Goal: Task Accomplishment & Management: Use online tool/utility

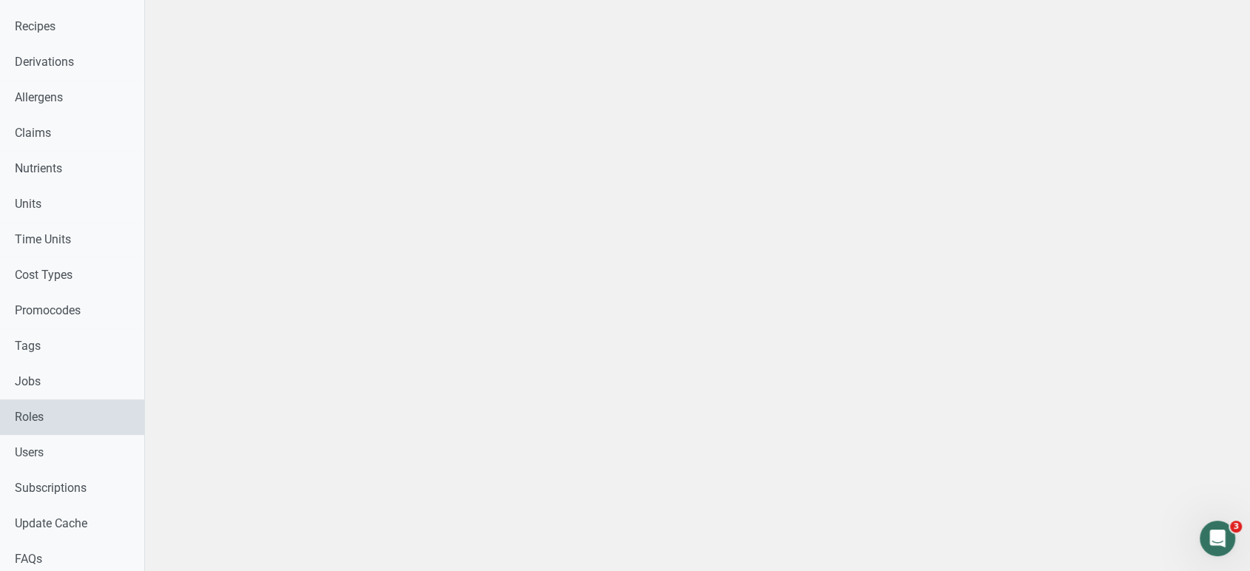
scroll to position [530, 0]
click at [84, 458] on link "Users" at bounding box center [78, 453] width 156 height 36
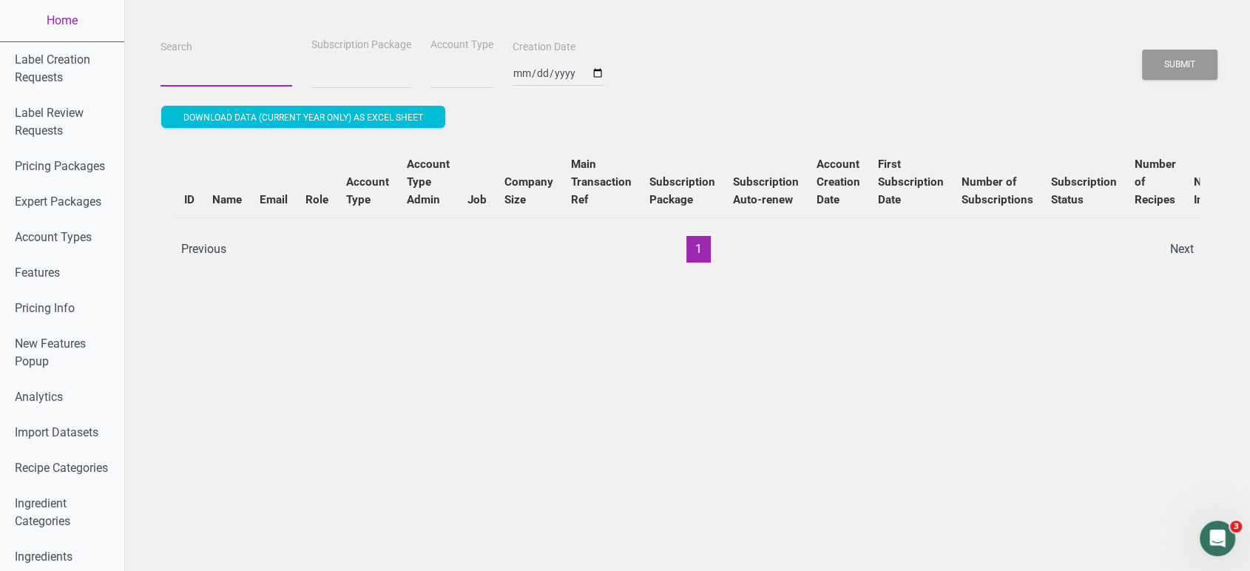
click at [243, 71] on input "Search" at bounding box center [227, 73] width 132 height 27
select select
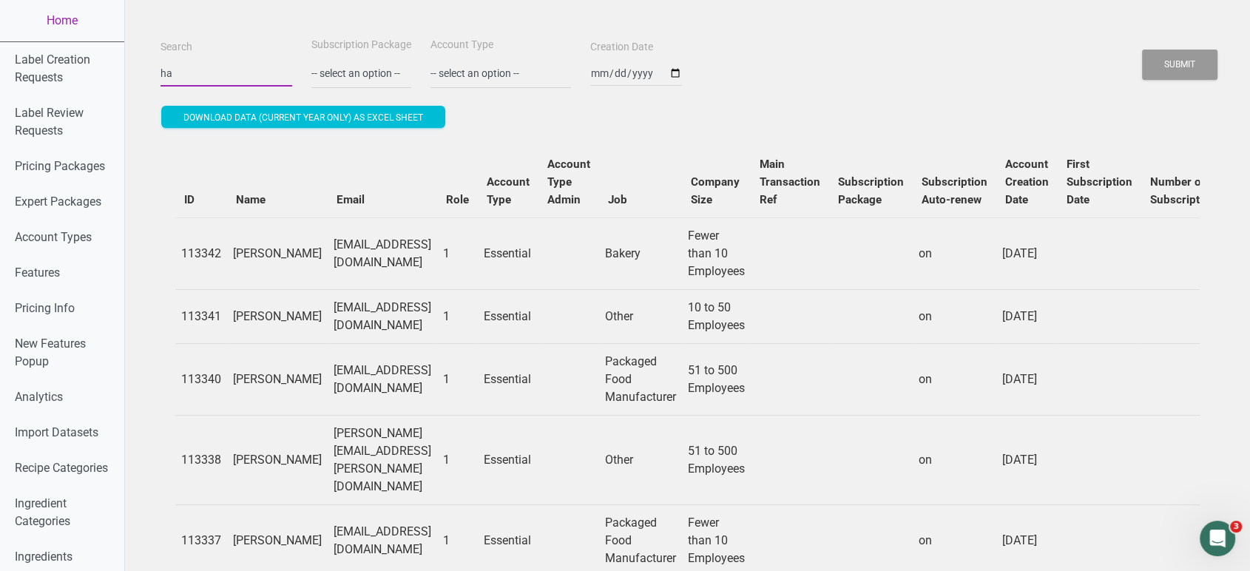
type input "h"
type input "alrifai"
click at [1142, 50] on button "Submit" at bounding box center [1179, 65] width 75 height 30
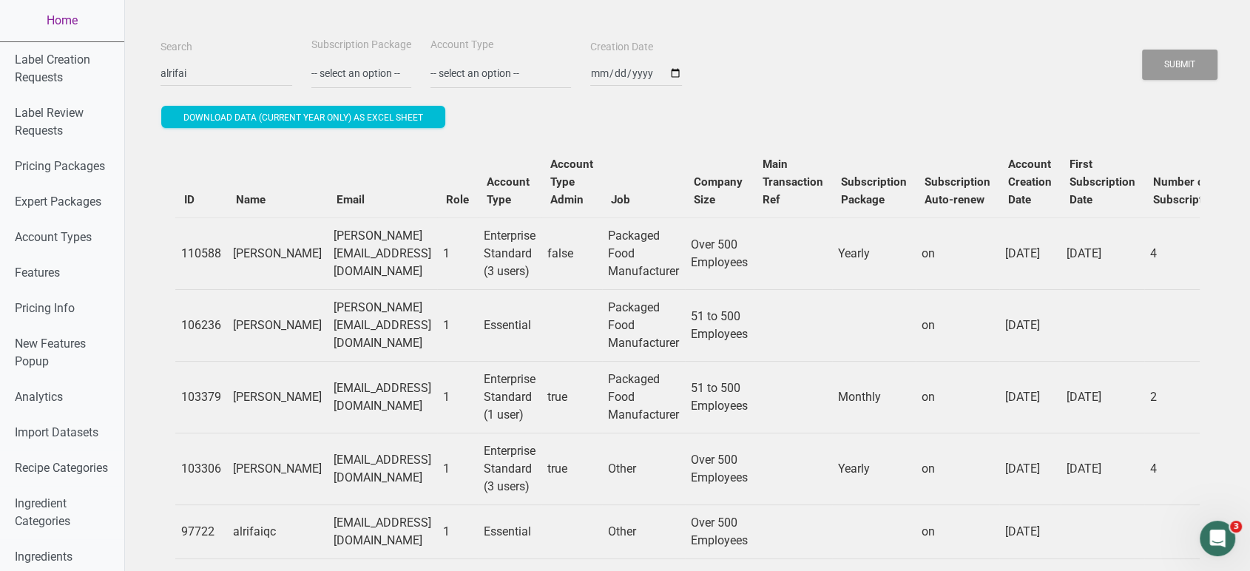
click at [50, 38] on link "Home" at bounding box center [62, 20] width 124 height 41
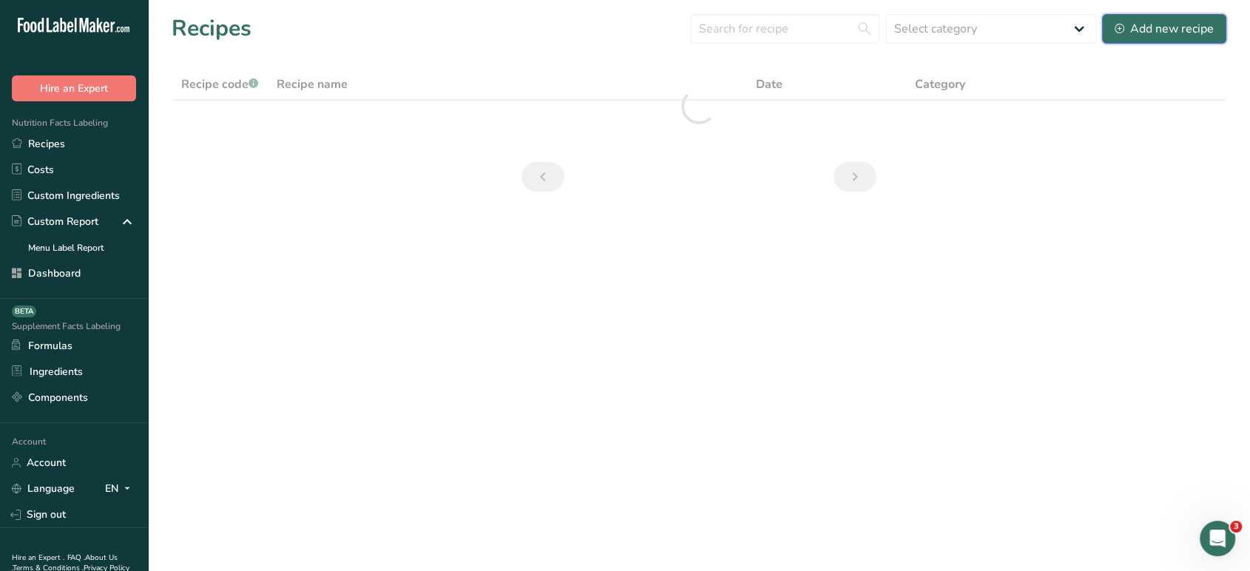
click at [1139, 21] on div "Add new recipe" at bounding box center [1164, 29] width 99 height 18
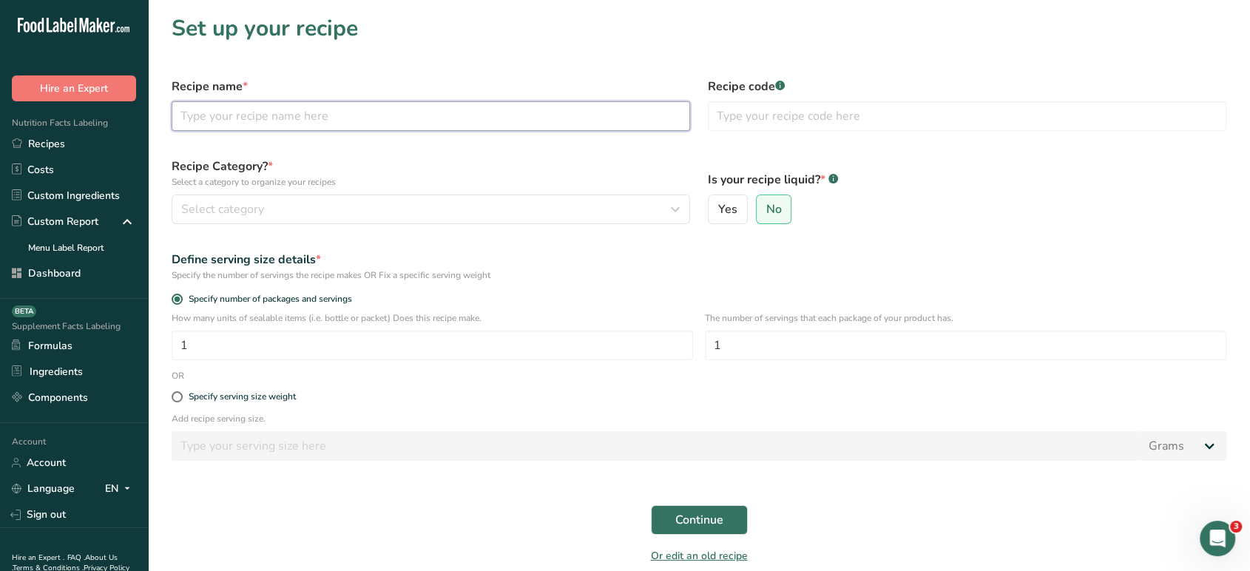
click at [620, 123] on input "text" at bounding box center [431, 116] width 519 height 30
type input "Lupin Bread"
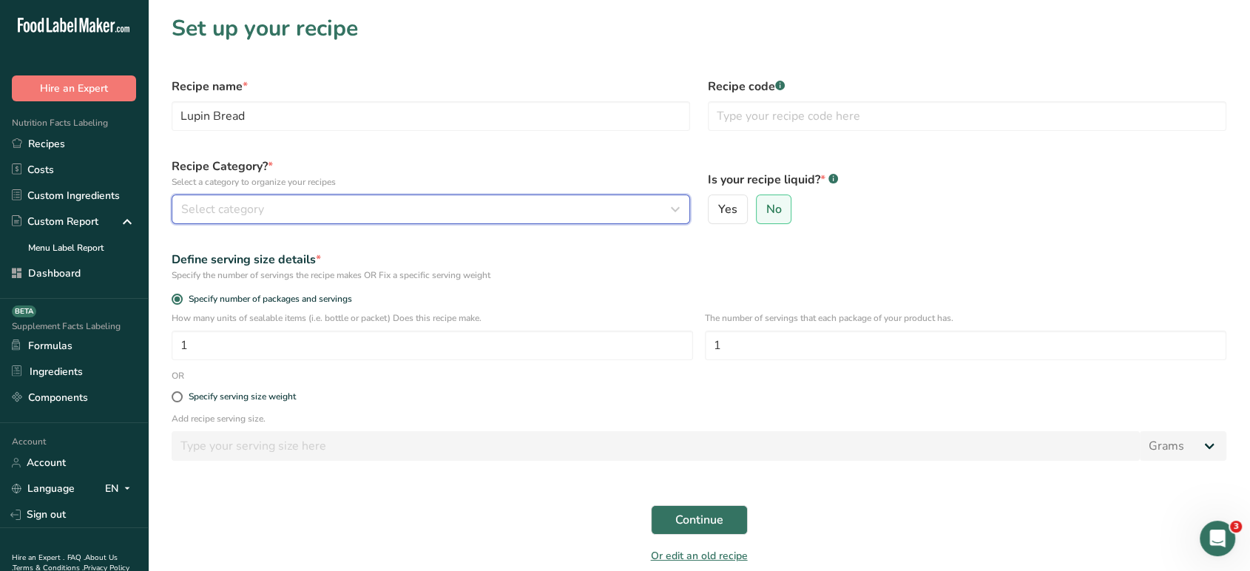
click at [576, 215] on div "Select category" at bounding box center [426, 209] width 491 height 18
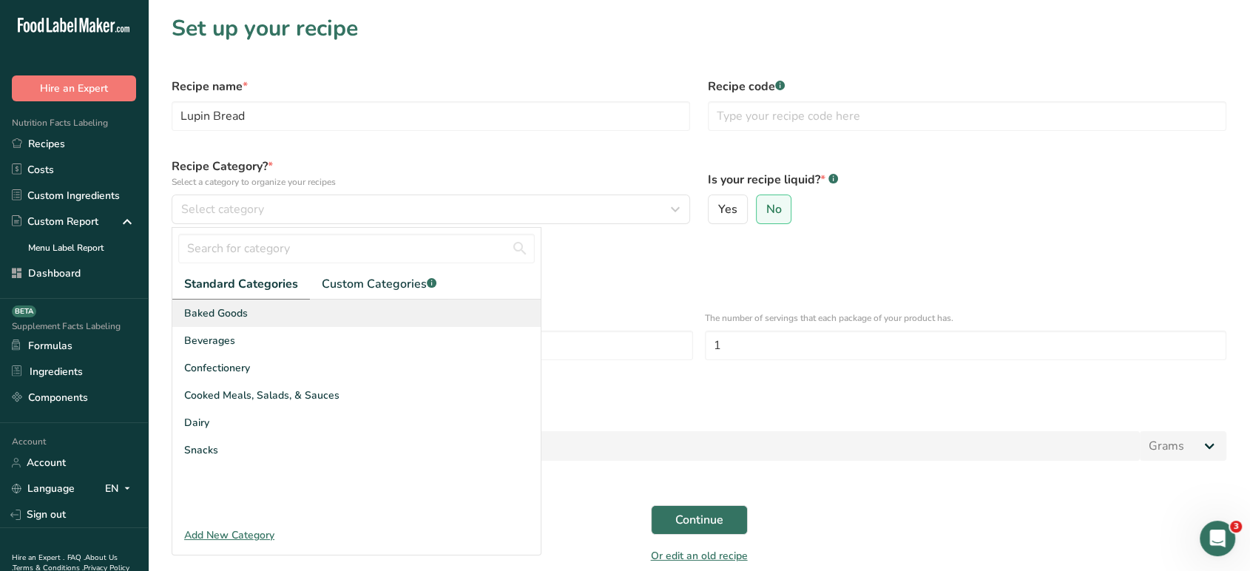
click at [425, 306] on div "Baked Goods" at bounding box center [356, 313] width 368 height 27
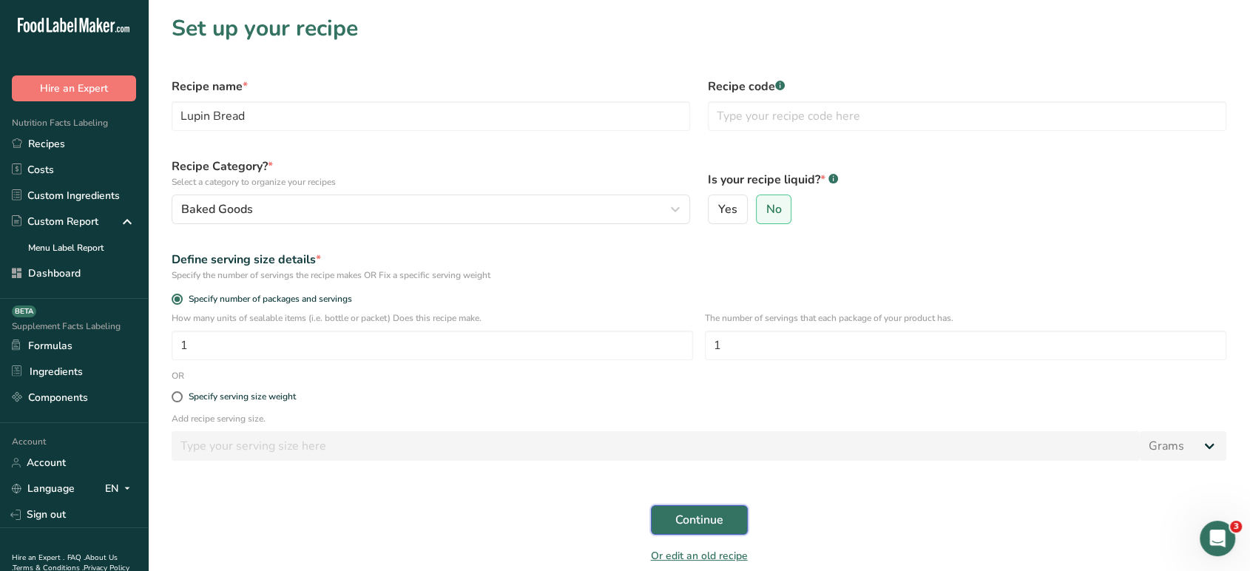
click at [665, 519] on button "Continue" at bounding box center [699, 520] width 97 height 30
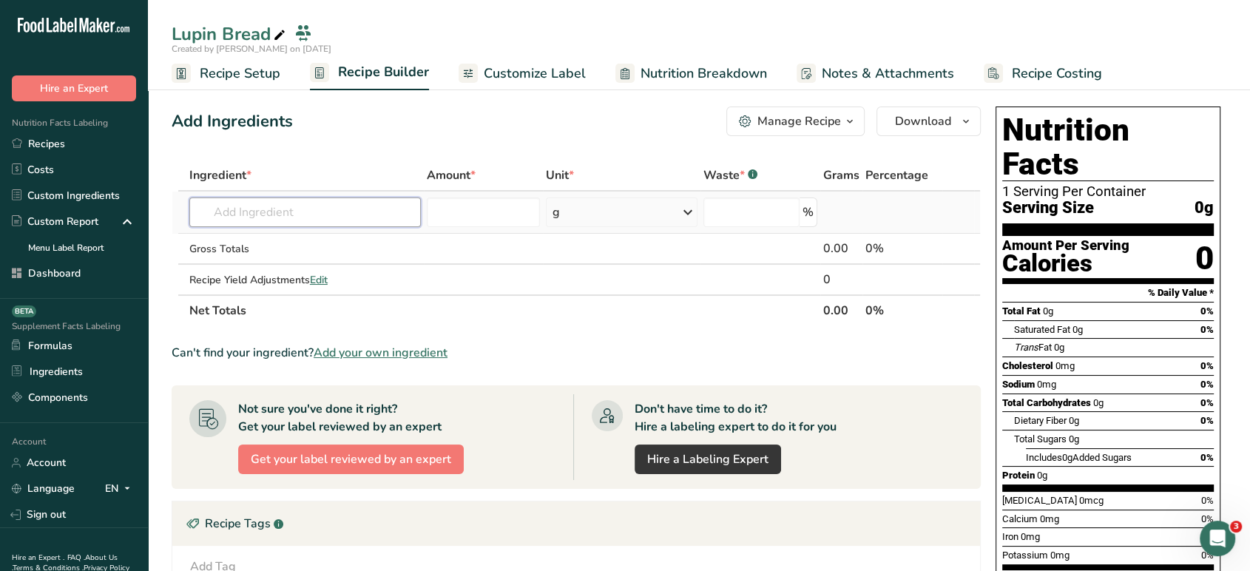
click at [354, 206] on input "text" at bounding box center [305, 213] width 232 height 30
type input "lupin flour"
click at [341, 241] on div "Lupin Flour" at bounding box center [293, 243] width 184 height 16
type input "Lupin Flour"
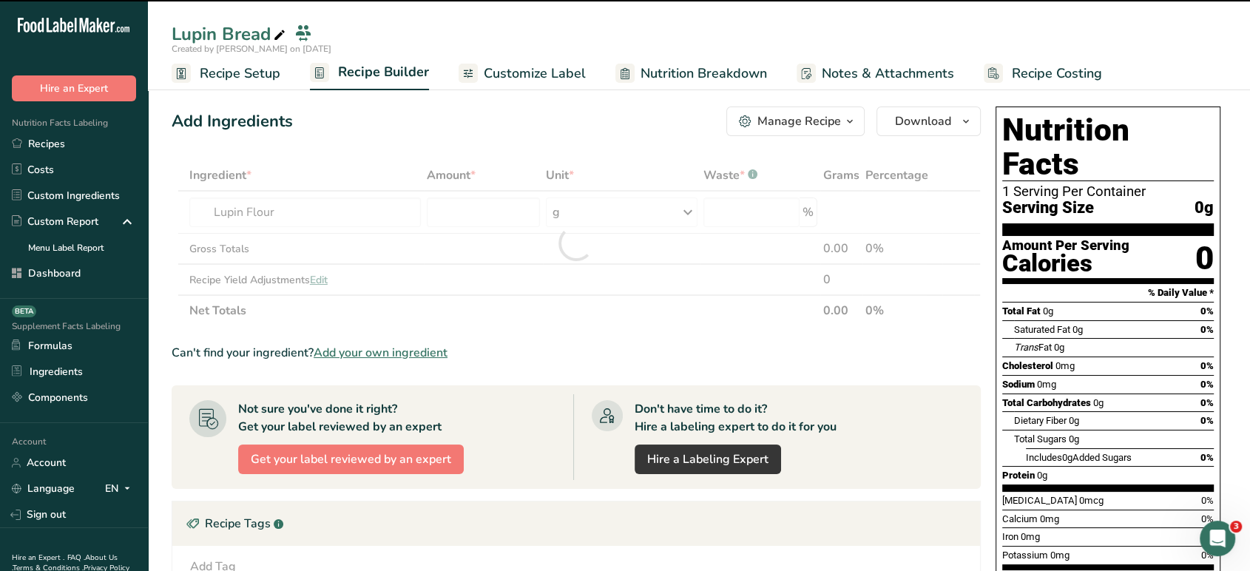
type input "0"
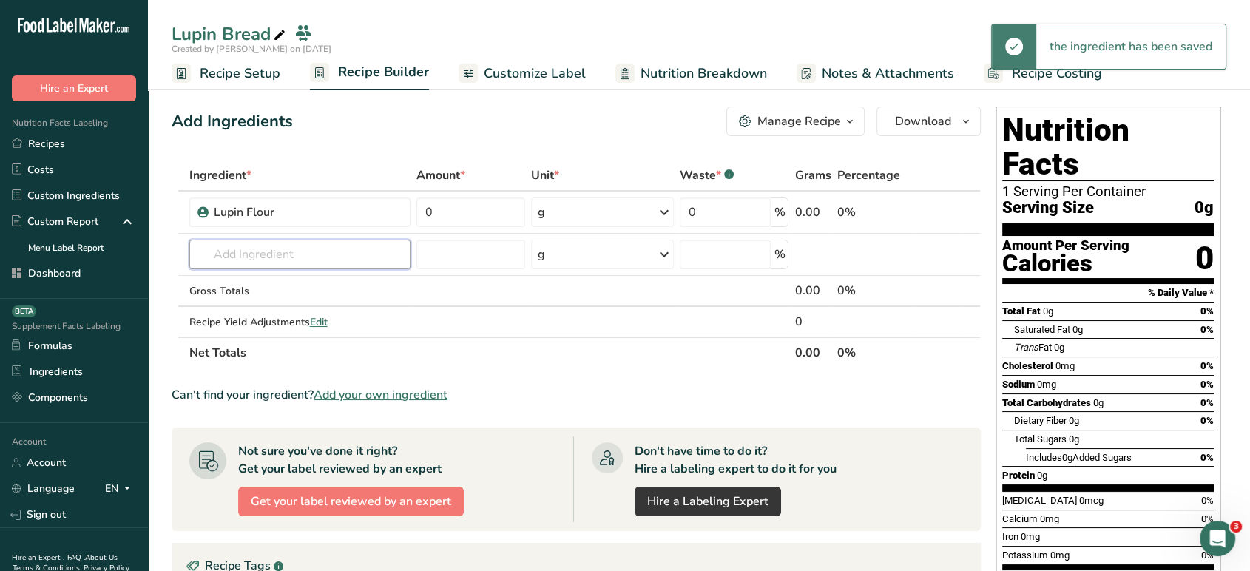
click at [303, 257] on input "text" at bounding box center [300, 255] width 222 height 30
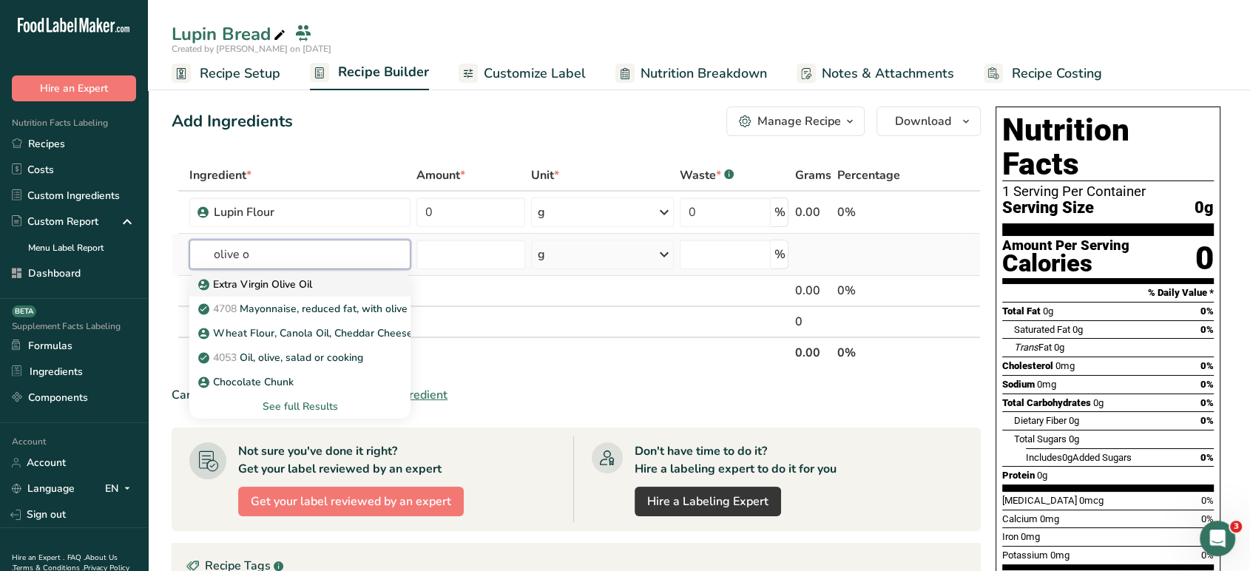
type input "olive o"
click at [314, 288] on div "Extra Virgin Olive Oil" at bounding box center [288, 285] width 175 height 16
type input "Extra Virgin Olive Oil"
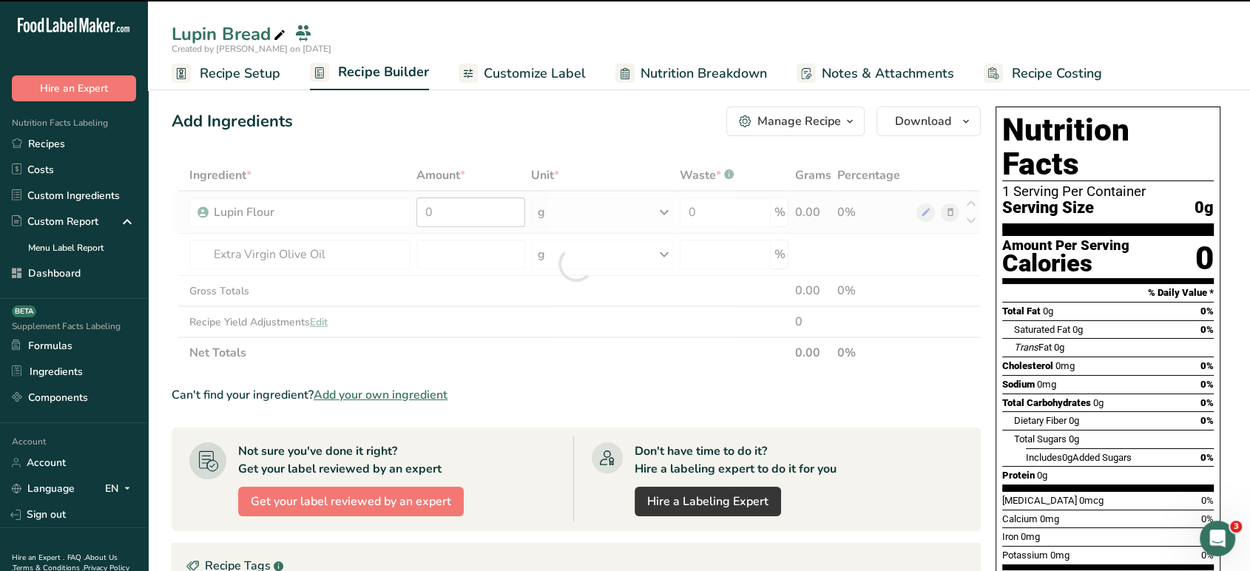
type input "0"
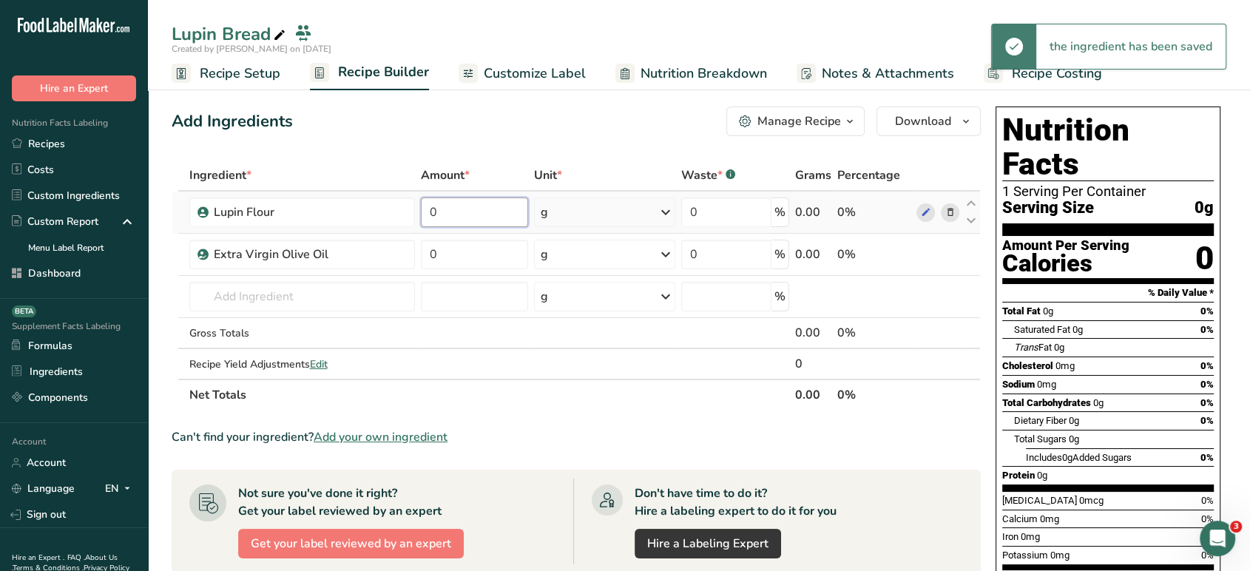
click at [467, 217] on input "0" at bounding box center [474, 213] width 107 height 30
type input "1000"
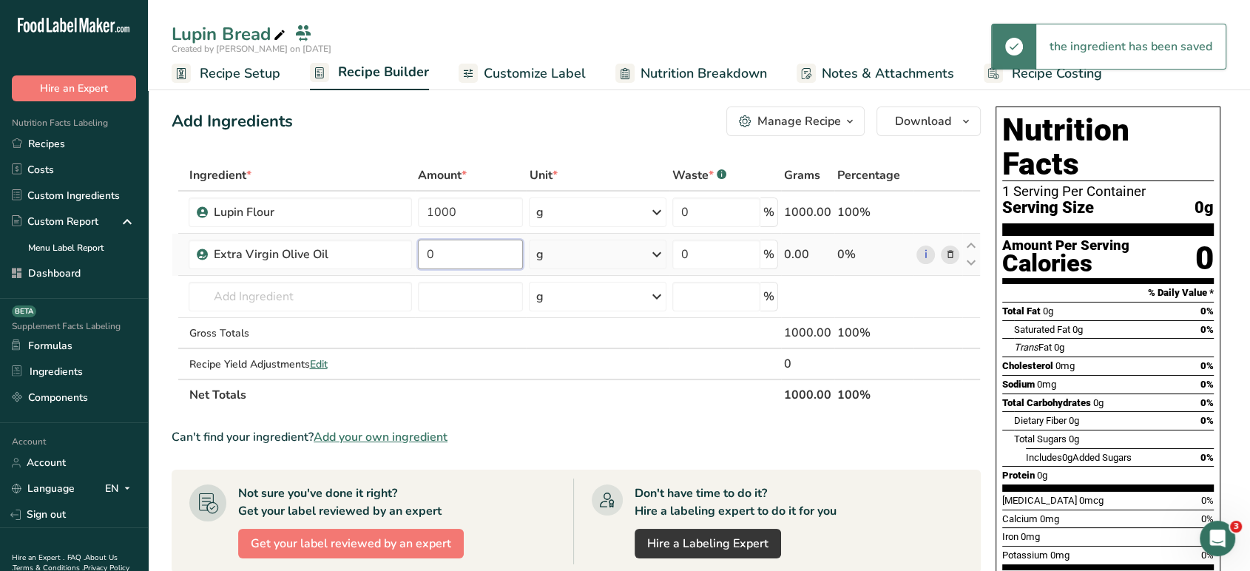
click at [479, 263] on div "Ingredient * Amount * Unit * Waste * .a-a{fill:#347362;}.b-a{fill:#fff;} Grams …" at bounding box center [576, 285] width 809 height 251
click at [479, 263] on input "0" at bounding box center [470, 255] width 105 height 30
type input "125"
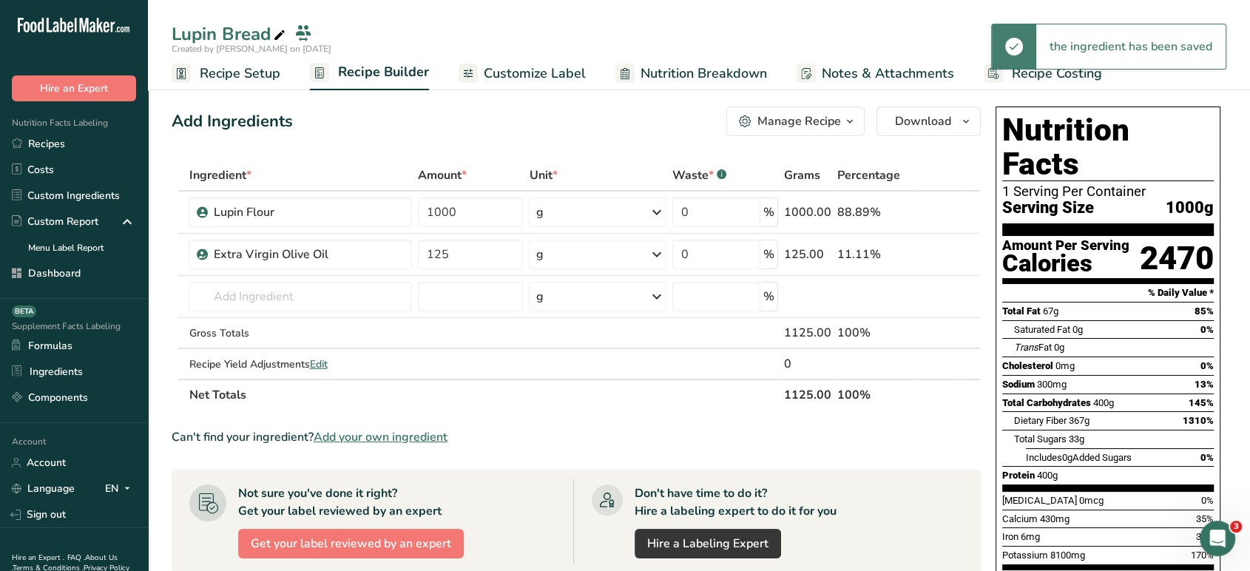
click at [438, 141] on div "Add Ingredients Manage Recipe Delete Recipe Duplicate Recipe Scale Recipe Save …" at bounding box center [581, 511] width 818 height 820
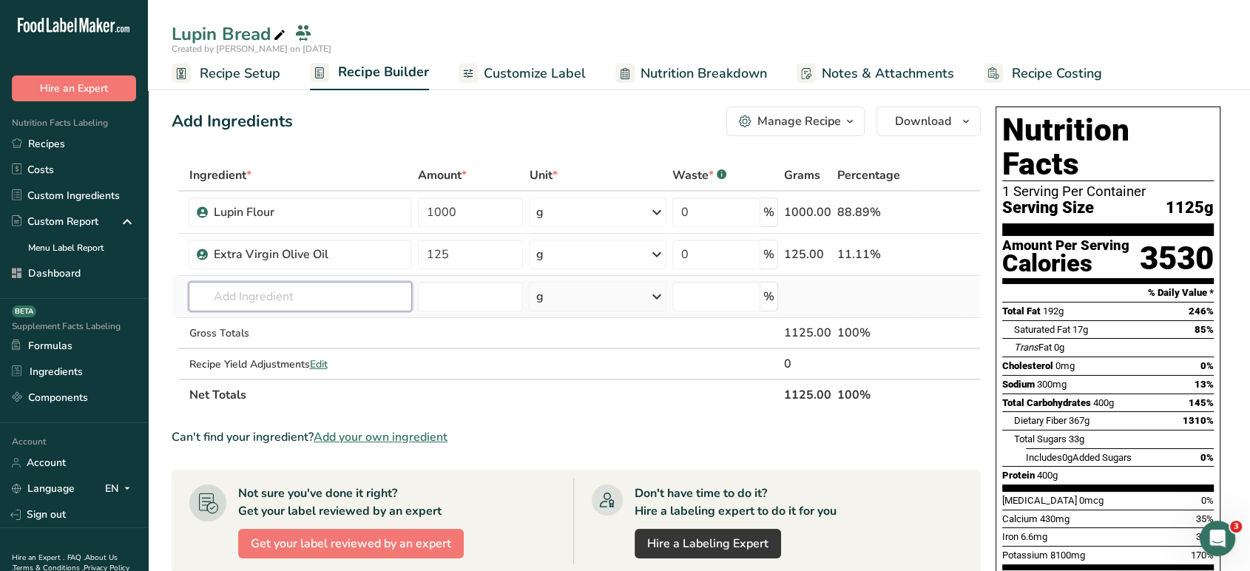
click at [334, 298] on input "text" at bounding box center [300, 297] width 223 height 30
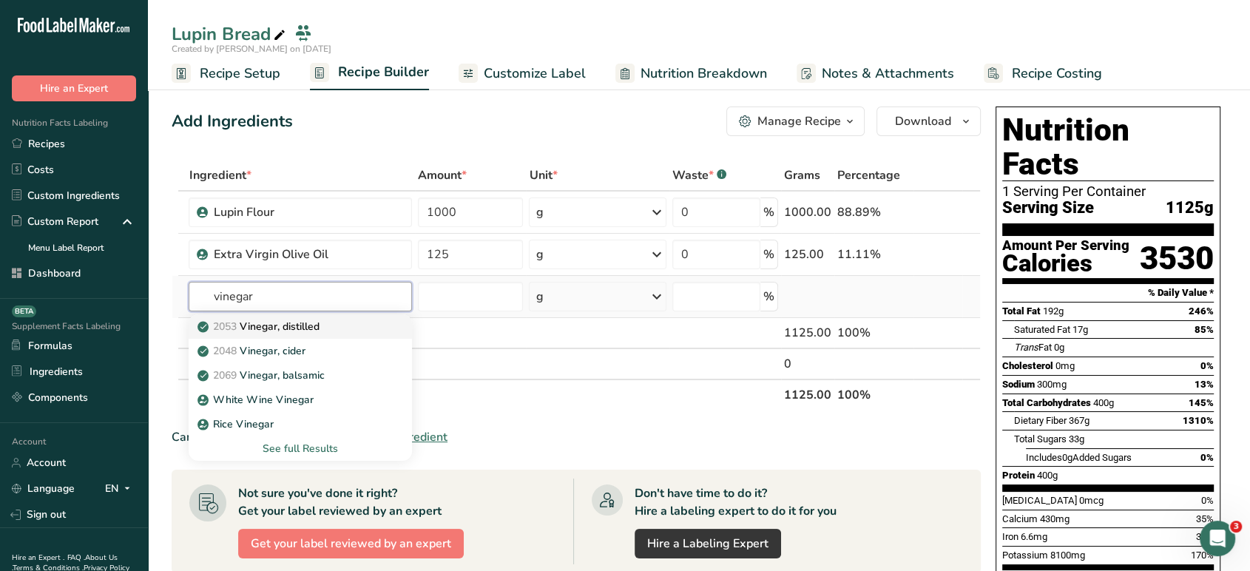
type input "vinegar"
click at [331, 329] on div "2053 Vinegar, distilled" at bounding box center [288, 327] width 176 height 16
type input "Vinegar, distilled"
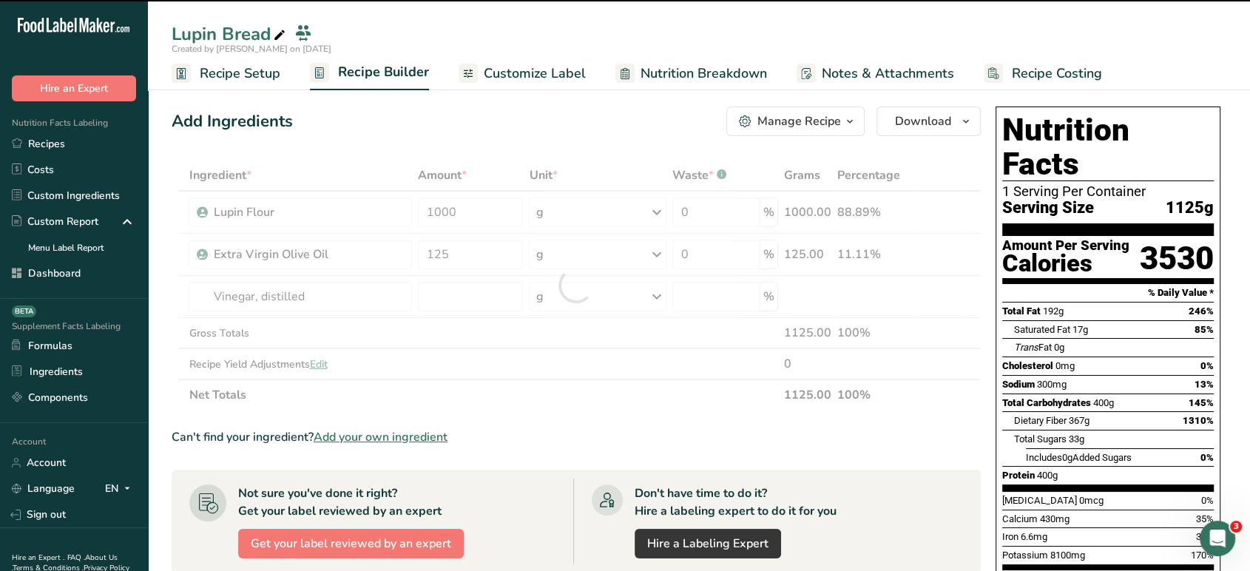
type input "0"
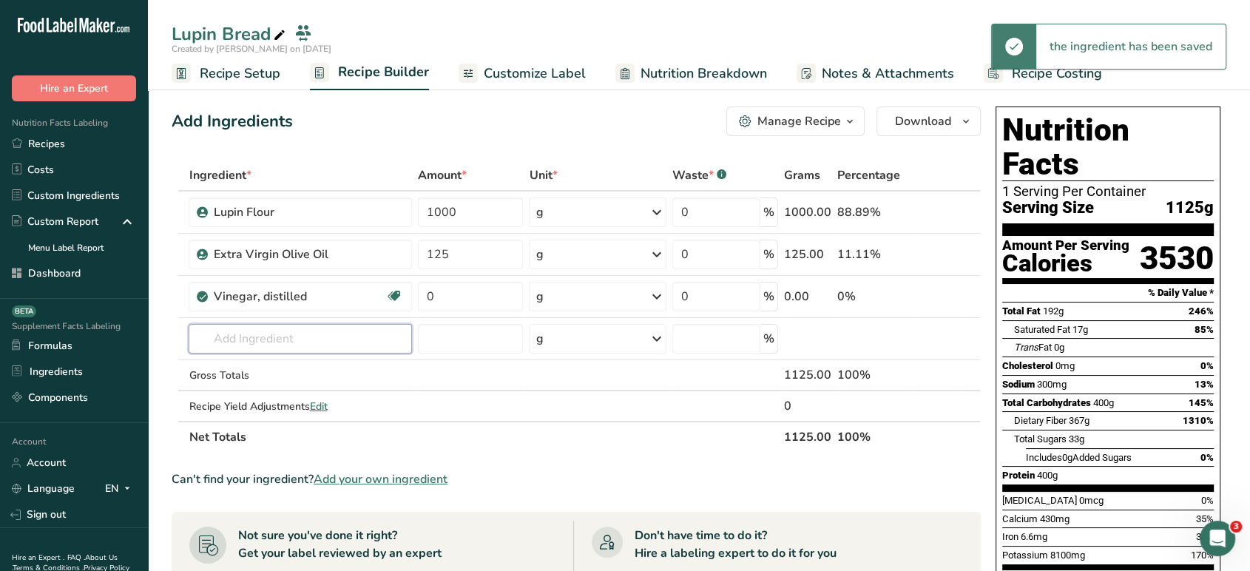
click at [322, 338] on input "text" at bounding box center [300, 339] width 223 height 30
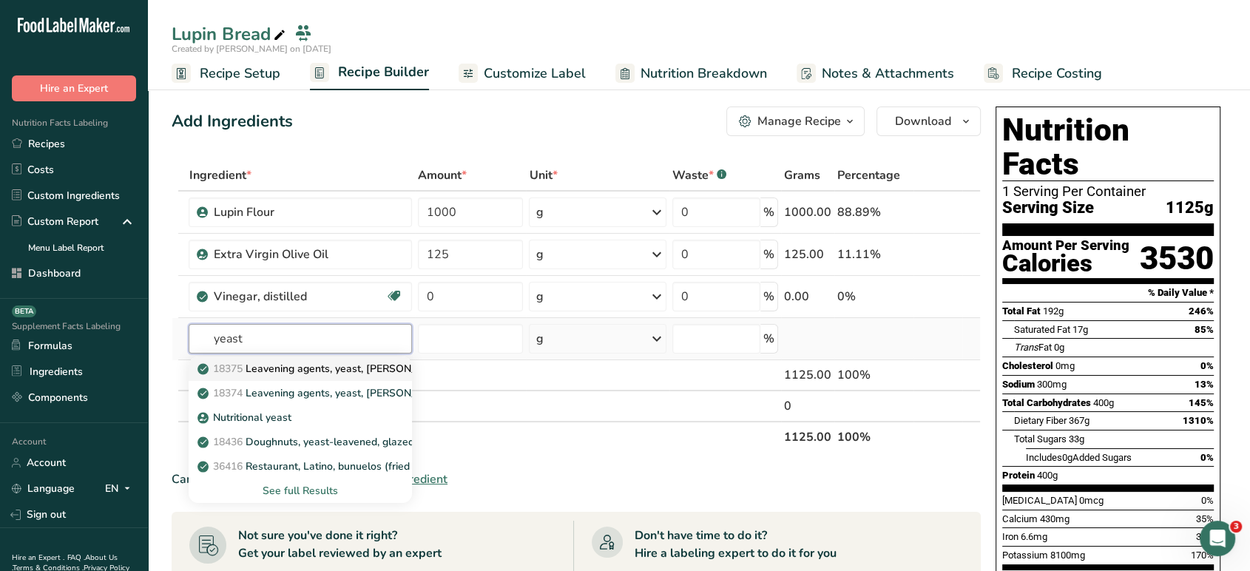
type input "yeast"
click at [330, 377] on link "18375 Leavening agents, yeast, [PERSON_NAME], active dry" at bounding box center [300, 369] width 223 height 24
type input "Leavening agents, yeast, [PERSON_NAME], active dry"
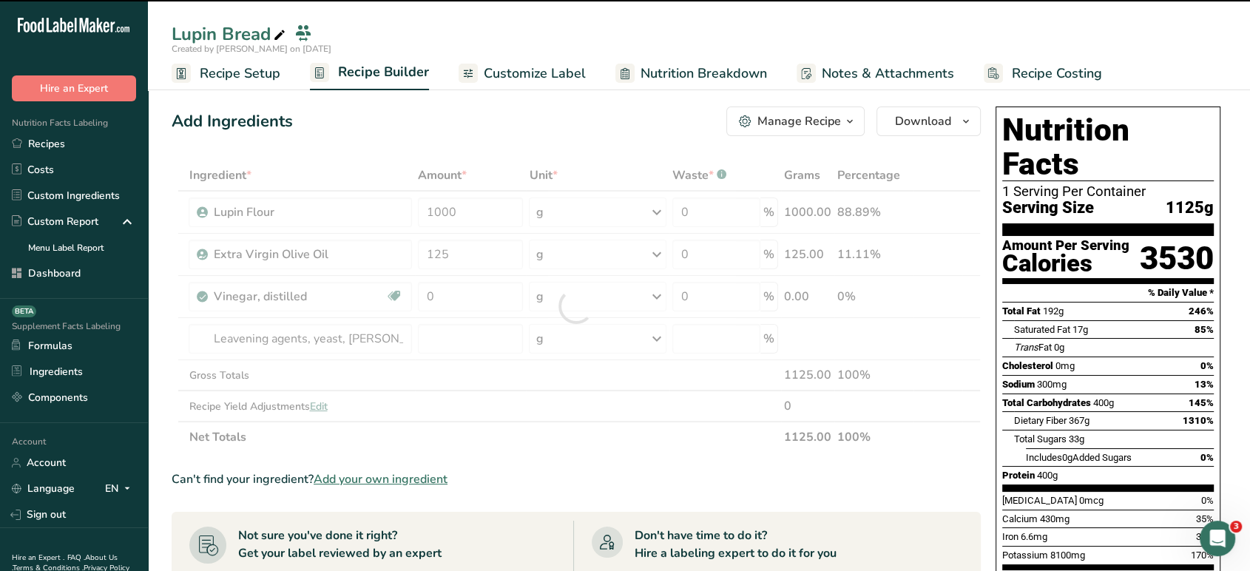
type input "0"
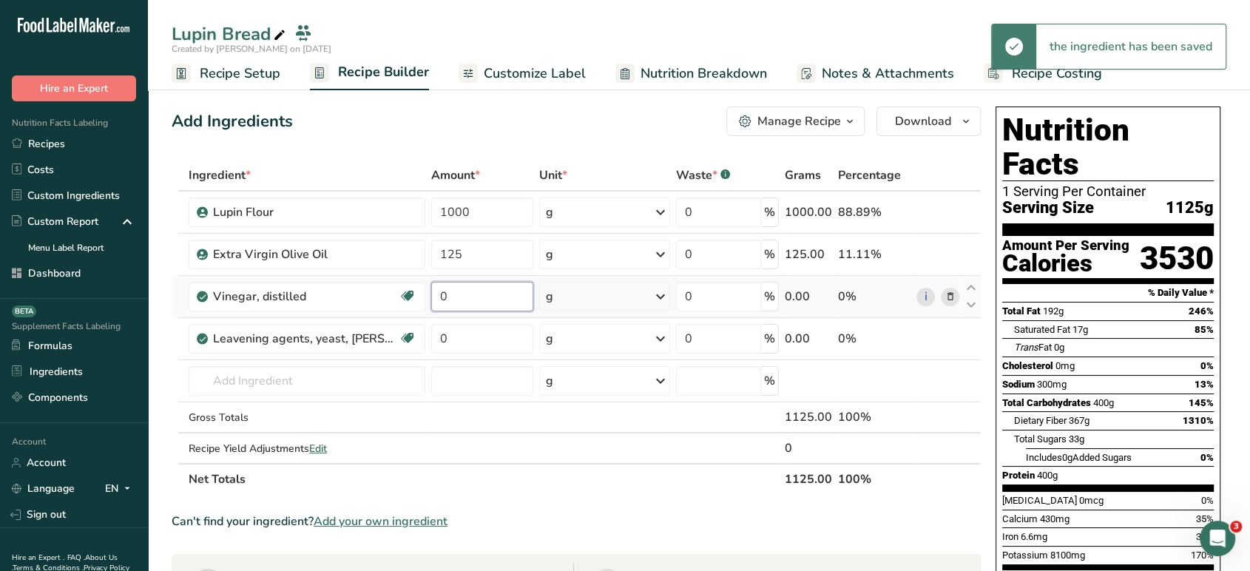
click at [493, 300] on input "0" at bounding box center [482, 297] width 102 height 30
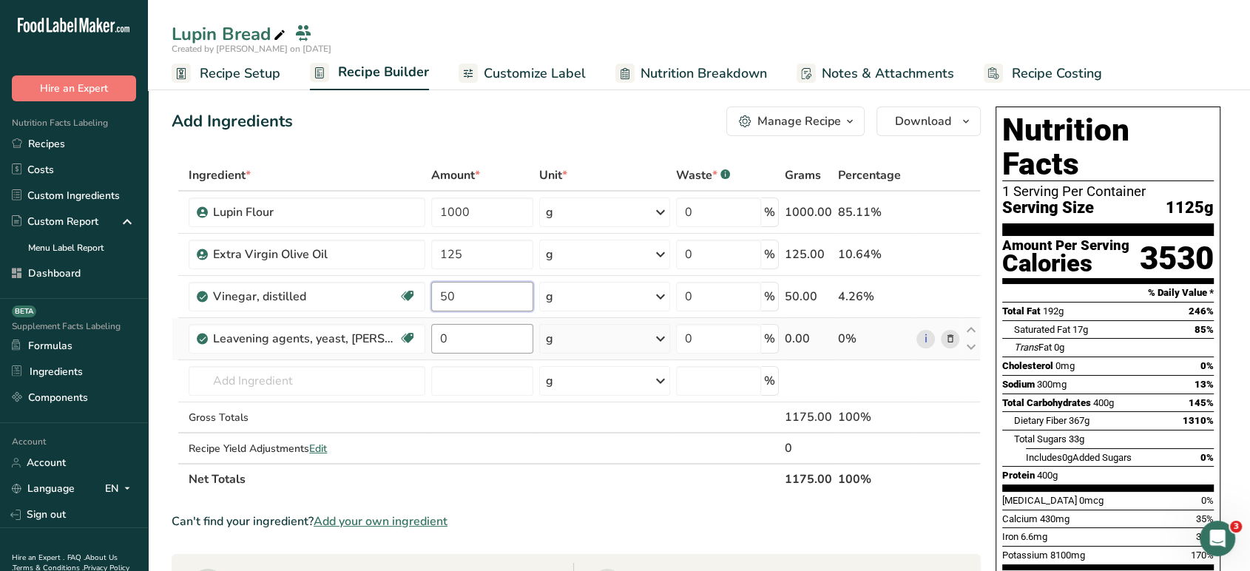
type input "50"
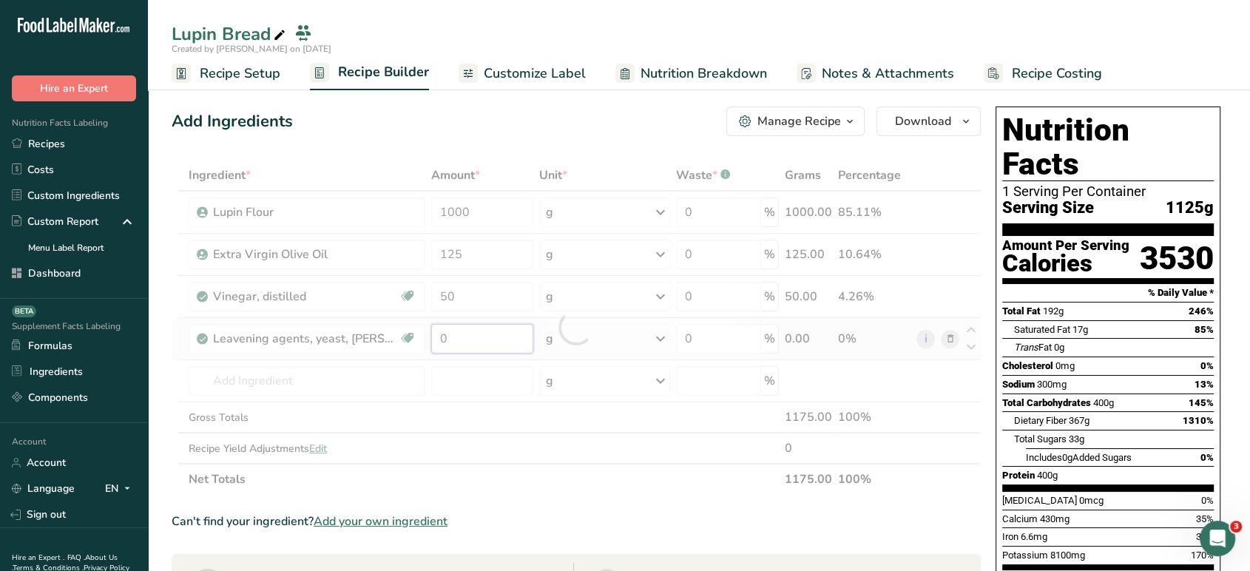
click at [493, 340] on div "Ingredient * Amount * Unit * Waste * .a-a{fill:#347362;}.b-a{fill:#fff;} Grams …" at bounding box center [576, 327] width 809 height 335
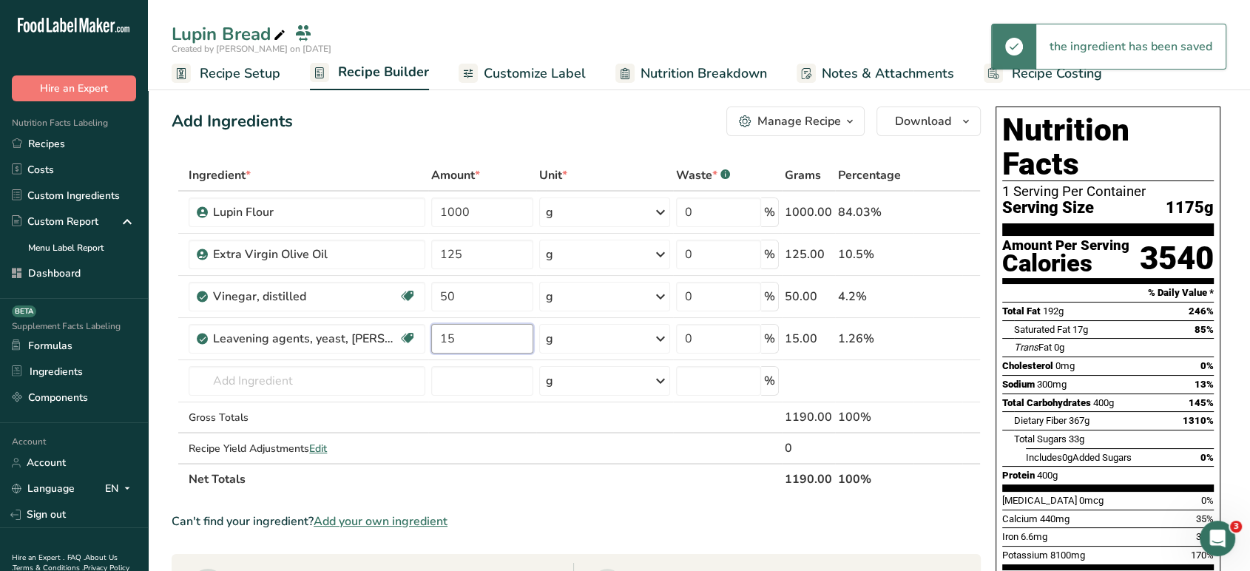
type input "15"
click at [397, 150] on div "Add Ingredients Manage Recipe Delete Recipe Duplicate Recipe Scale Recipe Save …" at bounding box center [581, 553] width 818 height 905
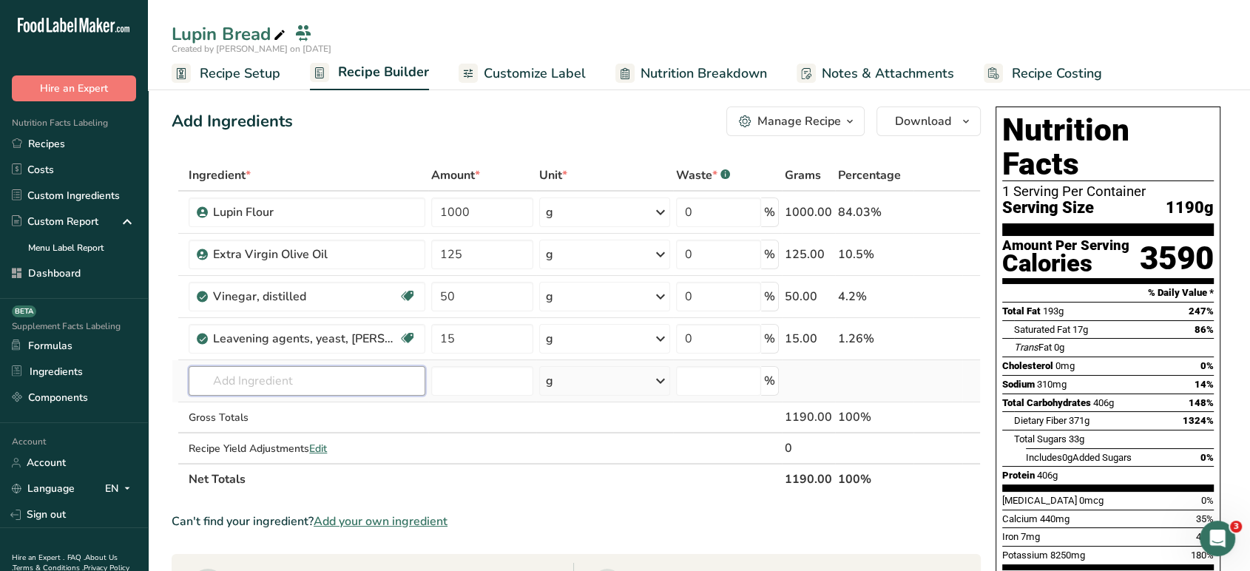
click at [385, 376] on input "text" at bounding box center [307, 381] width 236 height 30
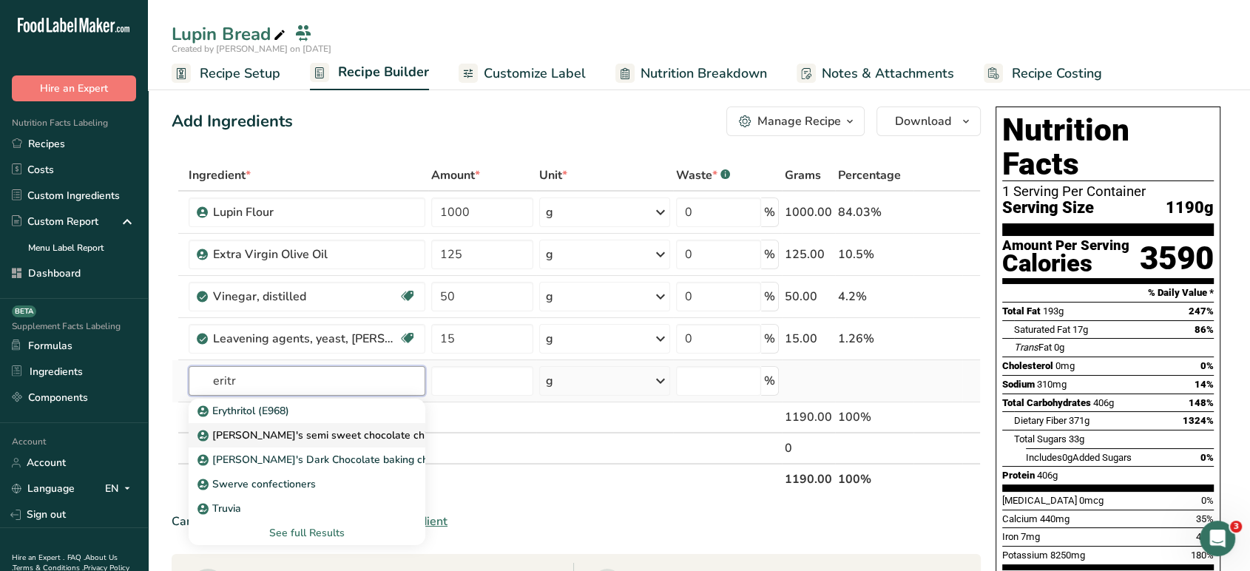
type input "eritr"
click at [374, 429] on div "[PERSON_NAME]'s semi sweet chocolate chips" at bounding box center [294, 436] width 189 height 16
type input "[PERSON_NAME]'s semi sweet chocolate chips"
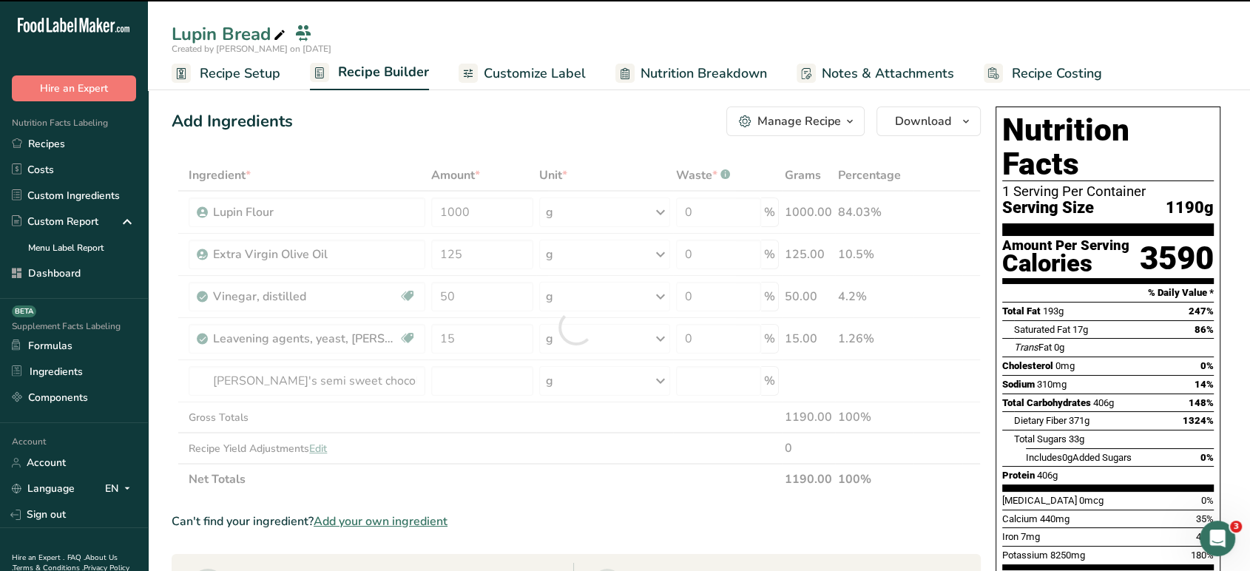
click at [756, 406] on div at bounding box center [576, 327] width 809 height 335
type input "0"
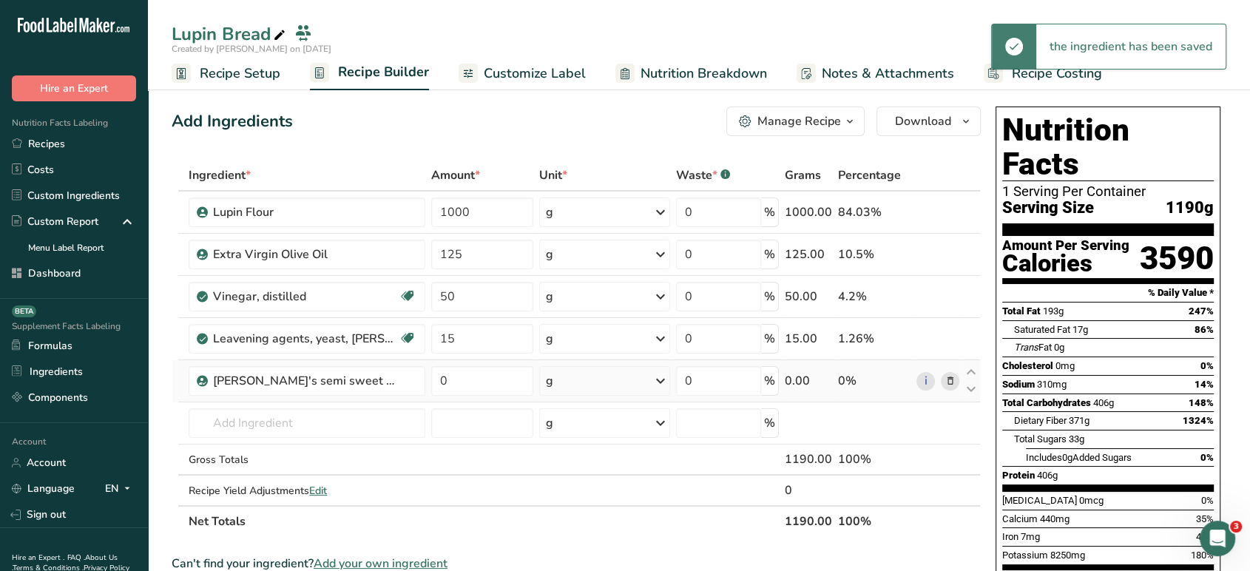
click at [954, 381] on icon at bounding box center [950, 382] width 10 height 16
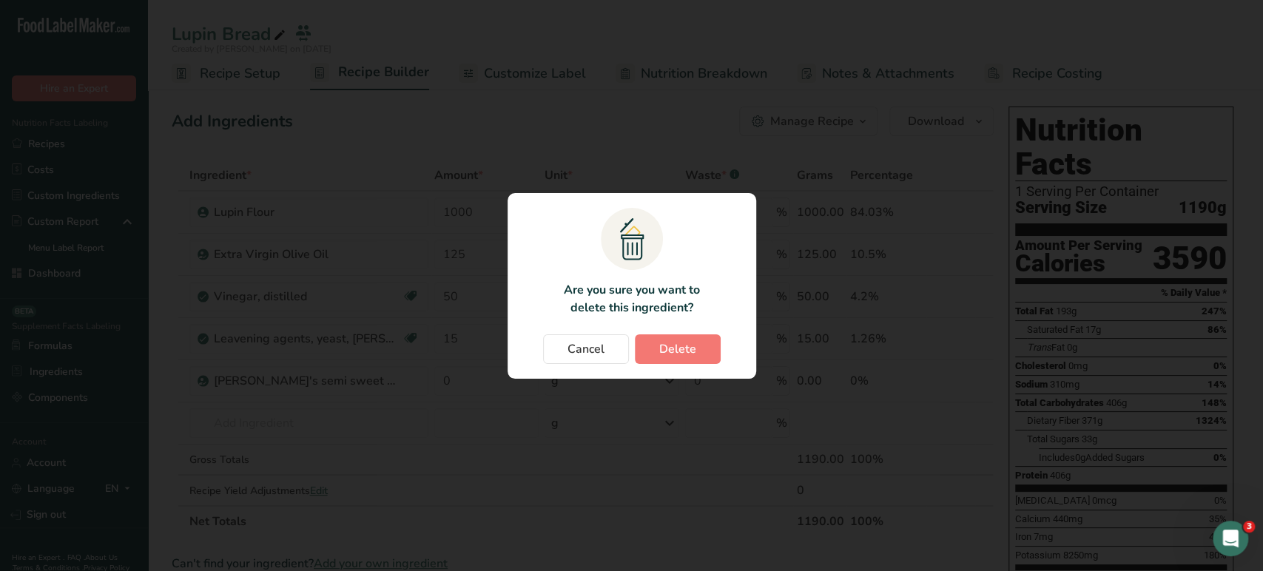
click at [691, 333] on section ".a{fill:#f5f3ed;}.b,.e{fill:#0f393a;}.c{fill:none;}.d{fill:#f2c549;}.e{stroke:r…" at bounding box center [632, 286] width 249 height 186
click at [693, 342] on span "Delete" at bounding box center [677, 349] width 37 height 18
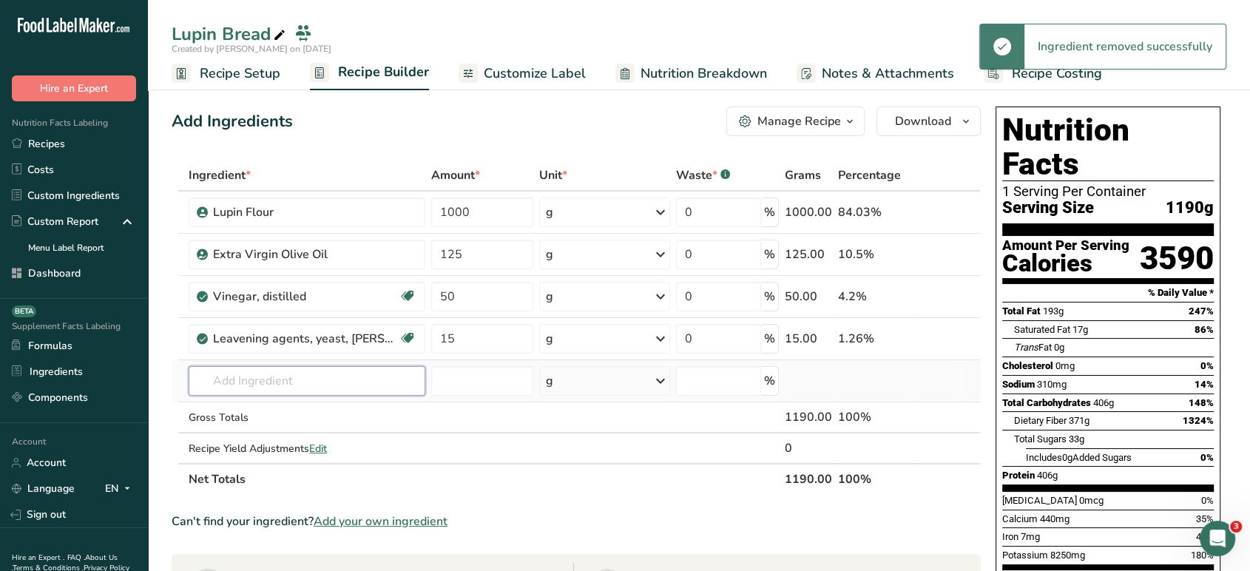
click at [324, 369] on input "text" at bounding box center [307, 381] width 236 height 30
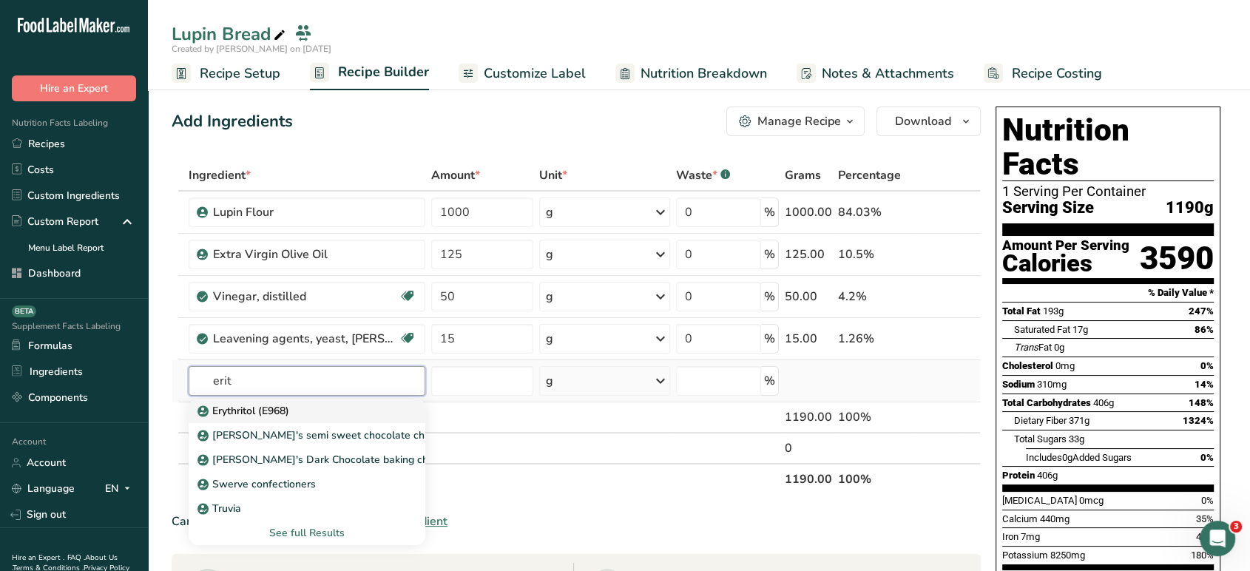
type input "erit"
click at [329, 406] on div "Erythritol (E968)" at bounding box center [294, 411] width 189 height 16
type input "Erythritol (E968)"
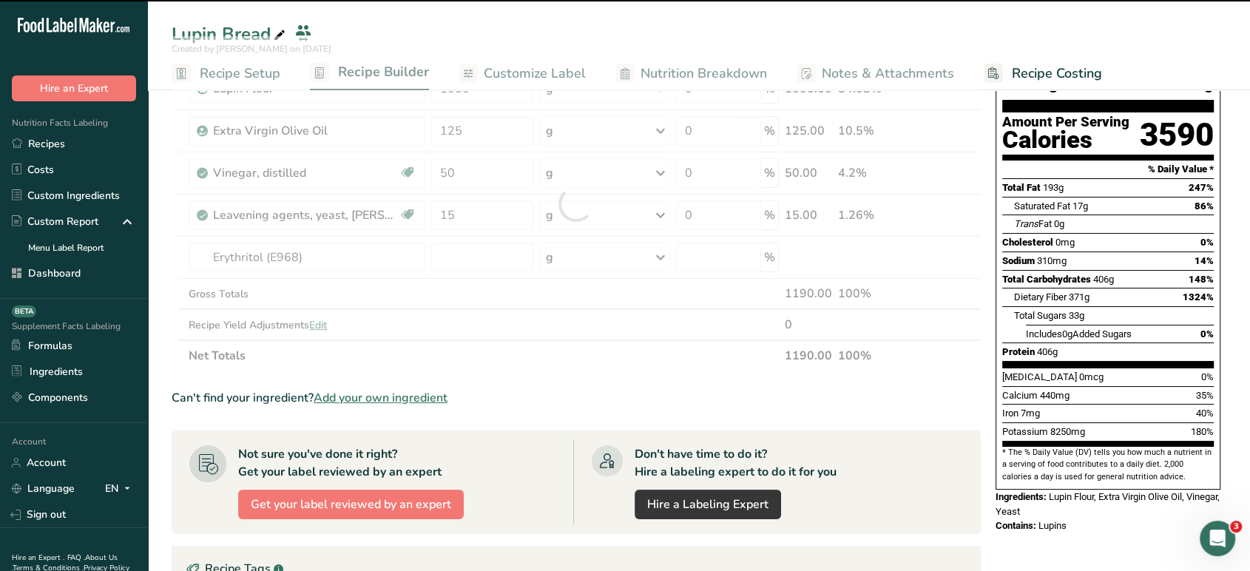
scroll to position [206, 0]
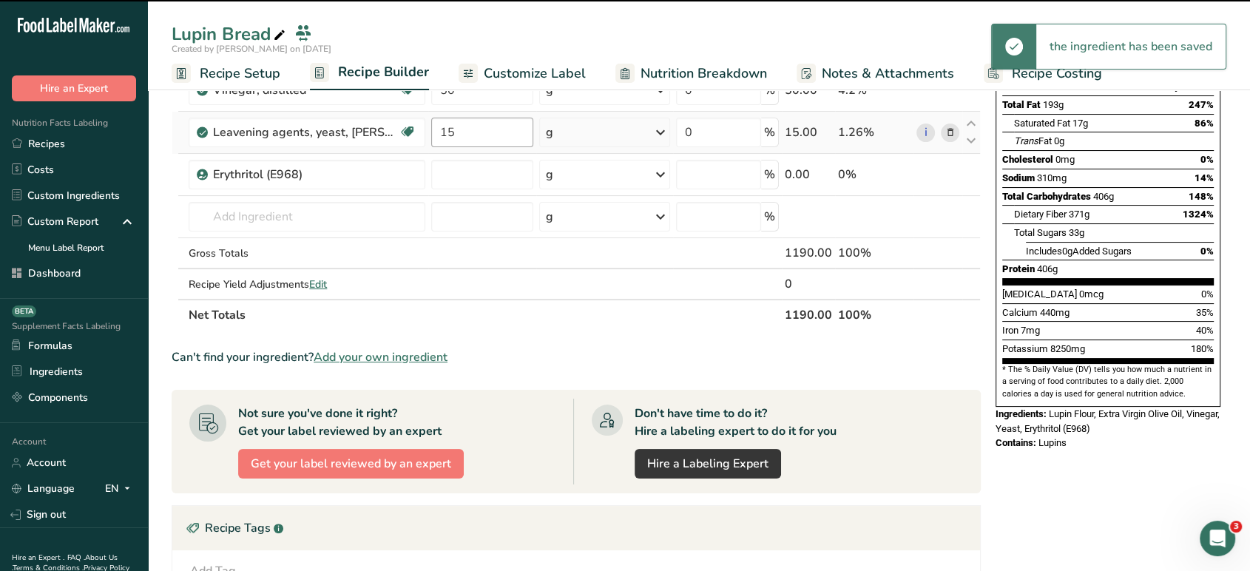
type input "0"
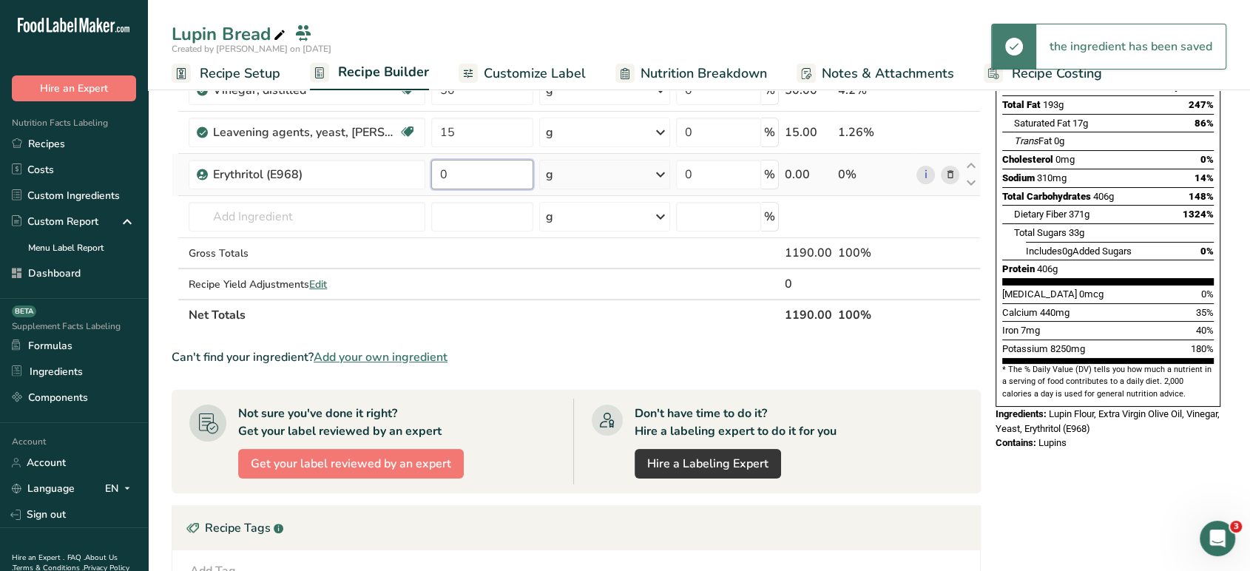
click at [488, 164] on input "0" at bounding box center [482, 175] width 102 height 30
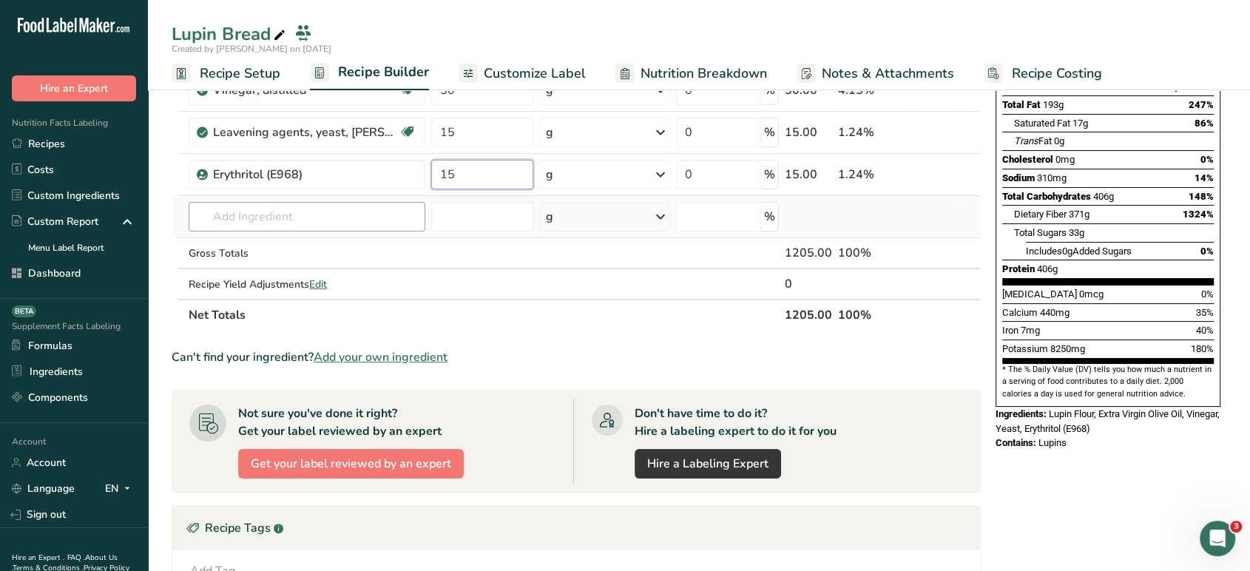
type input "15"
click at [383, 220] on div "Ingredient * Amount * Unit * Waste * .a-a{fill:#347362;}.b-a{fill:#fff;} Grams …" at bounding box center [576, 141] width 809 height 377
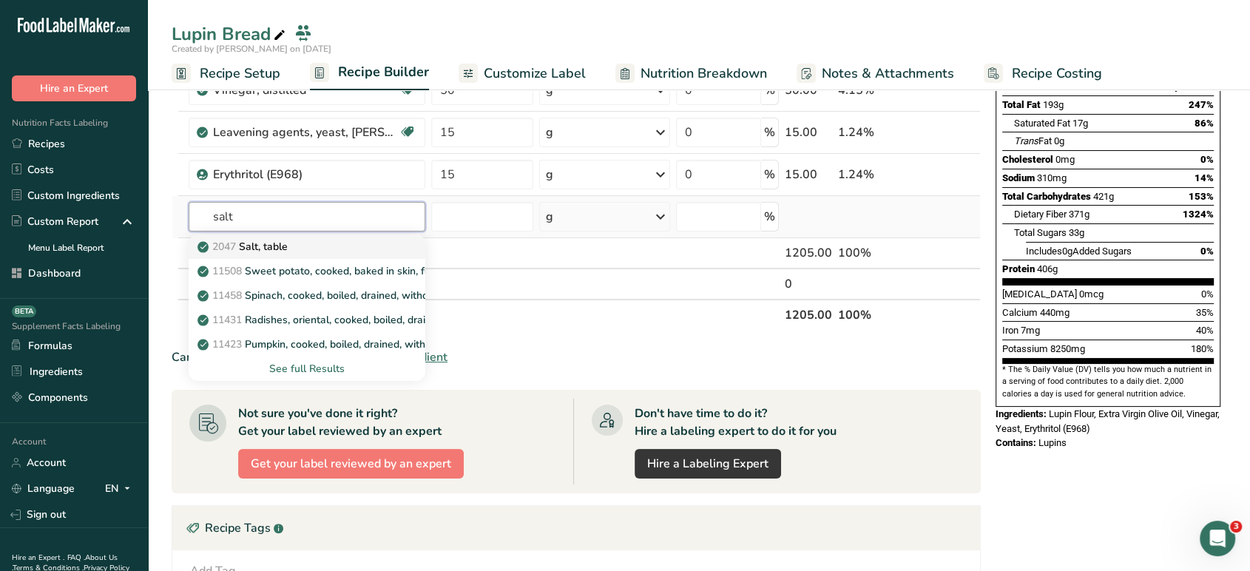
type input "salt"
click at [361, 241] on div "2047 Salt, table" at bounding box center [294, 247] width 189 height 16
type input "Salt, table"
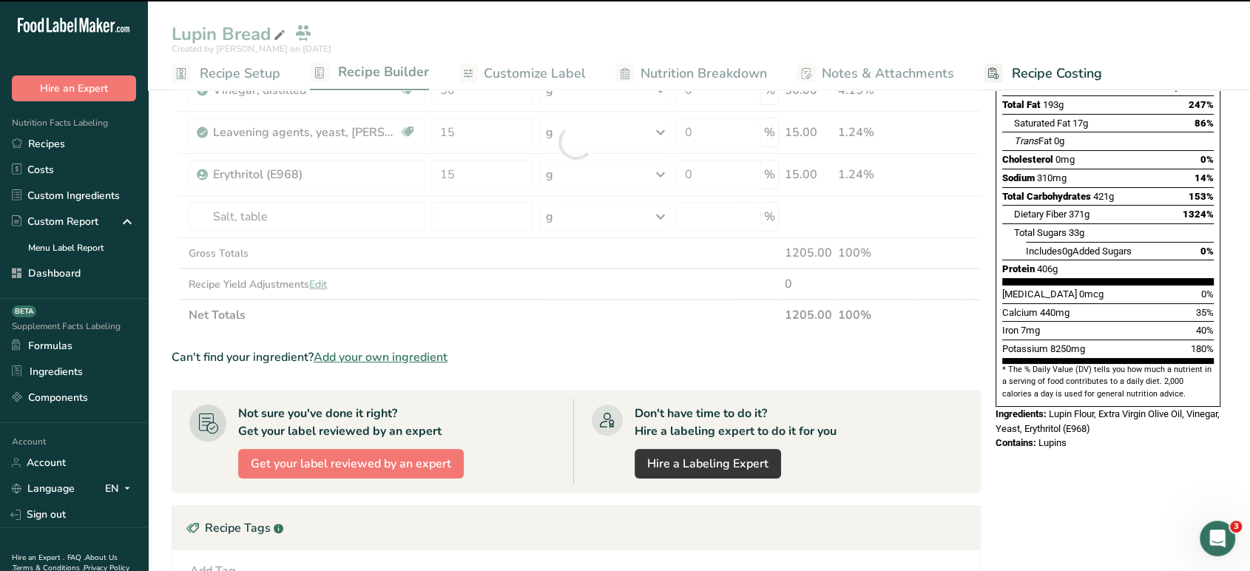
type input "0"
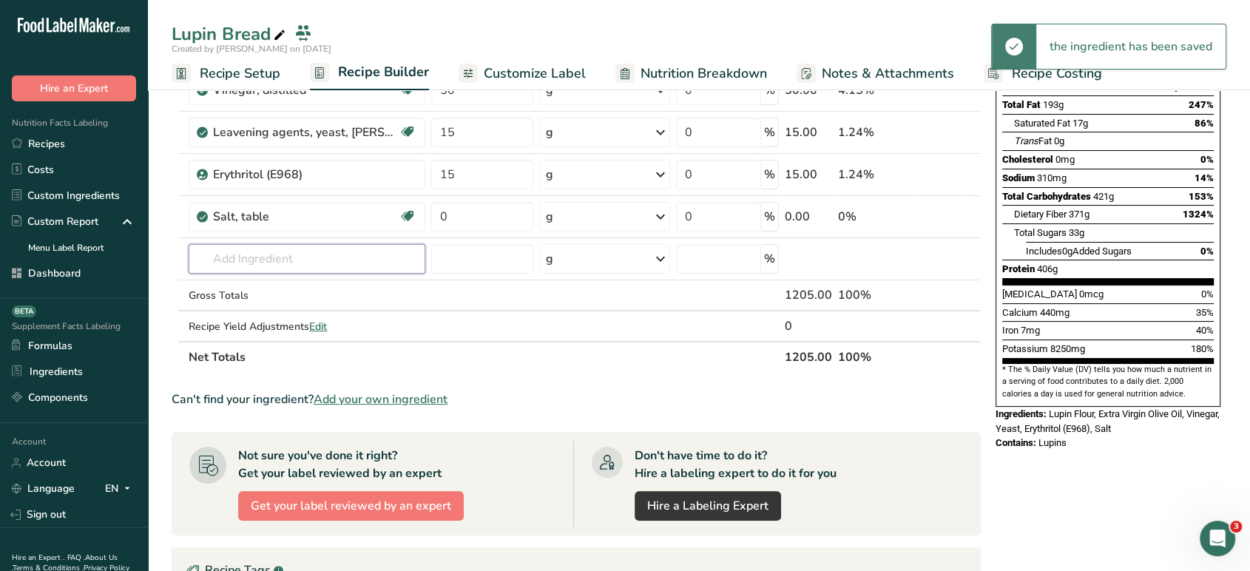
click at [362, 266] on input "text" at bounding box center [307, 259] width 236 height 30
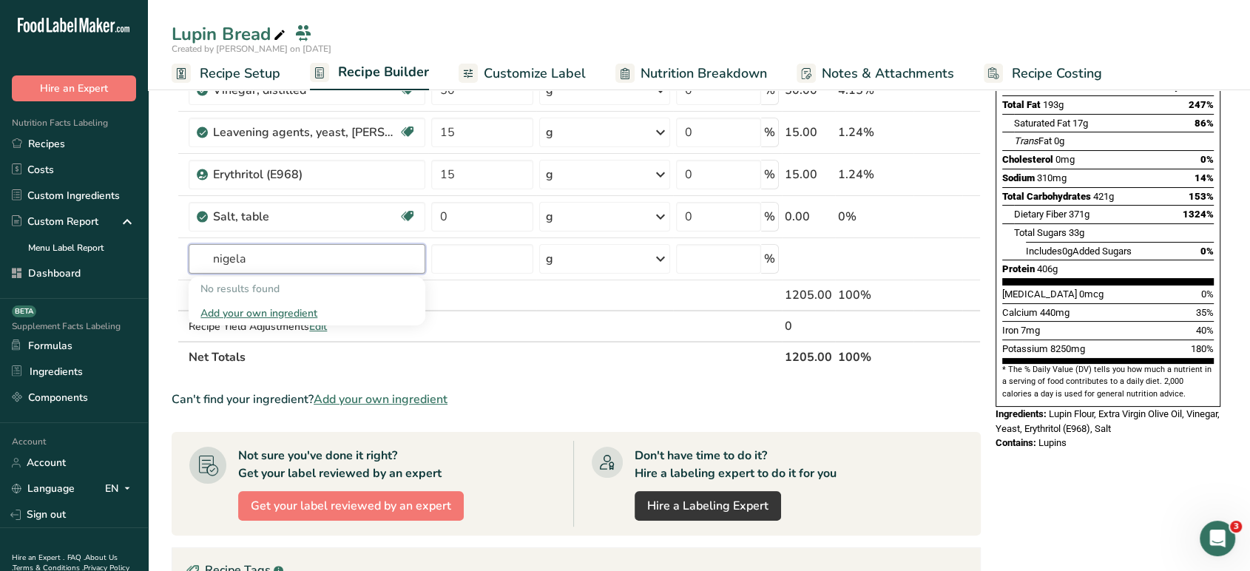
type input "nigela"
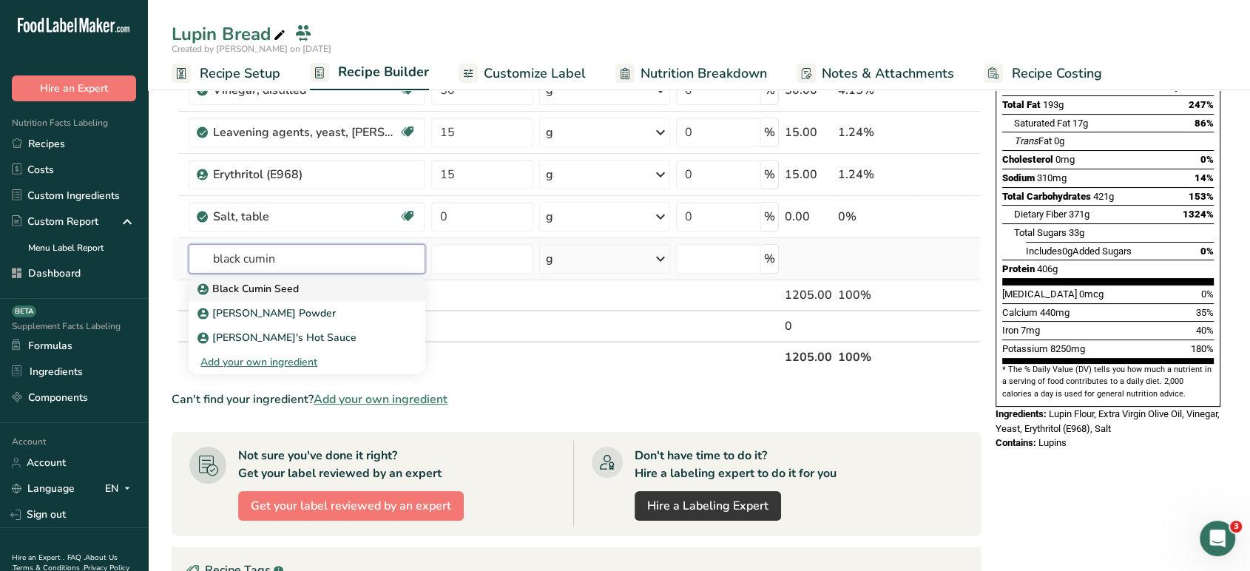
type input "black cumin"
click at [352, 286] on div "Black Cumin Seed" at bounding box center [294, 289] width 189 height 16
type input "Black Cumin Seed"
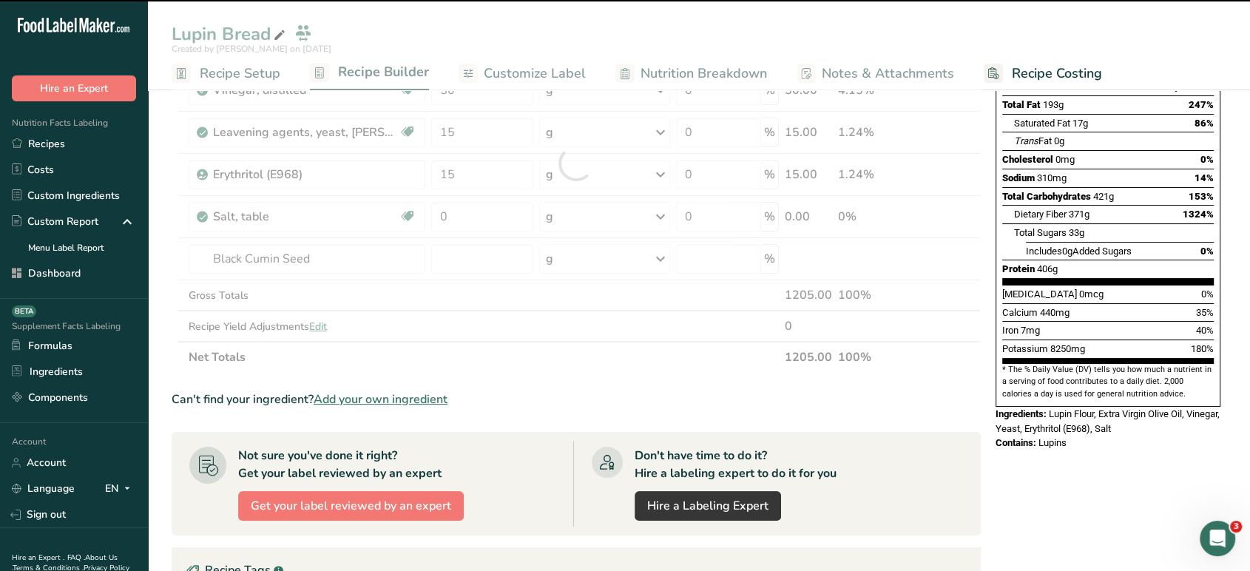
type input "0"
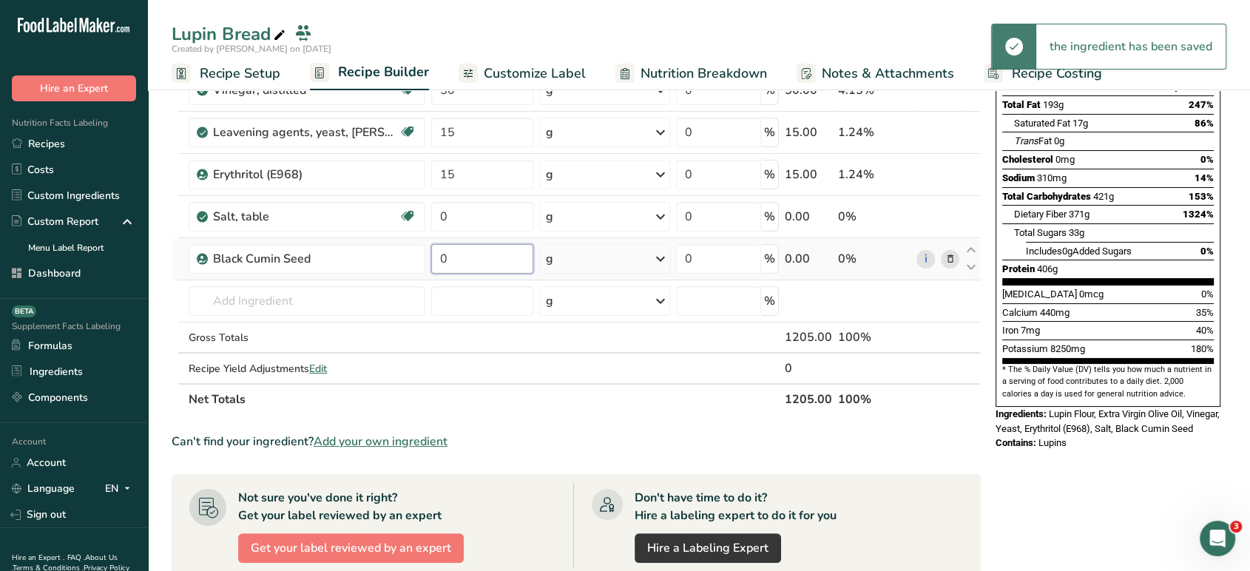
click at [496, 257] on input "0" at bounding box center [482, 259] width 102 height 30
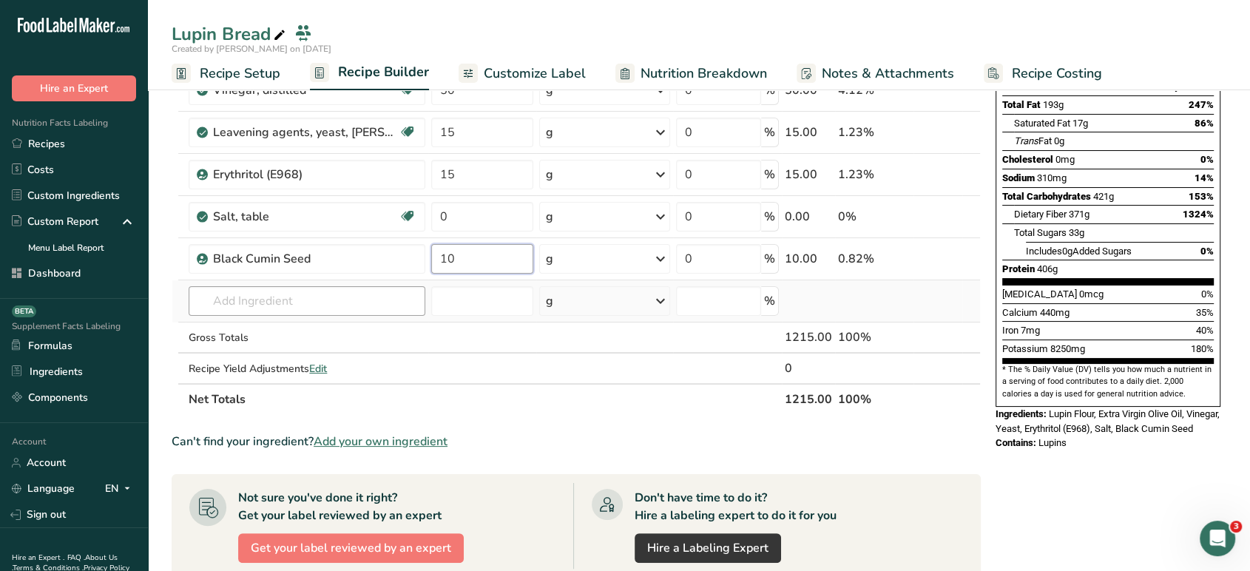
type input "10"
click at [262, 297] on div "Ingredient * Amount * Unit * Waste * .a-a{fill:#347362;}.b-a{fill:#fff;} Grams …" at bounding box center [576, 184] width 809 height 462
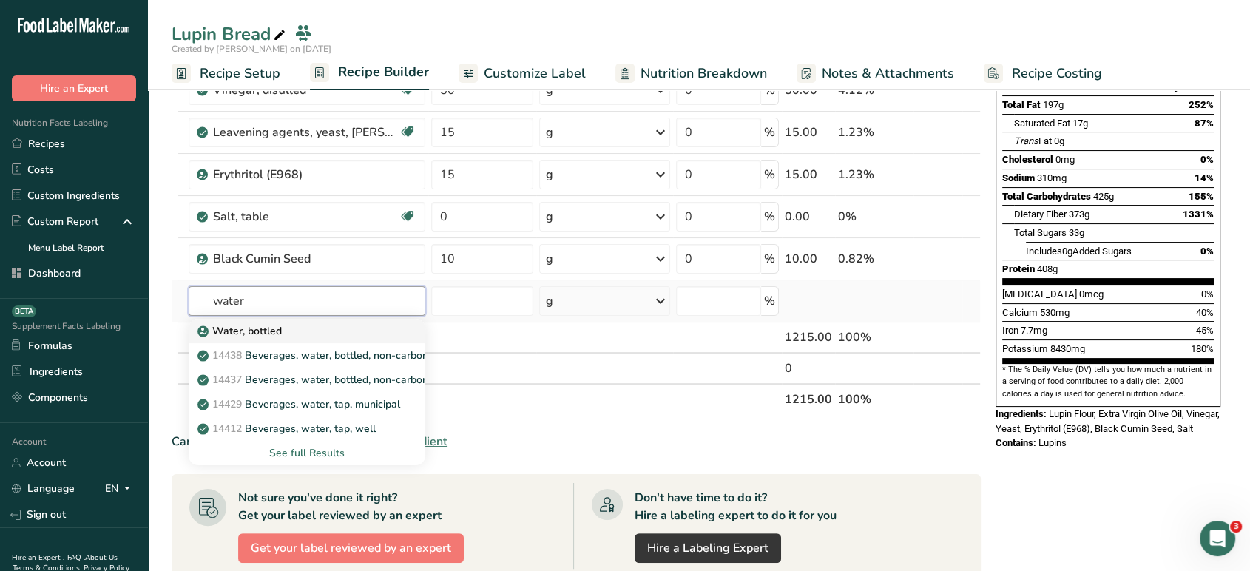
type input "water"
click at [349, 332] on div "Water, bottled" at bounding box center [294, 331] width 189 height 16
type input "Water, bottled"
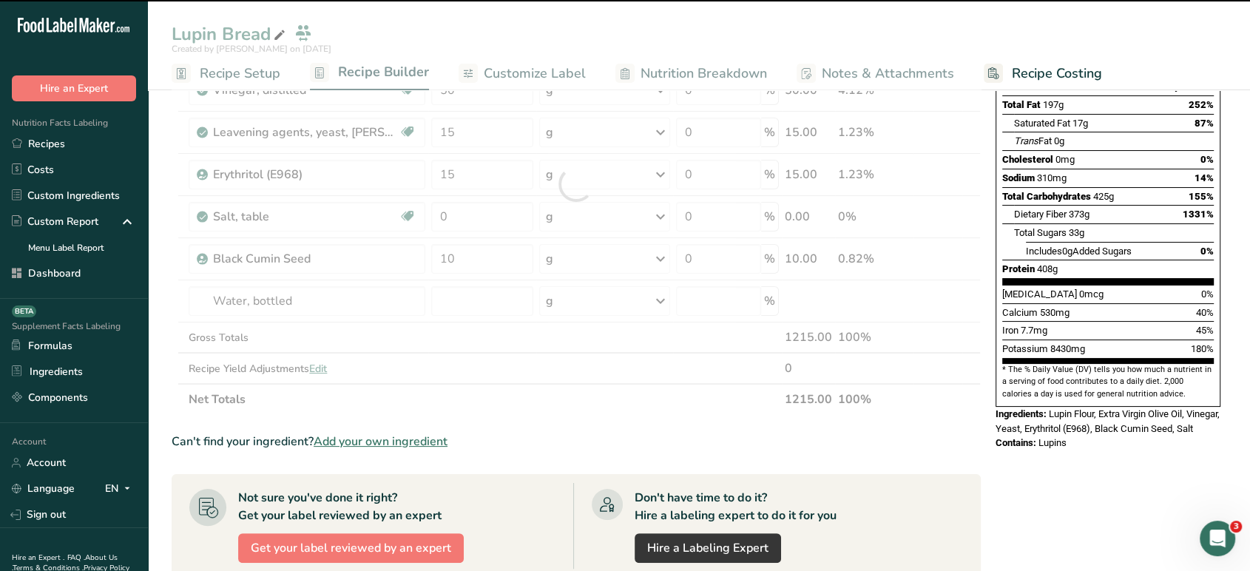
type input "0"
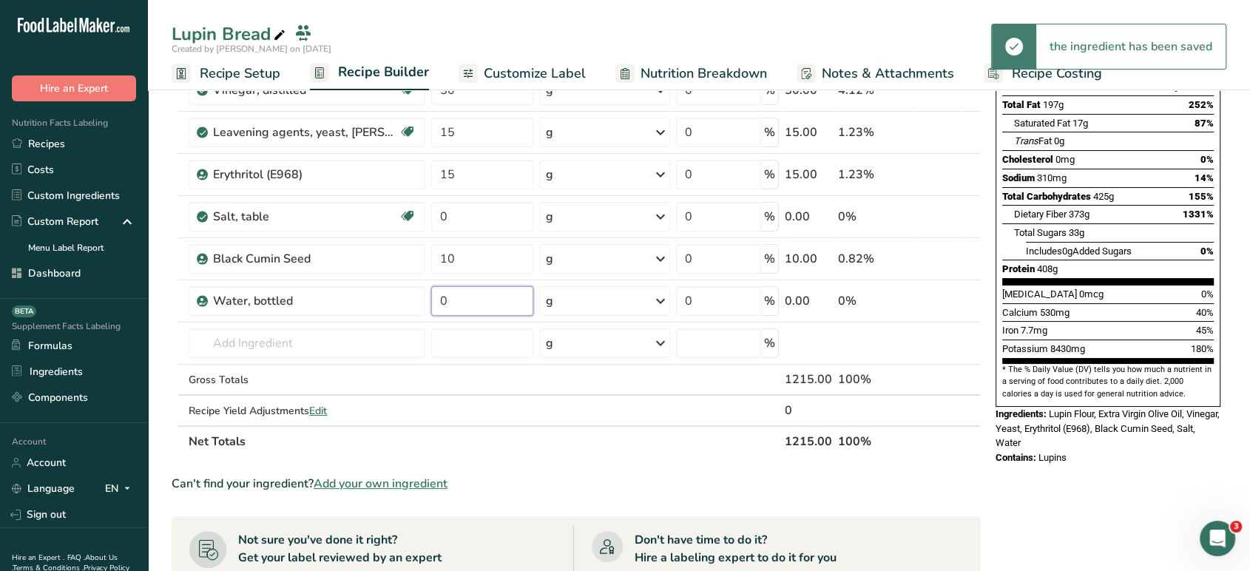
click at [473, 309] on input "0" at bounding box center [482, 301] width 102 height 30
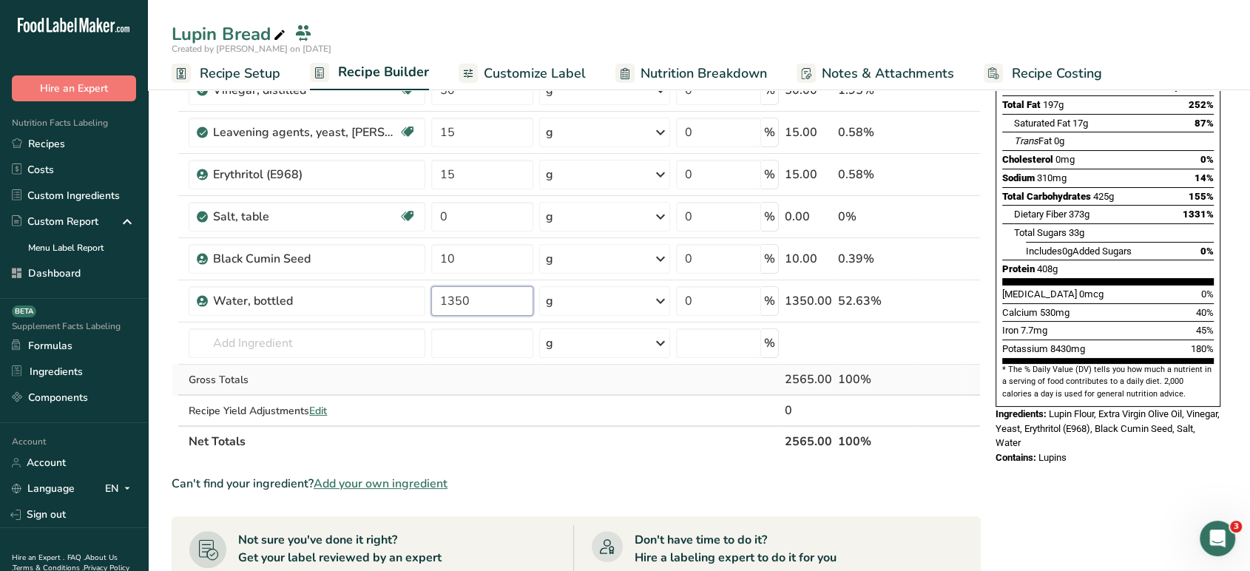
type input "1350"
click at [364, 365] on div "Ingredient * Amount * Unit * Waste * .a-a{fill:#347362;}.b-a{fill:#fff;} Grams …" at bounding box center [576, 205] width 809 height 504
click at [398, 336] on input "text" at bounding box center [307, 343] width 236 height 30
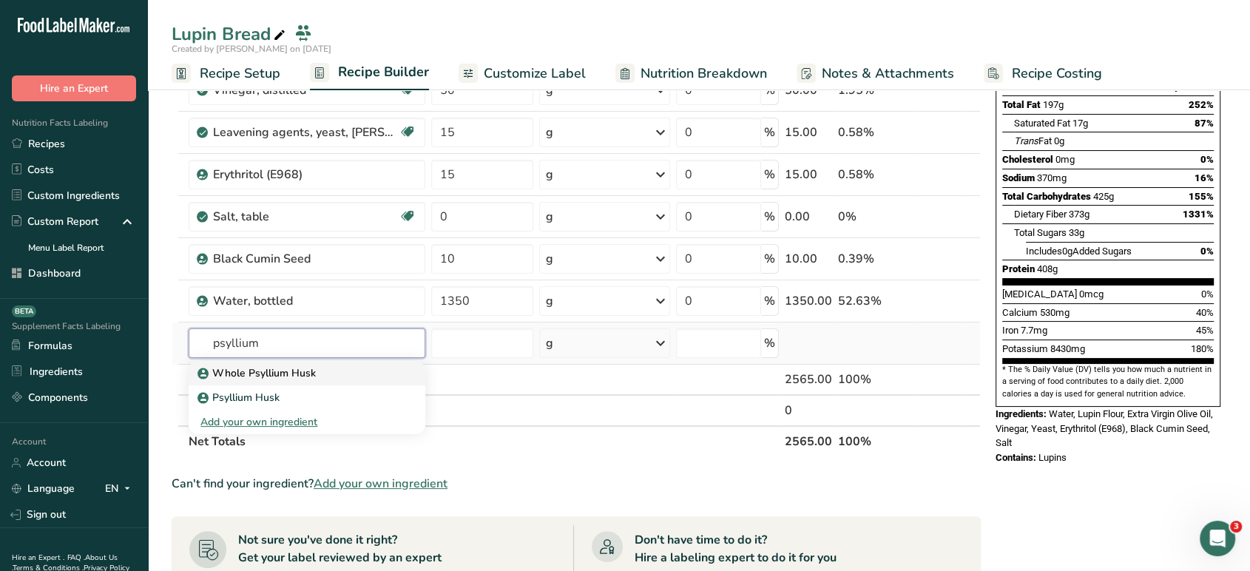
type input "psyllium"
click at [385, 376] on div "Whole Psyllium Husk" at bounding box center [294, 373] width 189 height 16
type input "Whole Psyllium Husk"
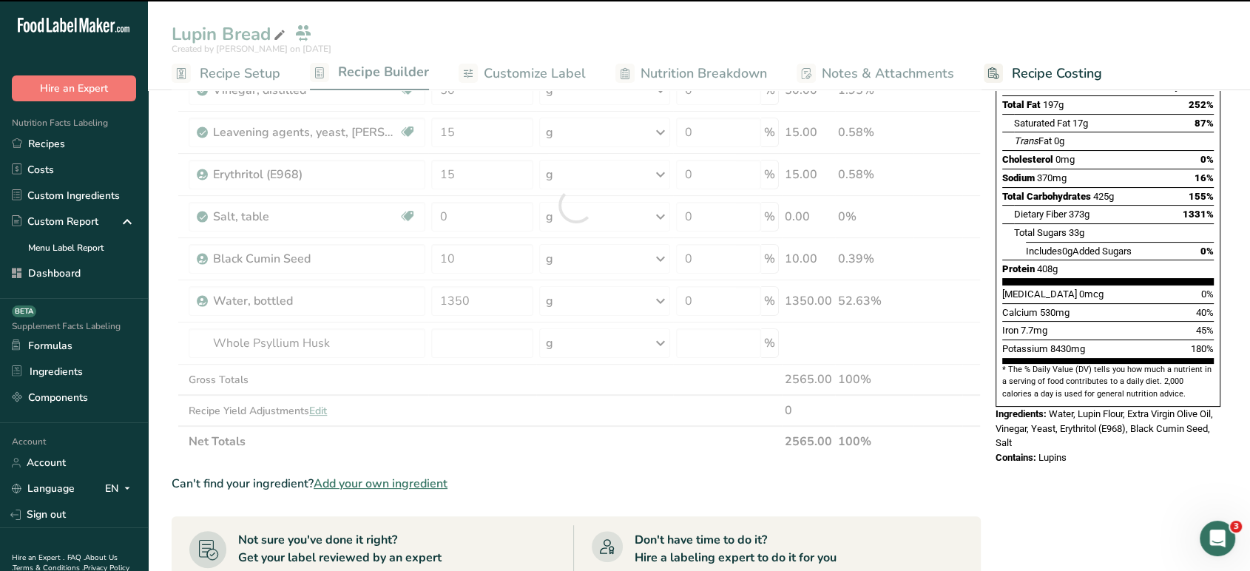
type input "0"
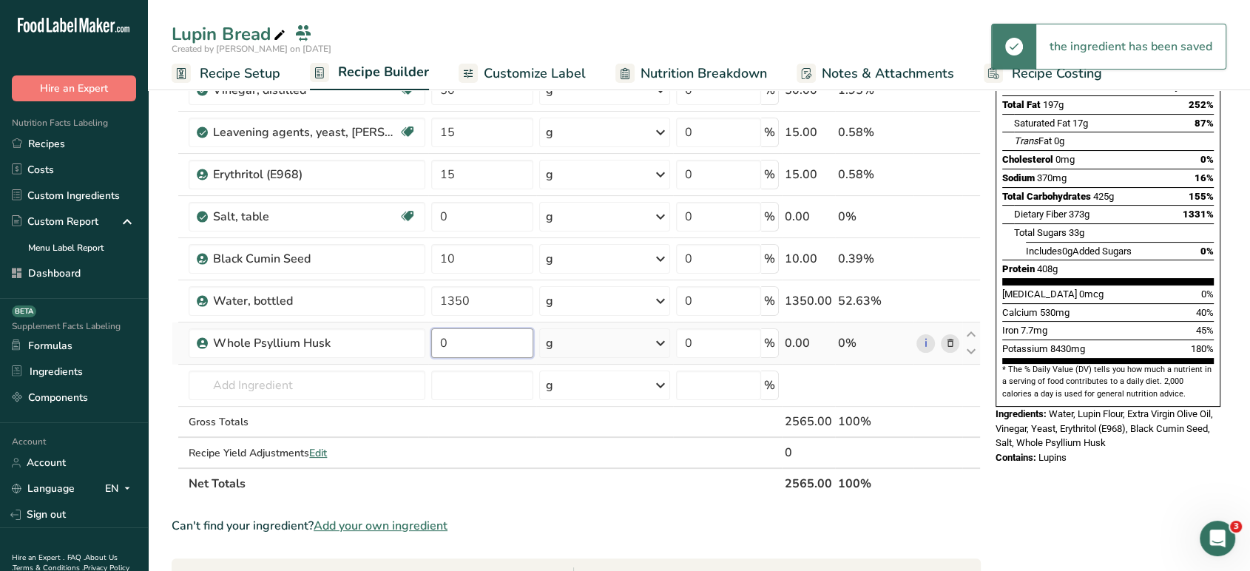
click at [494, 345] on input "0" at bounding box center [482, 343] width 102 height 30
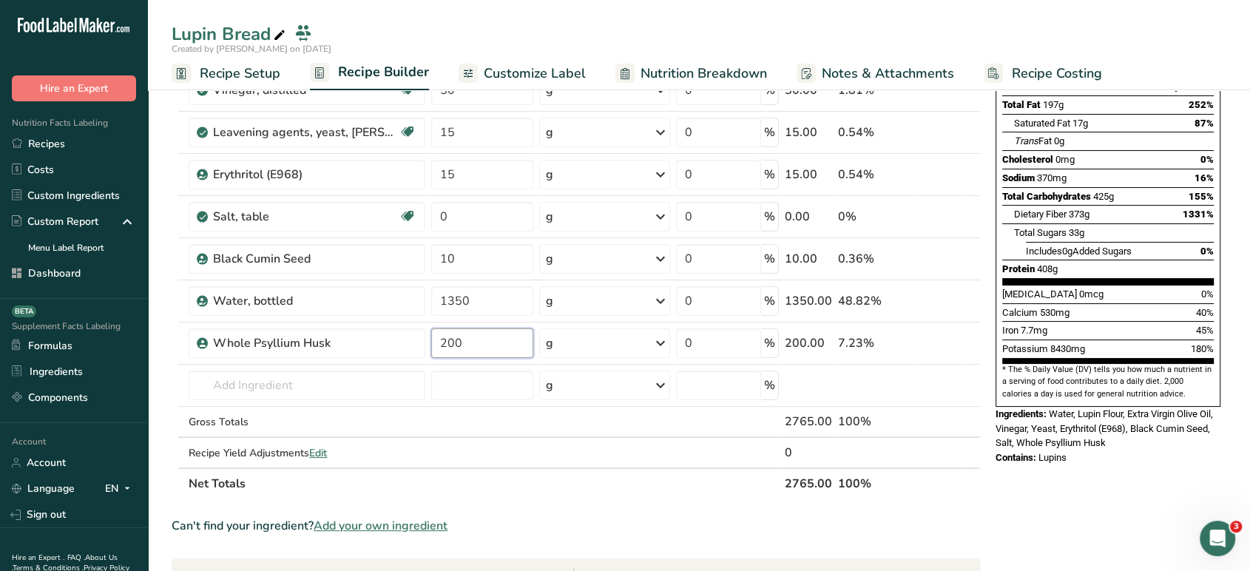
type input "200"
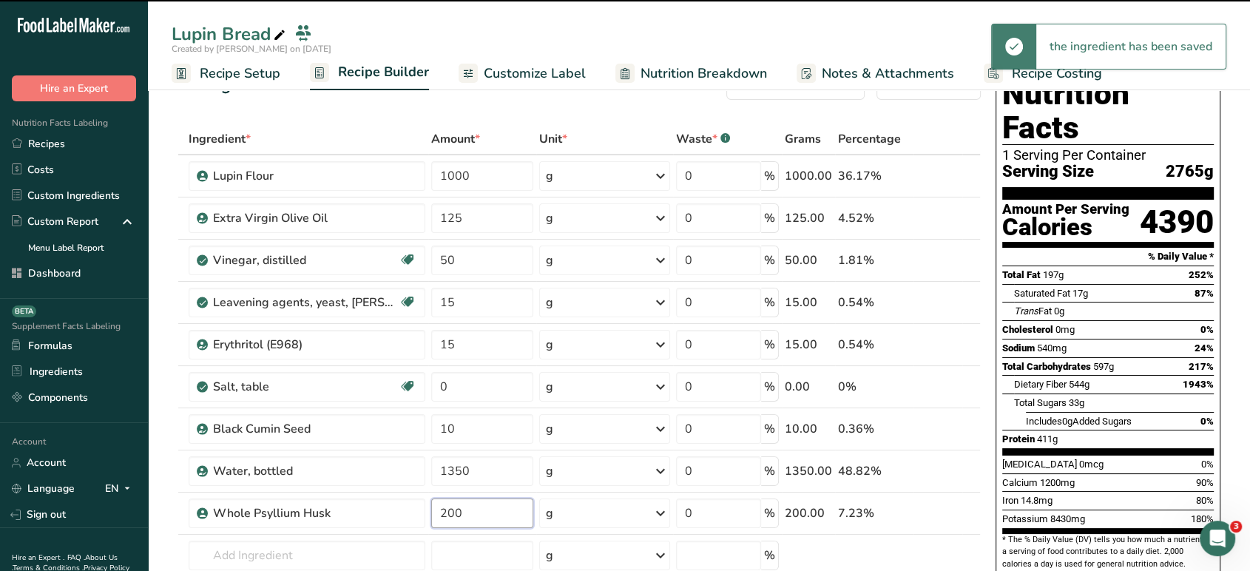
scroll to position [4, 0]
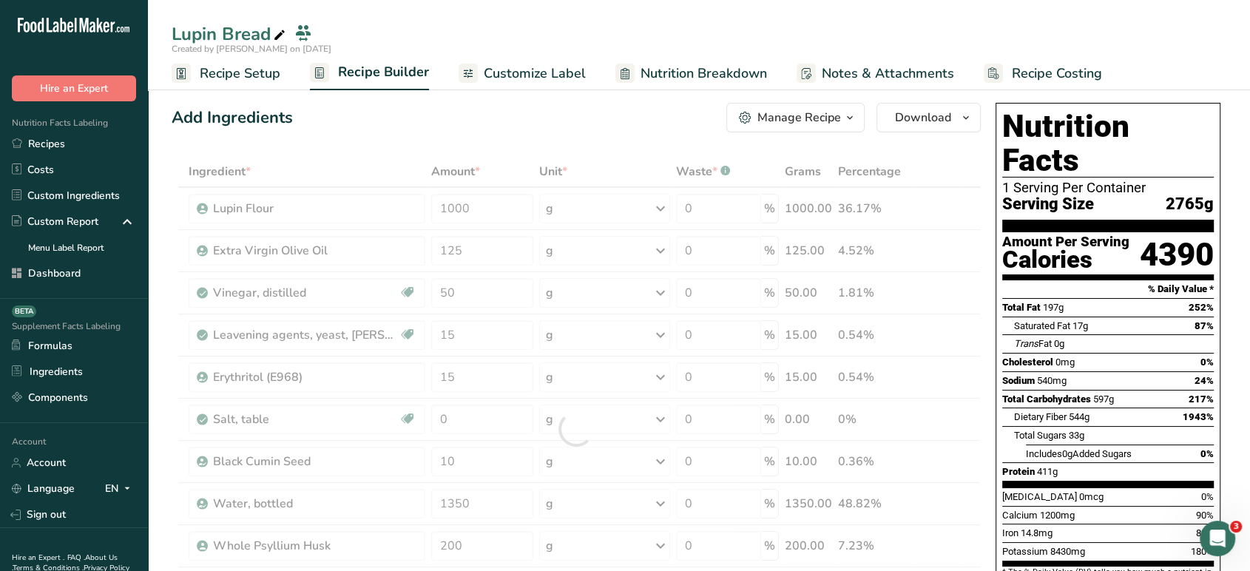
click at [264, 77] on span "Recipe Setup" at bounding box center [240, 74] width 81 height 20
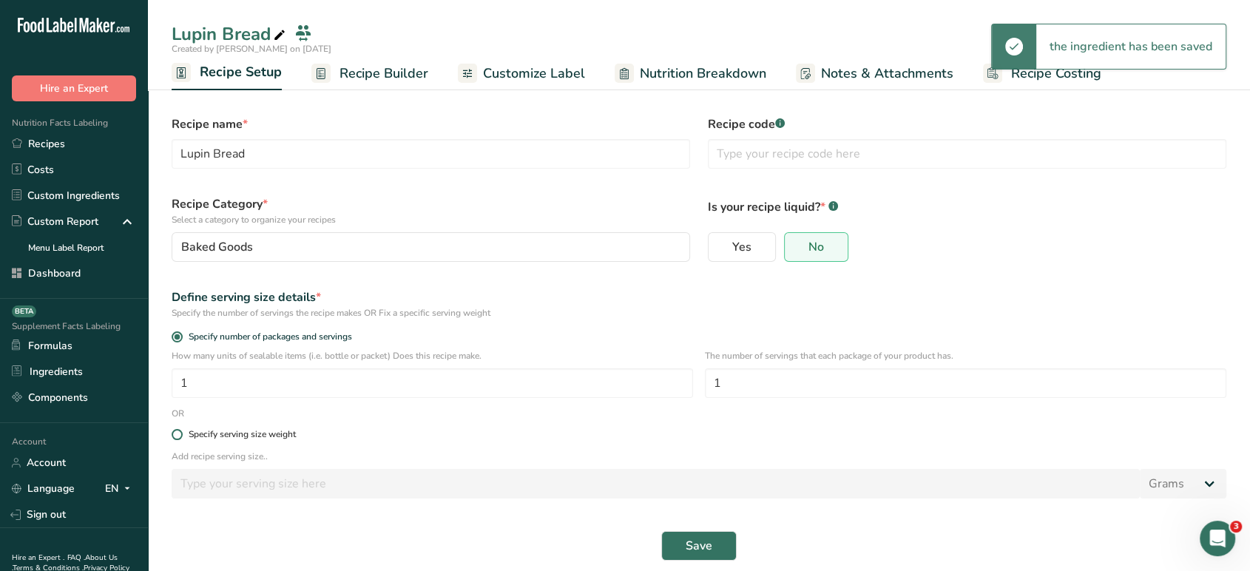
click at [171, 431] on div "Specify serving size weight" at bounding box center [699, 435] width 1073 height 30
click at [184, 437] on span "Specify serving size weight" at bounding box center [239, 434] width 113 height 11
click at [181, 437] on input "Specify serving size weight" at bounding box center [177, 435] width 10 height 10
radio input "true"
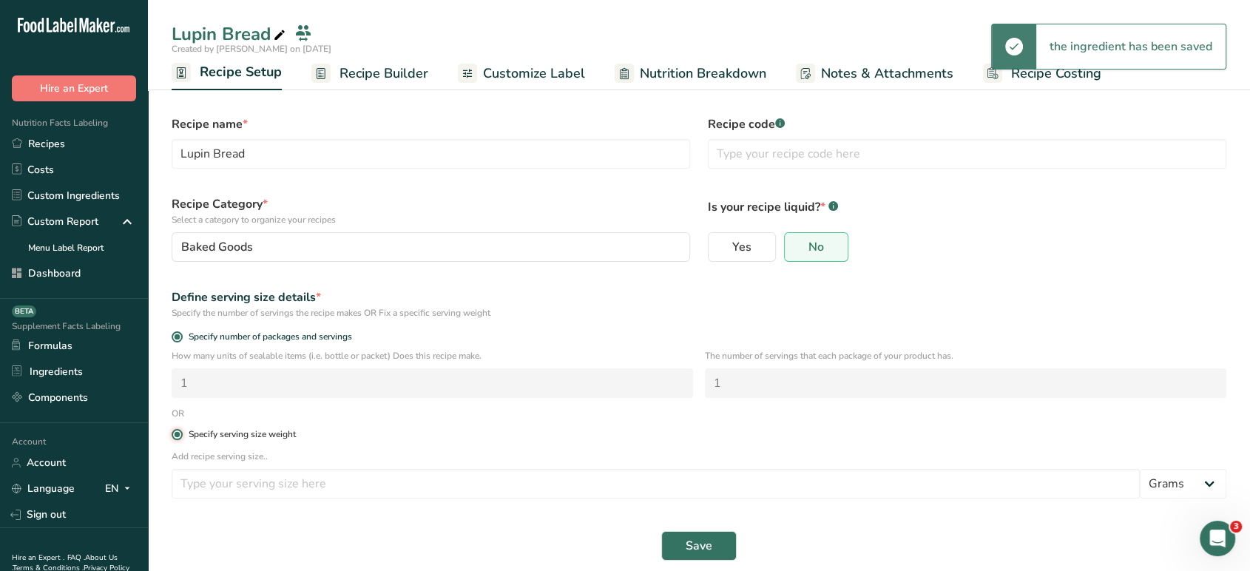
radio input "false"
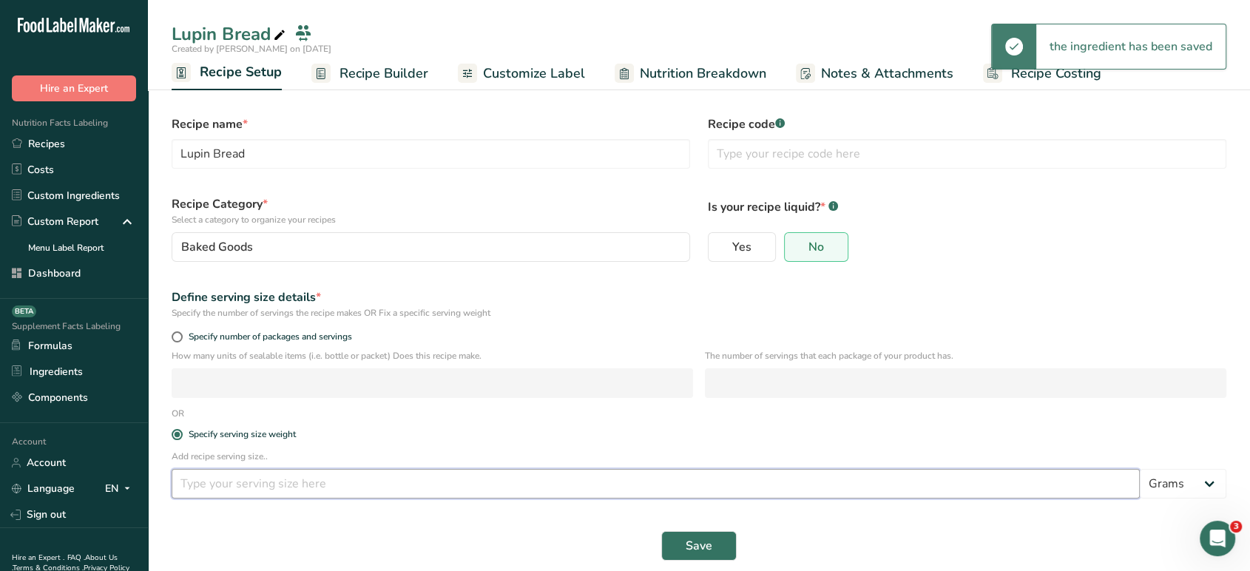
click at [234, 494] on input "number" at bounding box center [656, 484] width 968 height 30
type input "50"
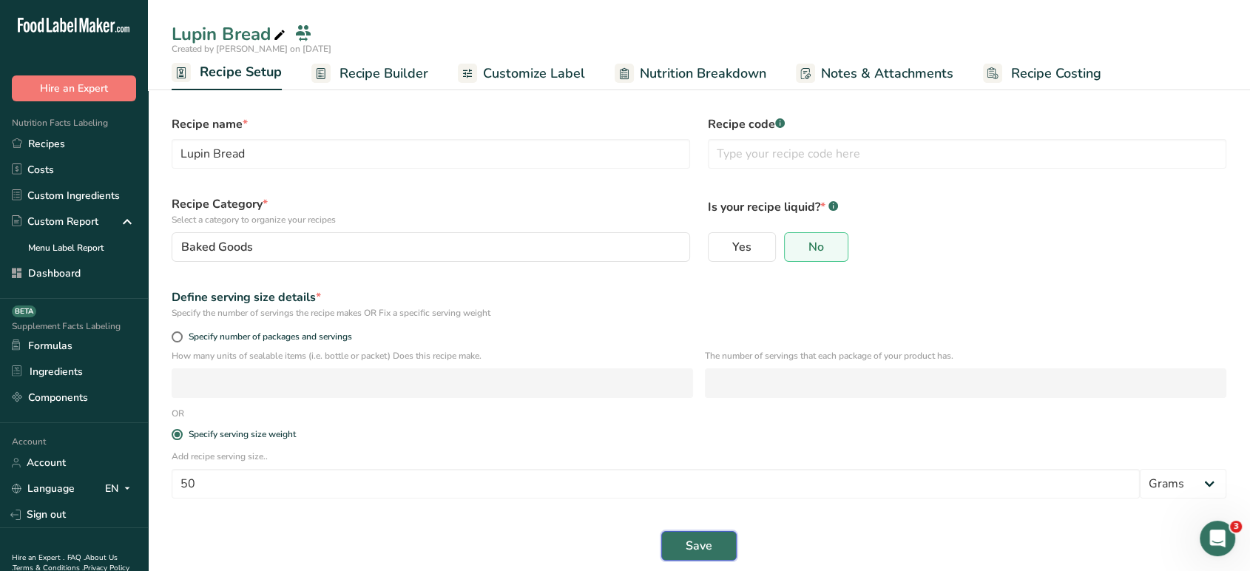
click at [721, 549] on button "Save" at bounding box center [698, 546] width 75 height 30
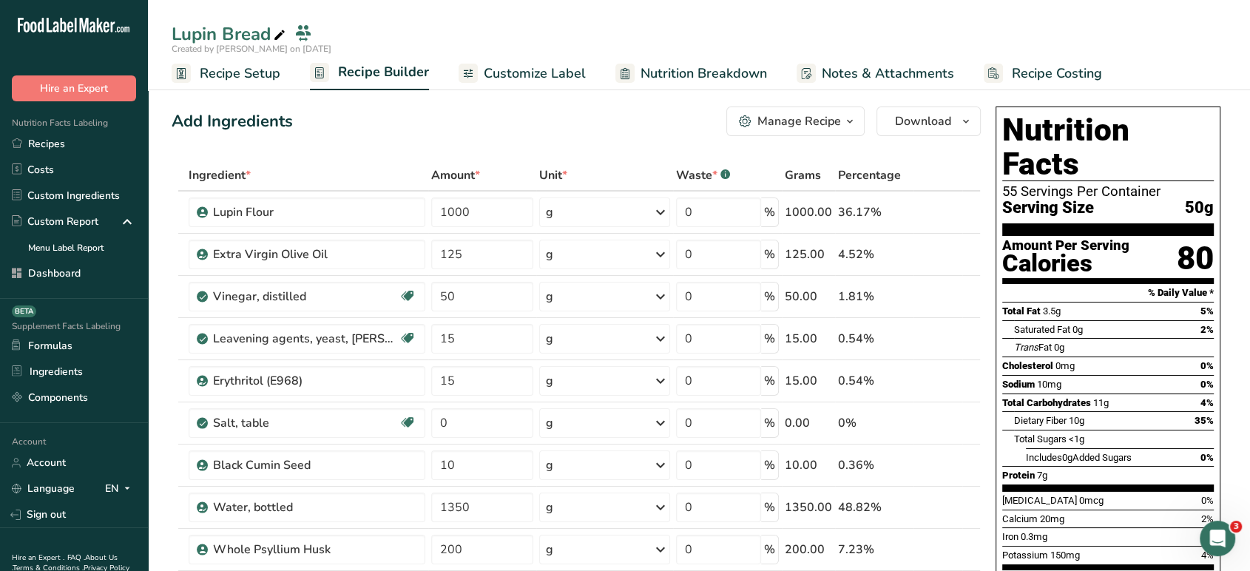
click at [543, 73] on span "Customize Label" at bounding box center [535, 74] width 102 height 20
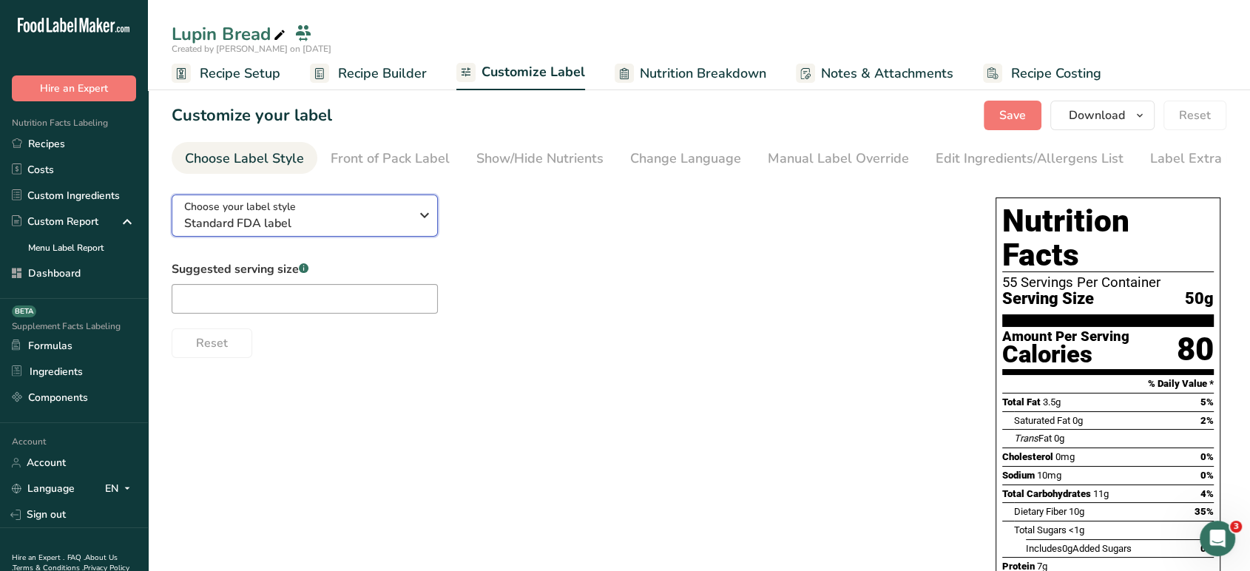
click at [364, 225] on span "Standard FDA label" at bounding box center [297, 224] width 226 height 18
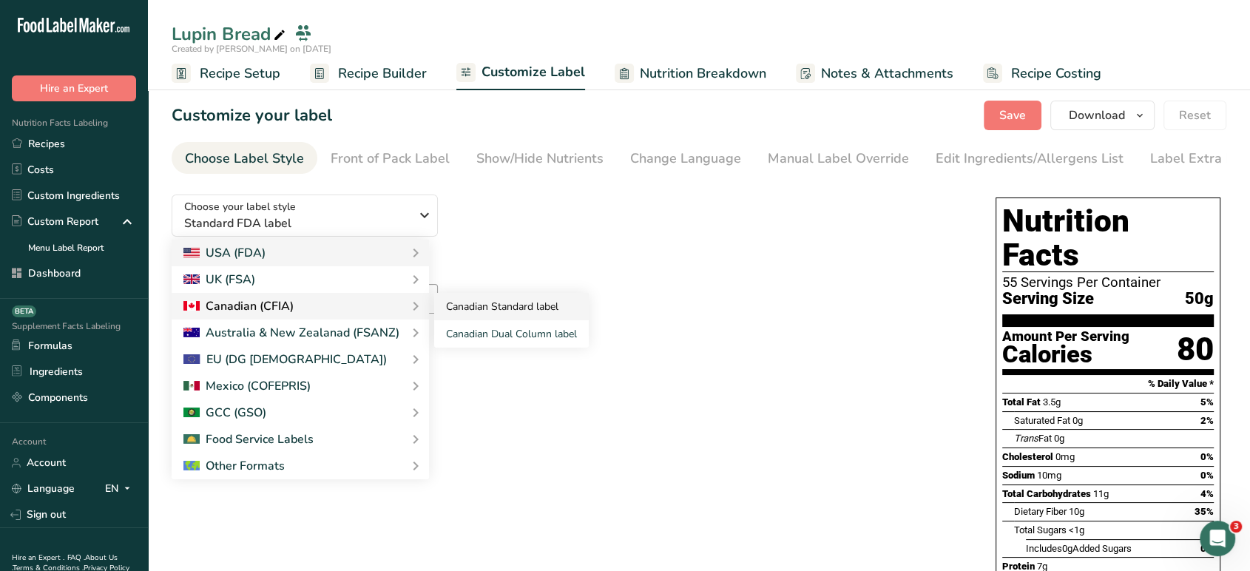
click at [476, 309] on link "Canadian Standard label" at bounding box center [511, 306] width 155 height 27
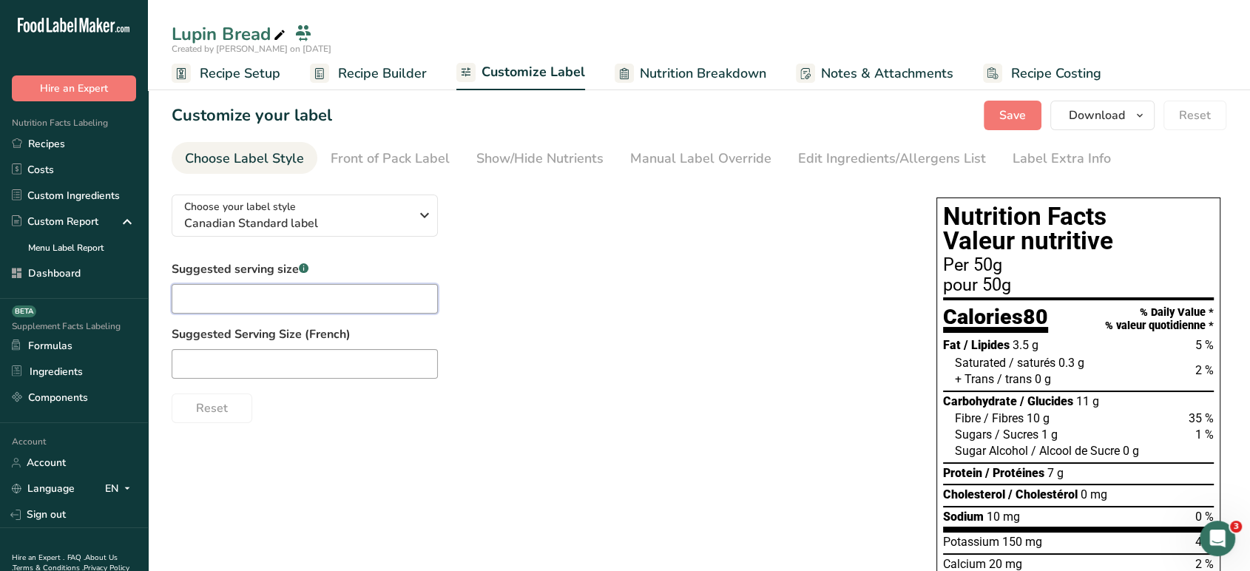
click at [355, 296] on input "text" at bounding box center [305, 299] width 266 height 30
type input "1 bread"
click at [391, 380] on div "Suggested serving size .a-a{fill:#347362;}.b-a{fill:#fff;} 1 bread Suggested Se…" at bounding box center [539, 341] width 735 height 163
click at [394, 365] on input "text" at bounding box center [305, 364] width 266 height 30
type input "1 pain"
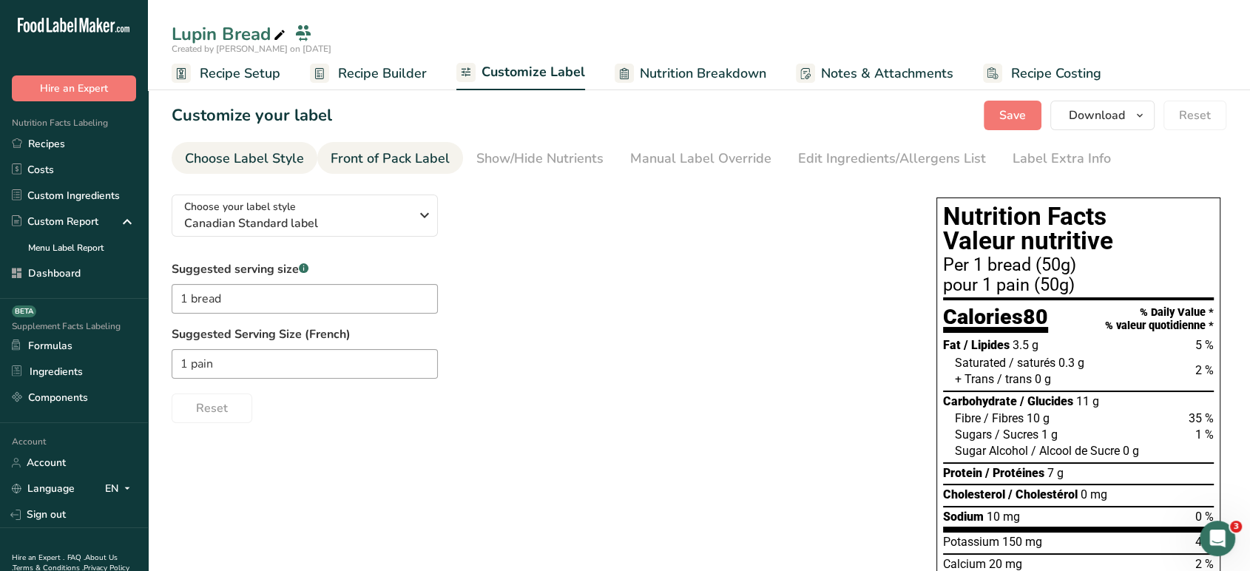
click at [385, 153] on div "Front of Pack Label" at bounding box center [390, 159] width 119 height 20
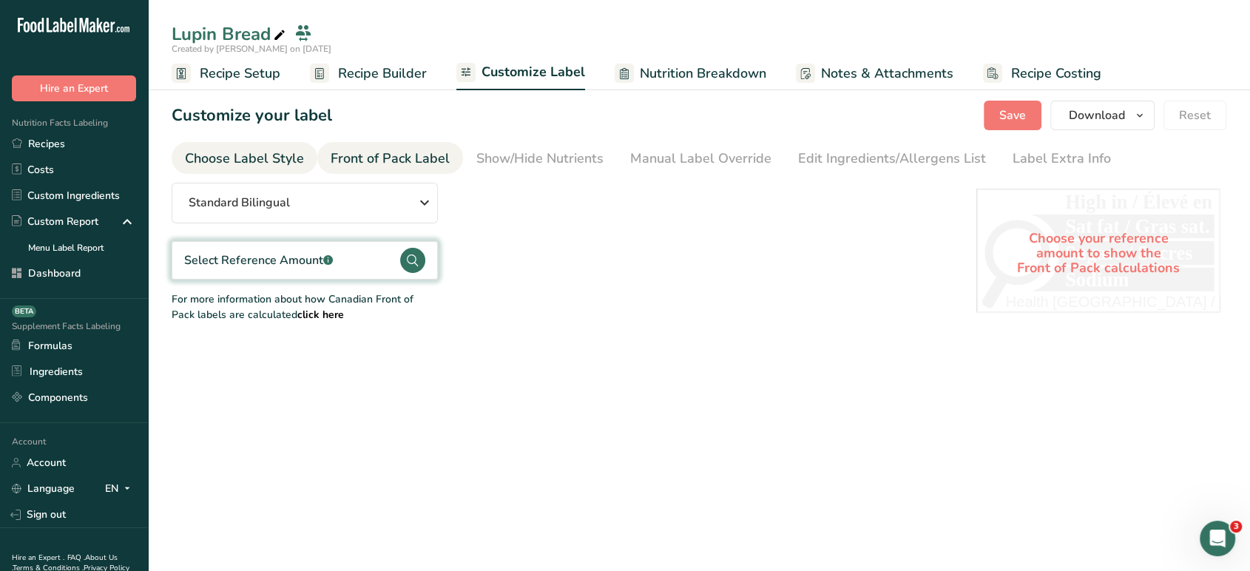
click at [296, 158] on div "Choose Label Style" at bounding box center [244, 159] width 119 height 20
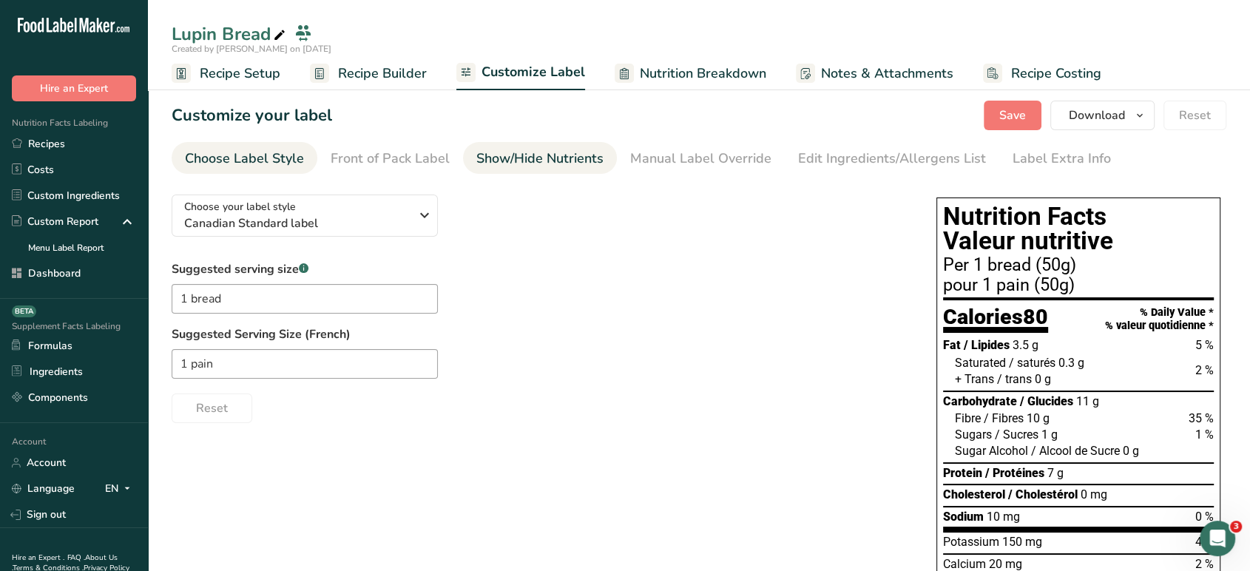
click at [557, 157] on div "Show/Hide Nutrients" at bounding box center [539, 159] width 127 height 20
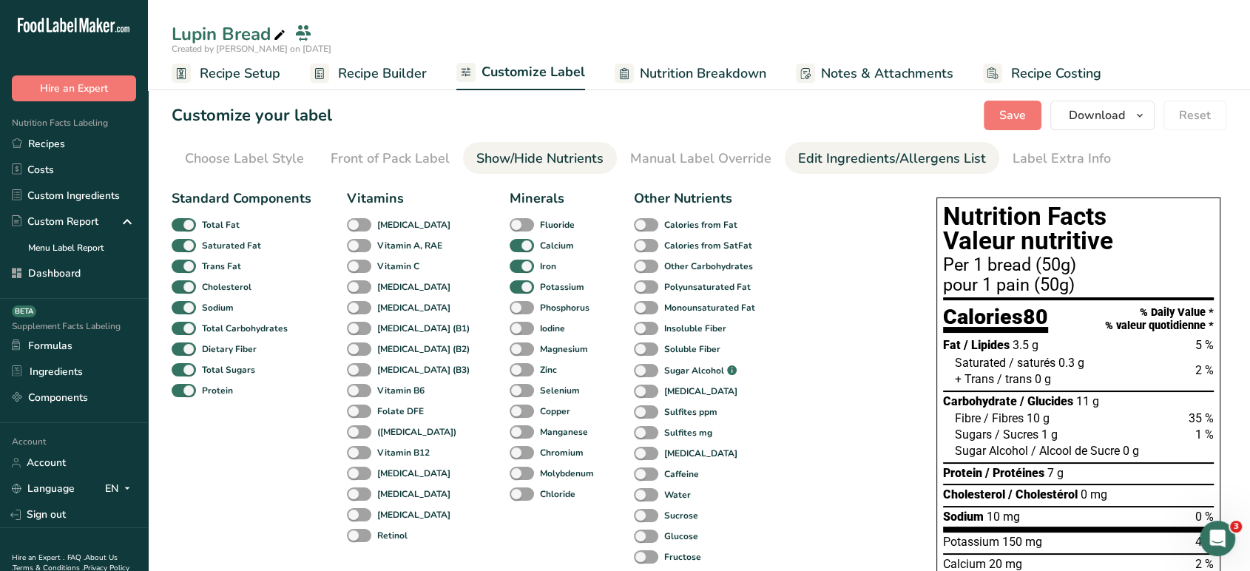
click at [886, 155] on div "Edit Ingredients/Allergens List" at bounding box center [892, 159] width 188 height 20
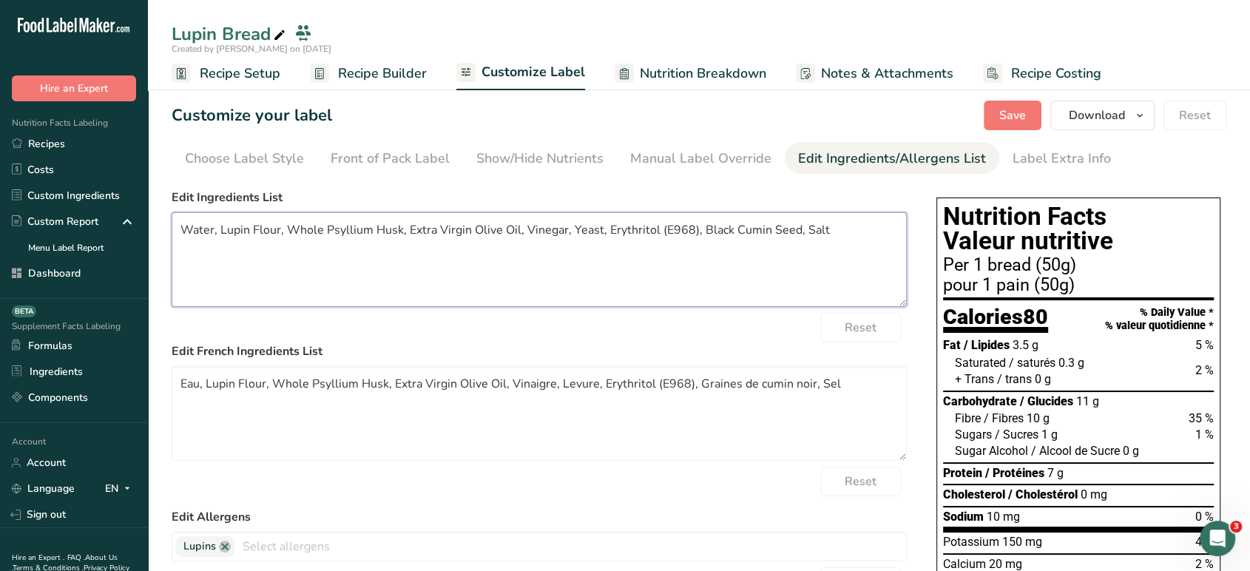
drag, startPoint x: 794, startPoint y: 231, endPoint x: 698, endPoint y: 233, distance: 95.5
click at [698, 233] on textarea "Water, Lupin Flour, Whole Psyllium Husk, Extra Virgin Olive Oil, Vinegar, Yeast…" at bounding box center [539, 259] width 735 height 95
click at [692, 230] on textarea "Water, Lupin Flour, Whole Psyllium Husk, Extra Virgin Olive Oil, Vinegar, Yeast…" at bounding box center [539, 259] width 735 height 95
click at [326, 235] on textarea "Water, Lupin Flour, Whole Psyllium Husk, Extra Virgin Olive Oil, Vinegar, Yeast…" at bounding box center [539, 259] width 735 height 95
click at [433, 229] on textarea "Water, Lupin Flour, Psyllium Husk, Extra Virgin Olive Oil, Vinegar, Yeast, Eryt…" at bounding box center [539, 259] width 735 height 95
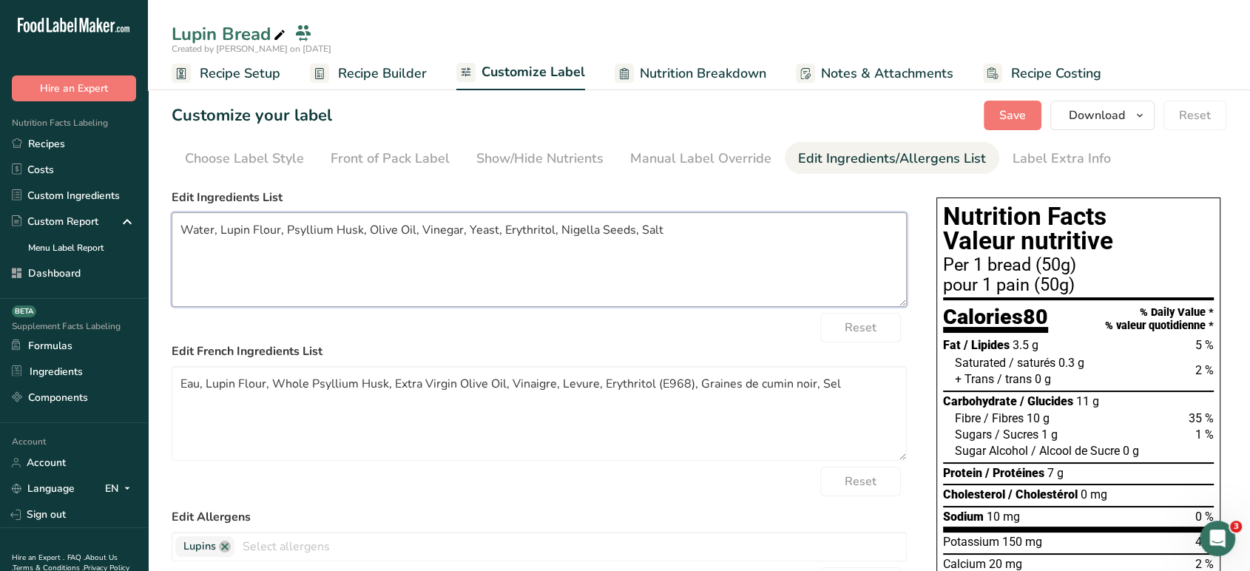
drag, startPoint x: 687, startPoint y: 232, endPoint x: 172, endPoint y: 230, distance: 514.9
click at [172, 230] on textarea "Water, Lupin Flour, Psyllium Husk, Olive Oil, Vinegar, Yeast, Erythritol, Nigel…" at bounding box center [539, 259] width 735 height 95
paste textarea "(Lupin), Psyllium Husk, Olive Oil, Vinegar, Yeast, Erythritol, [PERSON_NAME], S…"
type textarea "Water, Lupin Flour (Lupin), Psyllium Husk, Olive Oil, Vinegar, Yeast, Erythrito…"
drag, startPoint x: 866, startPoint y: 397, endPoint x: 148, endPoint y: 425, distance: 718.9
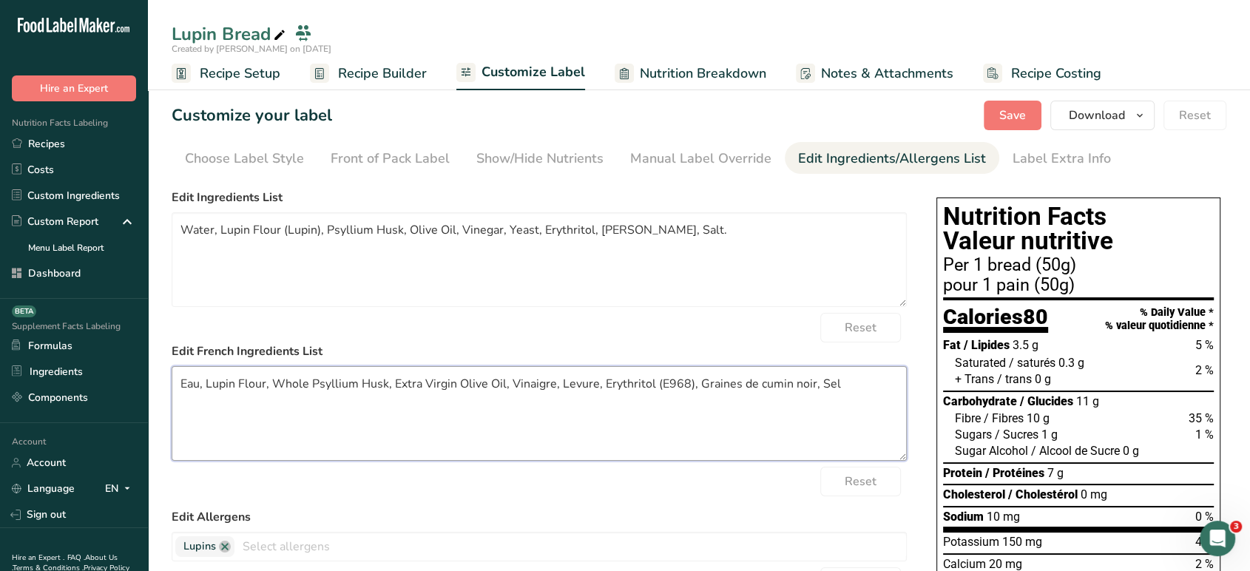
click at [148, 425] on section "Customize your label Save Download Choose what to show on your downloaded label…" at bounding box center [699, 461] width 1102 height 768
paste textarea "Farine de Lupin (Lupin), Tégument de Psyllium, Huile d’Olive, Vinaigre, Levure,…"
type textarea "Eau, Farine de Lupin (Lupin), Tégument de Psyllium, Huile d’Olive, Vinaigre, Le…"
click at [1017, 111] on span "Save" at bounding box center [1013, 116] width 27 height 18
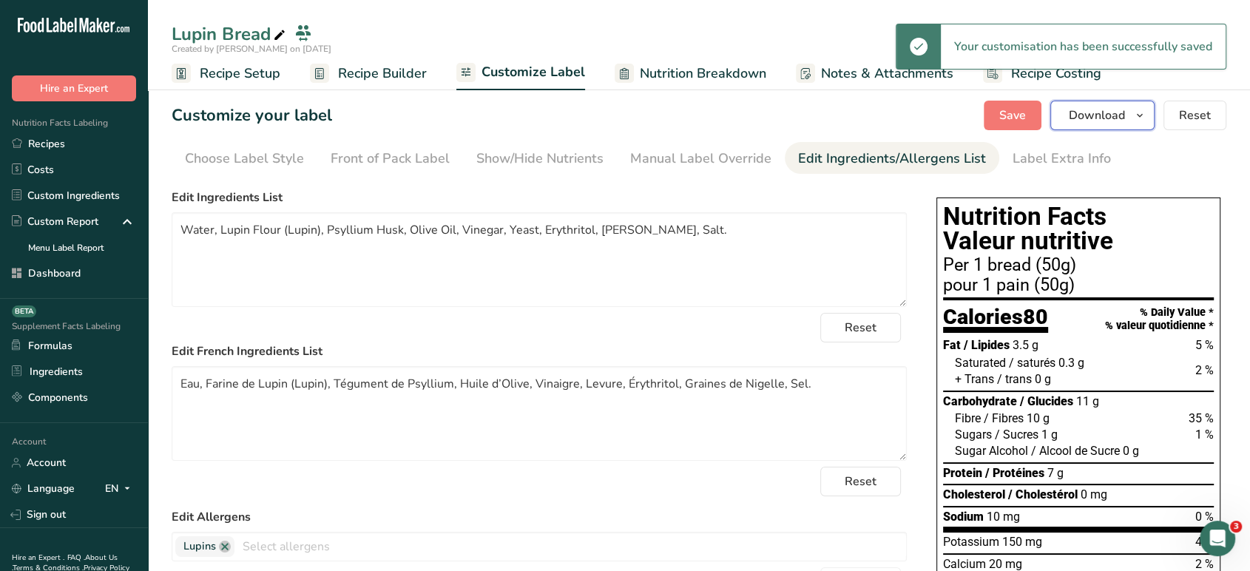
click at [1116, 126] on button "Download" at bounding box center [1103, 116] width 104 height 30
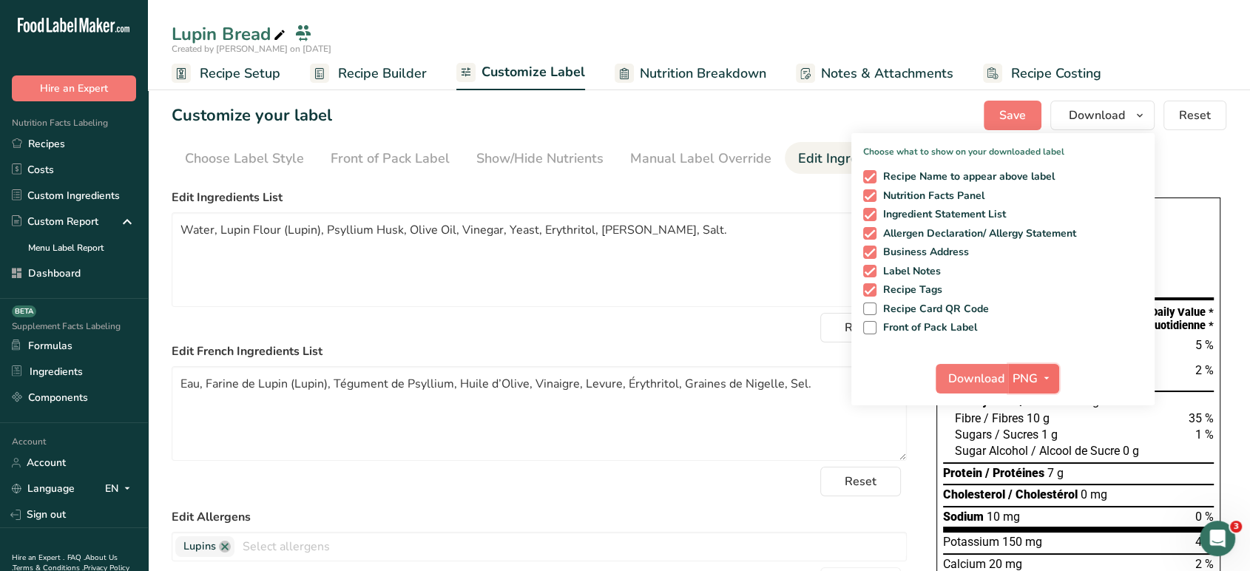
click at [1036, 379] on span "PNG" at bounding box center [1025, 379] width 25 height 18
click at [869, 291] on span at bounding box center [869, 289] width 13 height 13
click at [869, 291] on input "Recipe Tags" at bounding box center [868, 290] width 10 height 10
checkbox input "false"
click at [874, 271] on span at bounding box center [869, 271] width 13 height 13
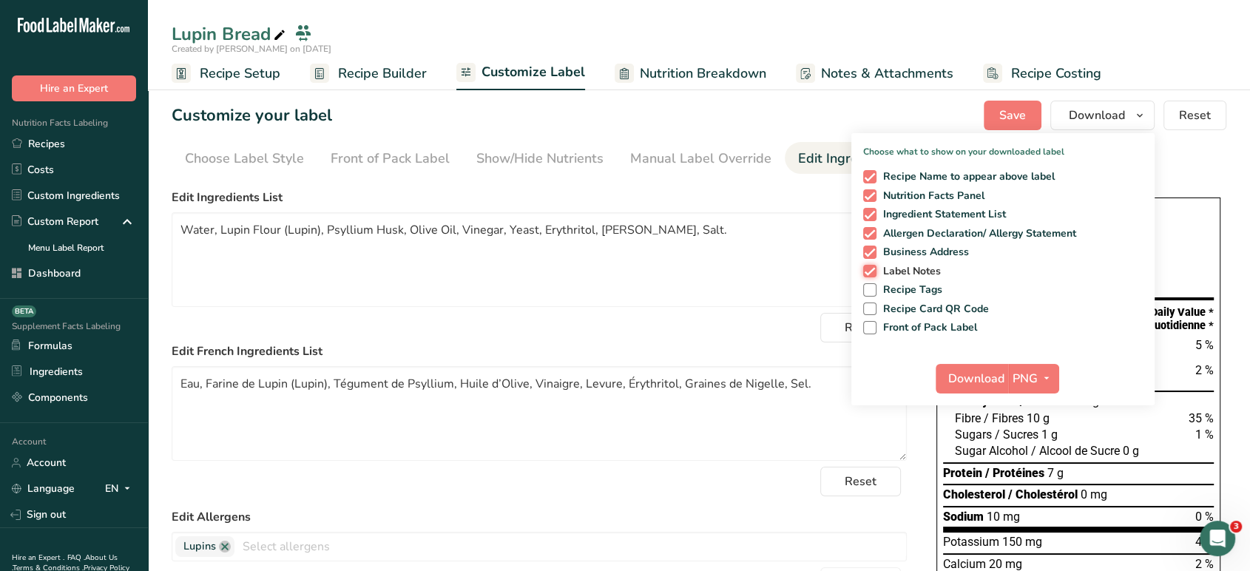
click at [873, 271] on input "Label Notes" at bounding box center [868, 271] width 10 height 10
checkbox input "false"
click at [1054, 382] on span "button" at bounding box center [1047, 379] width 18 height 18
click at [1037, 489] on link "PDF" at bounding box center [1035, 482] width 47 height 24
click at [980, 368] on button "Download" at bounding box center [973, 379] width 73 height 30
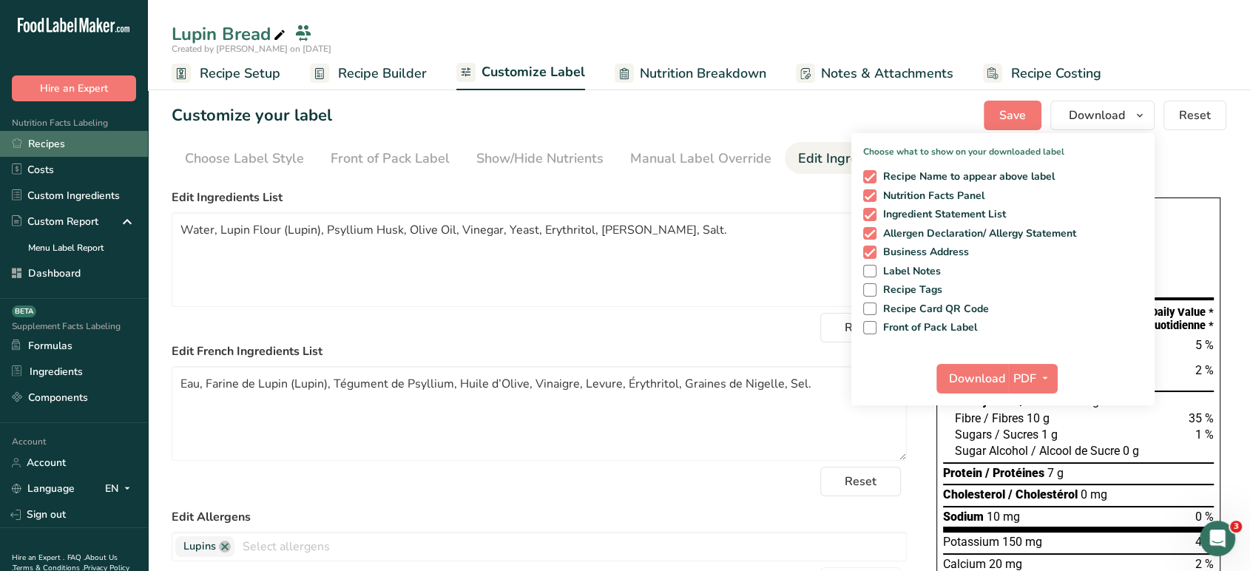
click at [100, 141] on link "Recipes" at bounding box center [74, 144] width 148 height 26
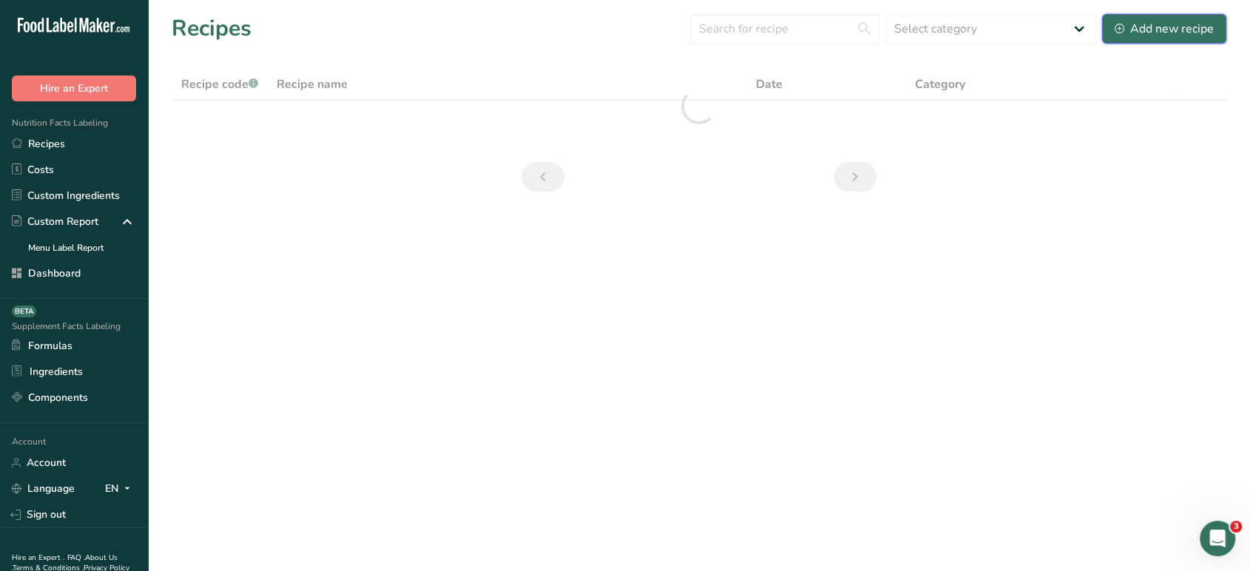
click at [1144, 30] on div "Add new recipe" at bounding box center [1164, 29] width 99 height 18
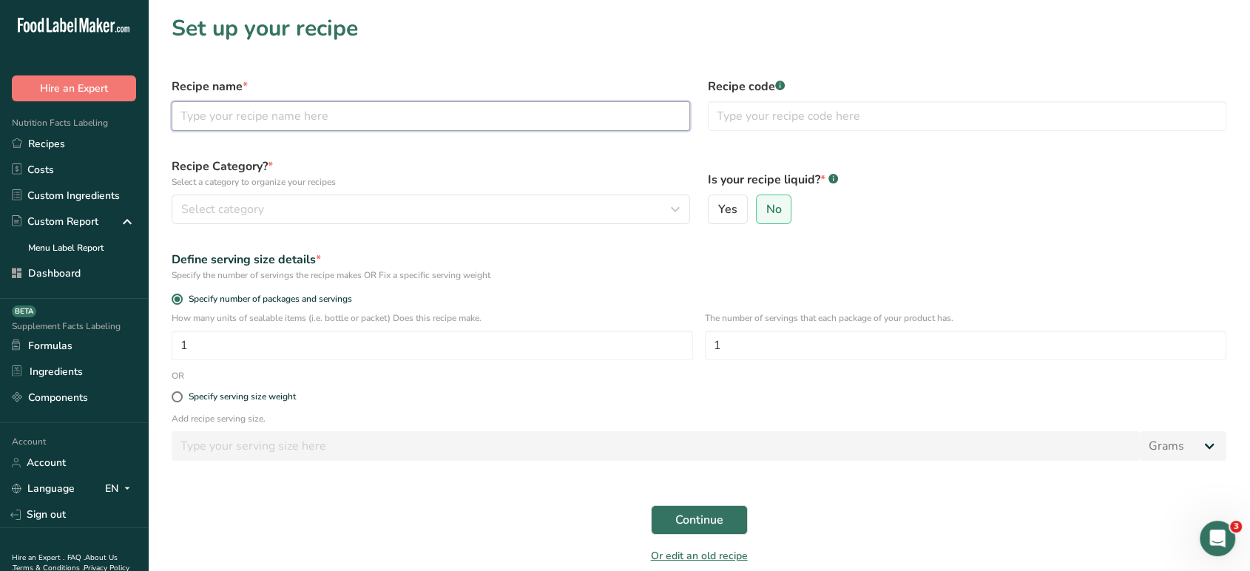
click at [488, 120] on input "text" at bounding box center [431, 116] width 519 height 30
type input "F"
type input "Glazed Donuts (dozen)"
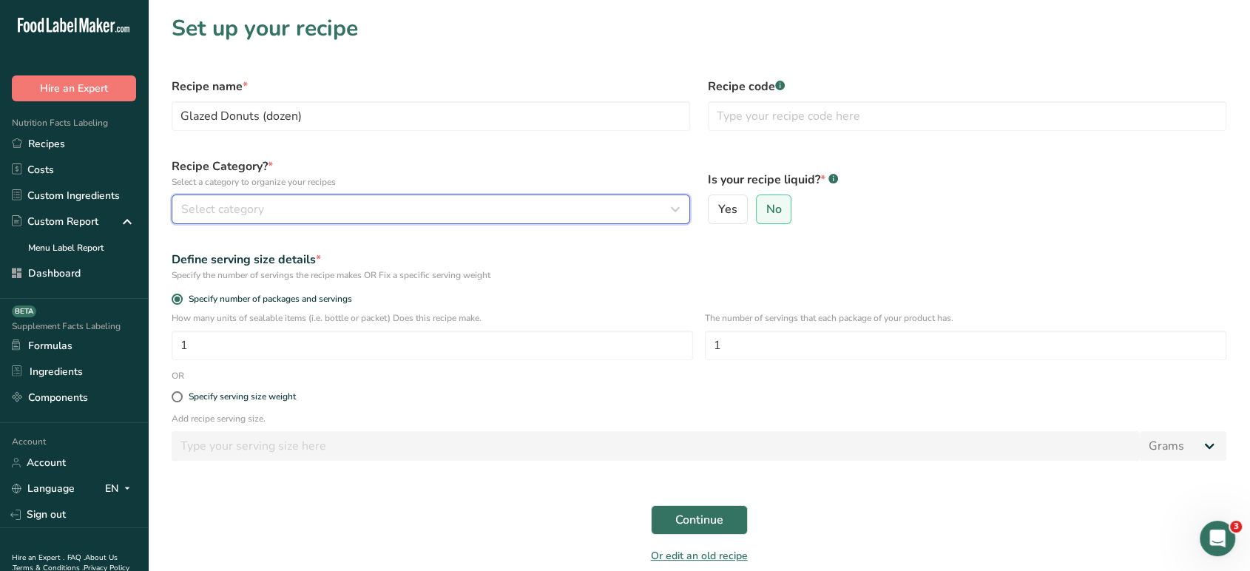
click at [455, 218] on div "Select category" at bounding box center [426, 209] width 491 height 18
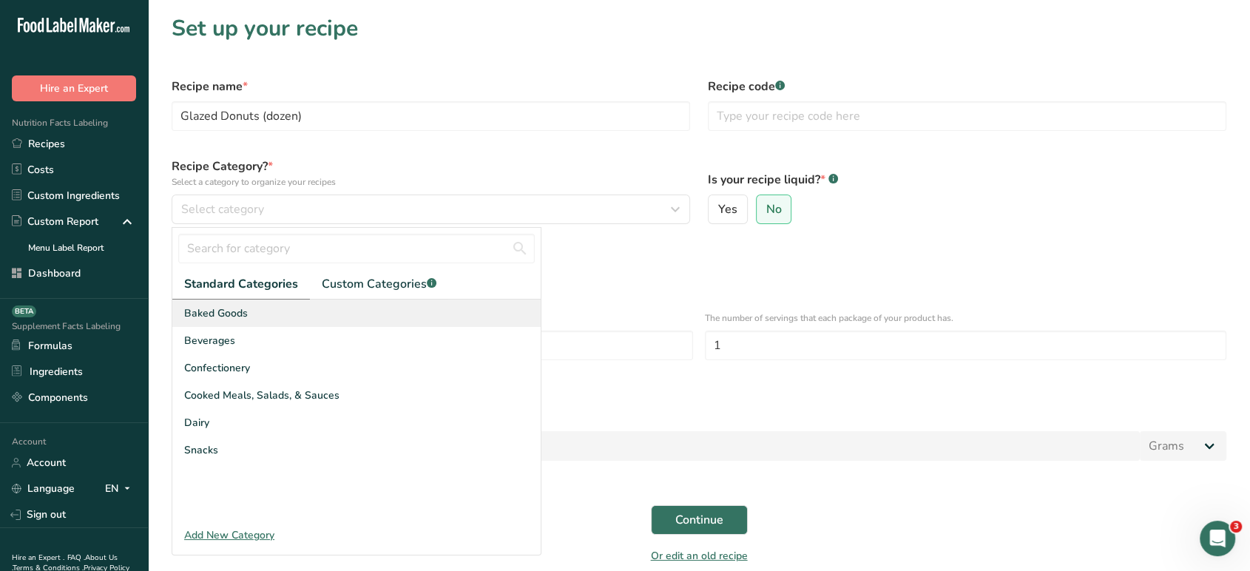
click at [363, 324] on div "Baked Goods" at bounding box center [356, 313] width 368 height 27
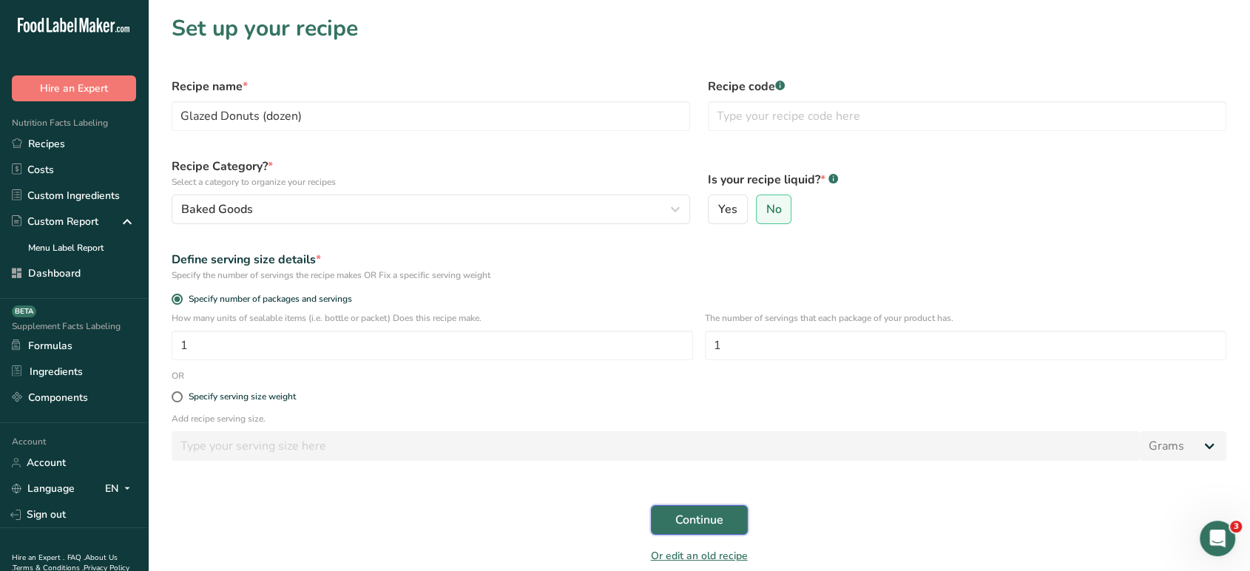
click at [670, 521] on button "Continue" at bounding box center [699, 520] width 97 height 30
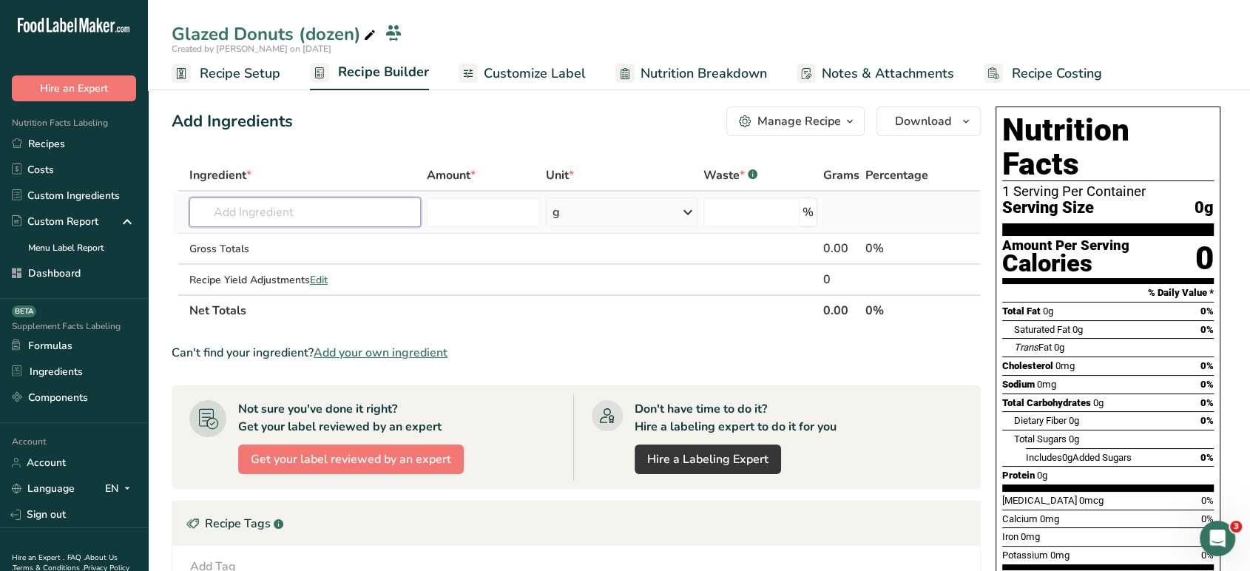
click at [364, 207] on input "text" at bounding box center [305, 213] width 232 height 30
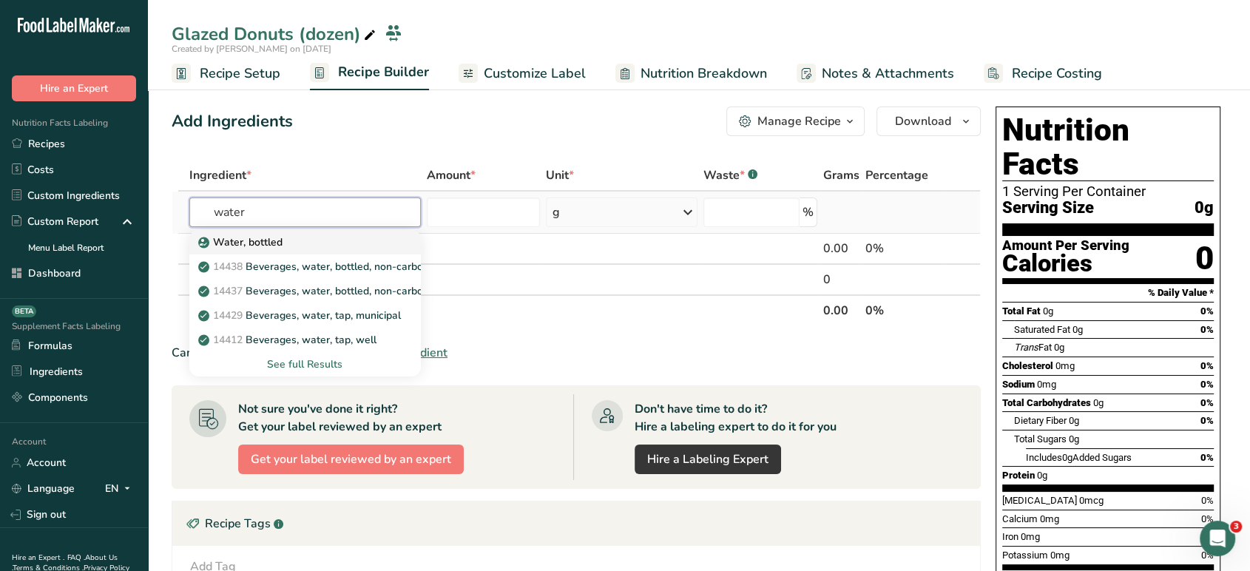
type input "water"
click at [371, 235] on div "Water, bottled" at bounding box center [293, 243] width 184 height 16
type input "Water, bottled"
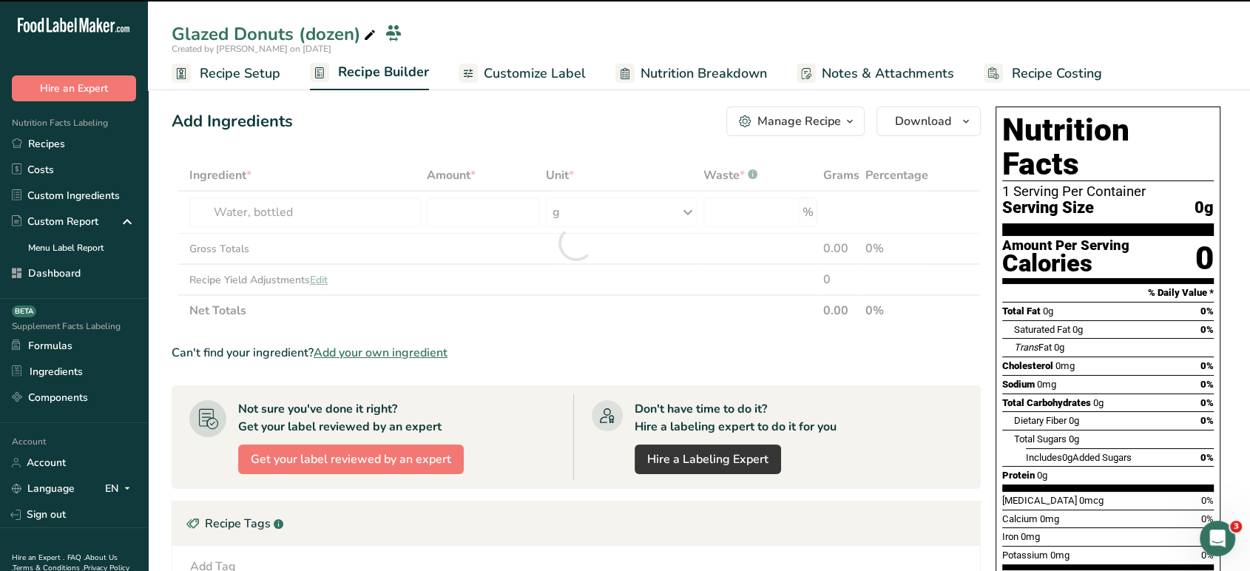
type input "0"
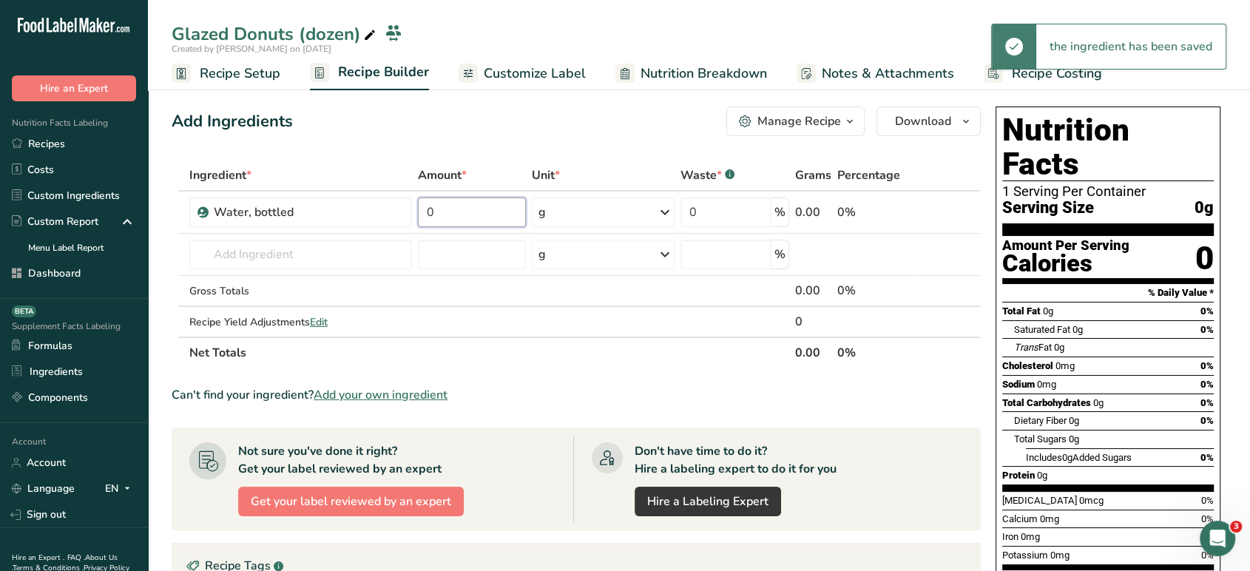
click at [492, 217] on input "0" at bounding box center [472, 213] width 108 height 30
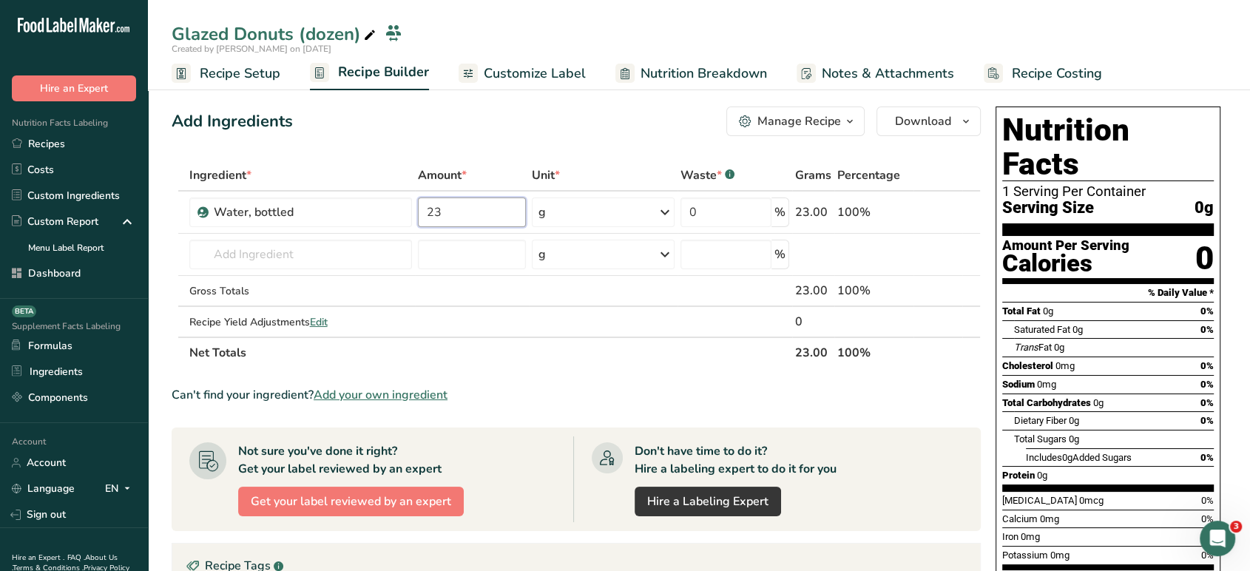
type input "23"
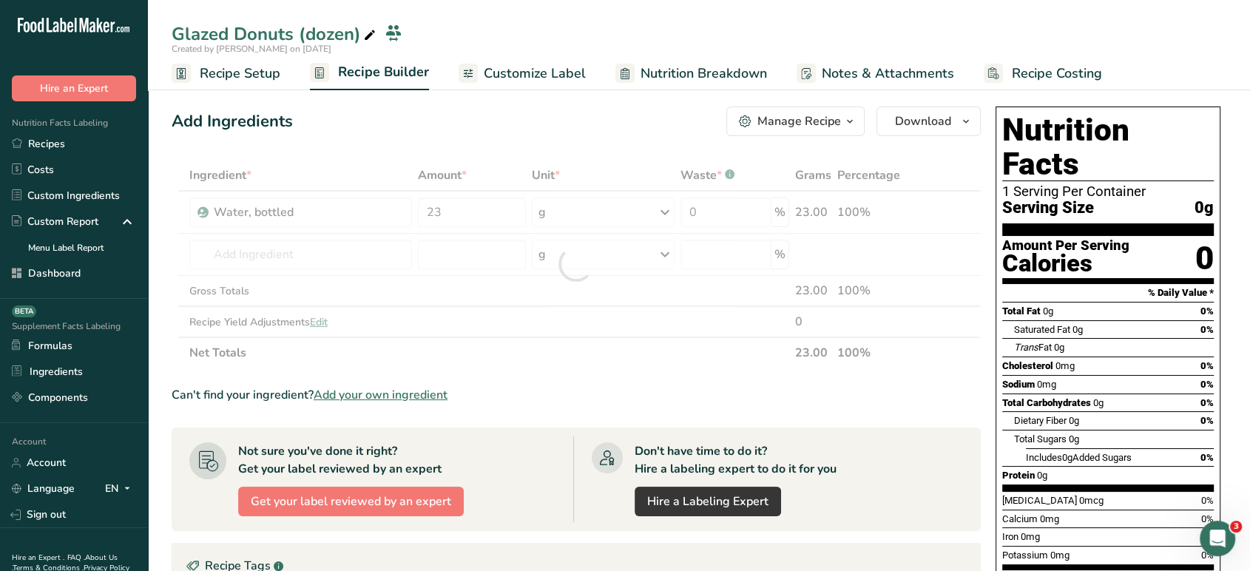
click at [666, 142] on div "Add Ingredients Manage Recipe Delete Recipe Duplicate Recipe Scale Recipe Save …" at bounding box center [581, 490] width 818 height 778
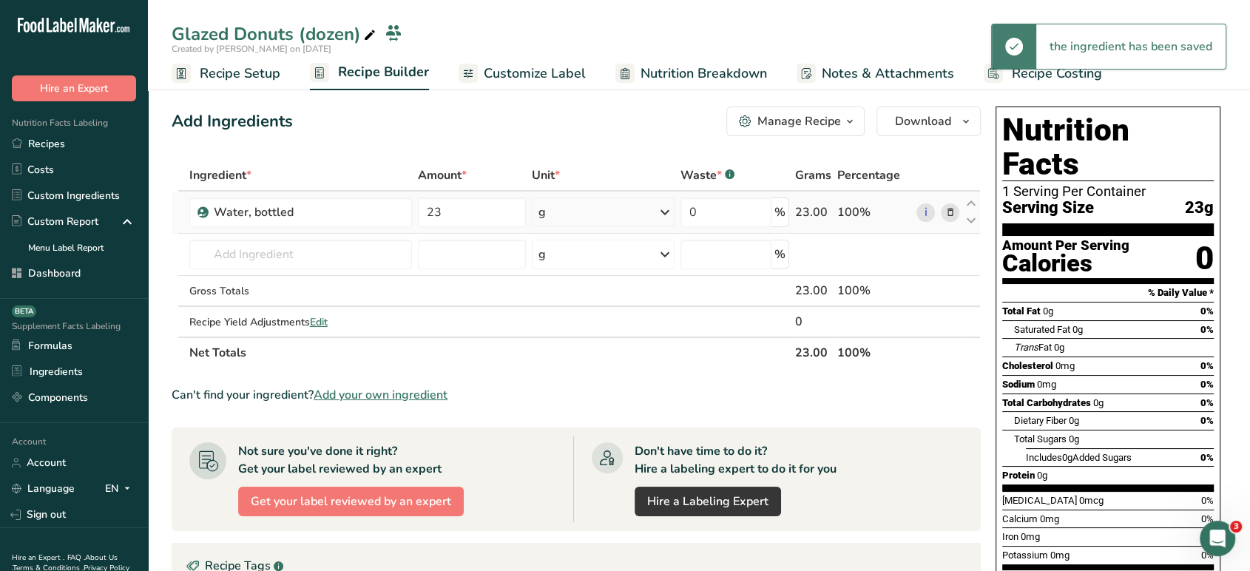
click at [621, 212] on div "g" at bounding box center [603, 213] width 142 height 30
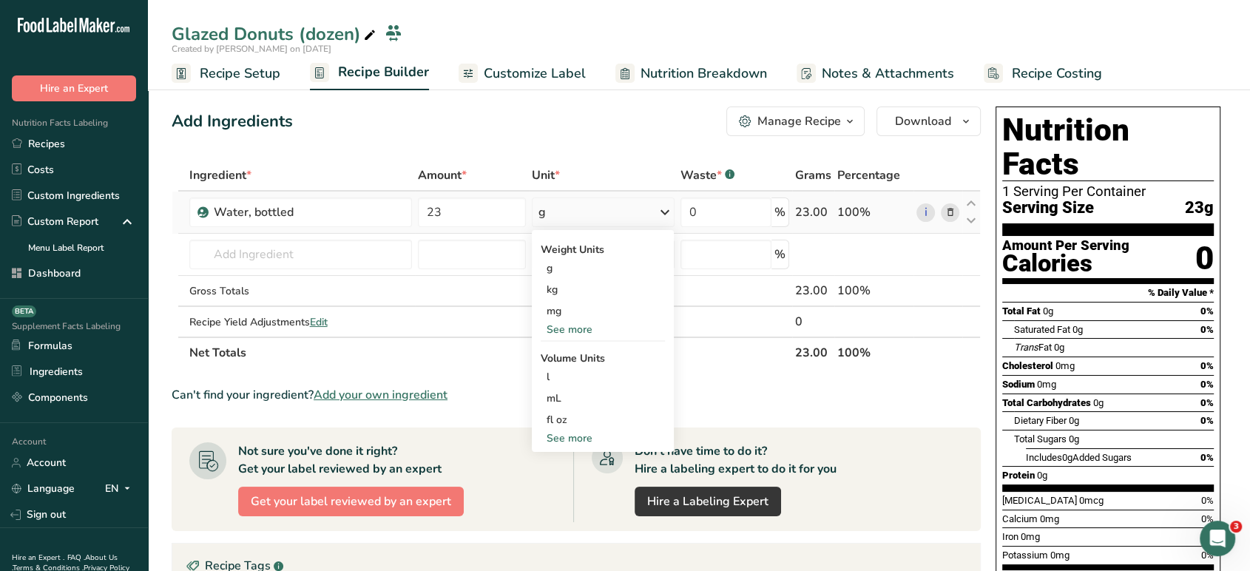
click at [592, 327] on div "See more" at bounding box center [603, 330] width 124 height 16
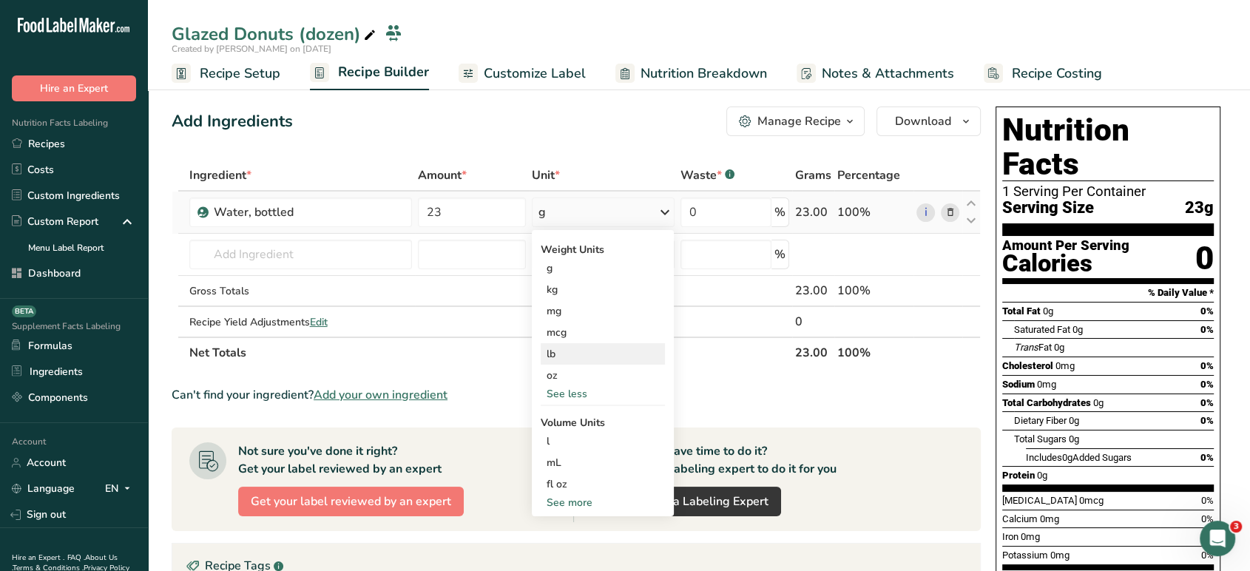
click at [592, 349] on div "lb" at bounding box center [603, 353] width 124 height 21
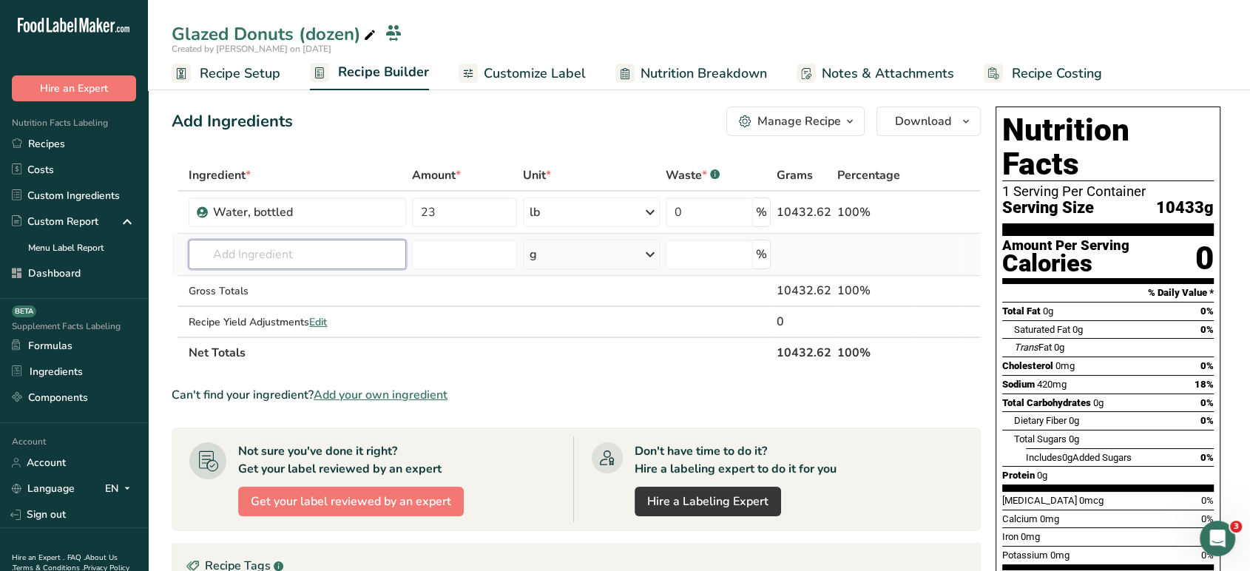
click at [372, 246] on input "text" at bounding box center [297, 255] width 217 height 30
type input "i"
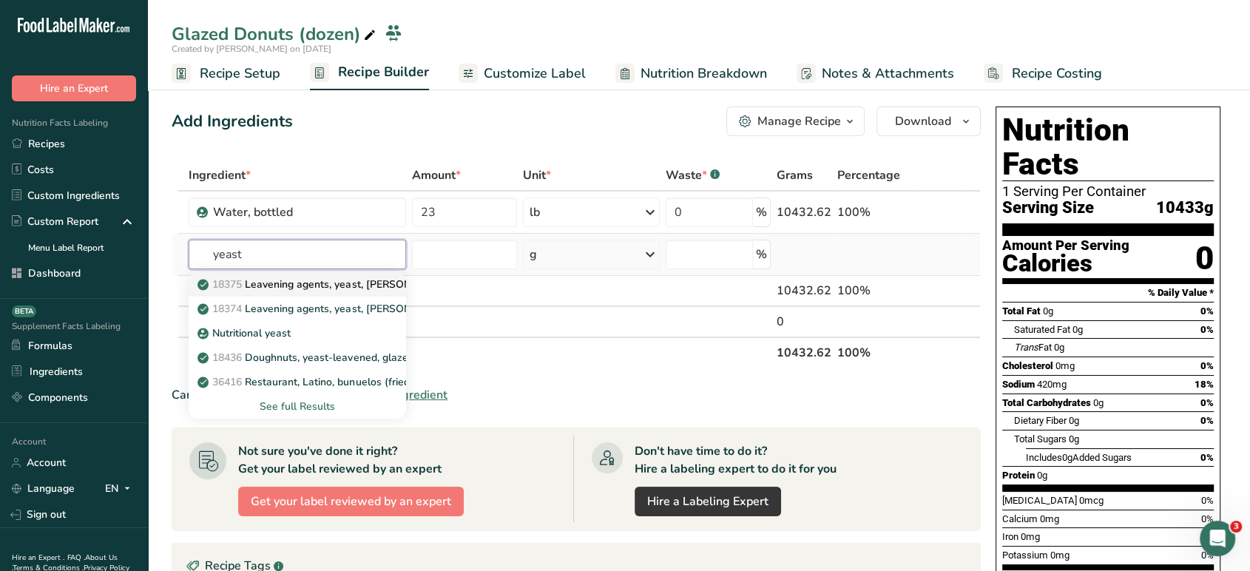
type input "yeast"
click at [375, 291] on p "18375 Leavening agents, yeast, [PERSON_NAME], active dry" at bounding box center [350, 285] width 300 height 16
type input "Leavening agents, yeast, [PERSON_NAME], active dry"
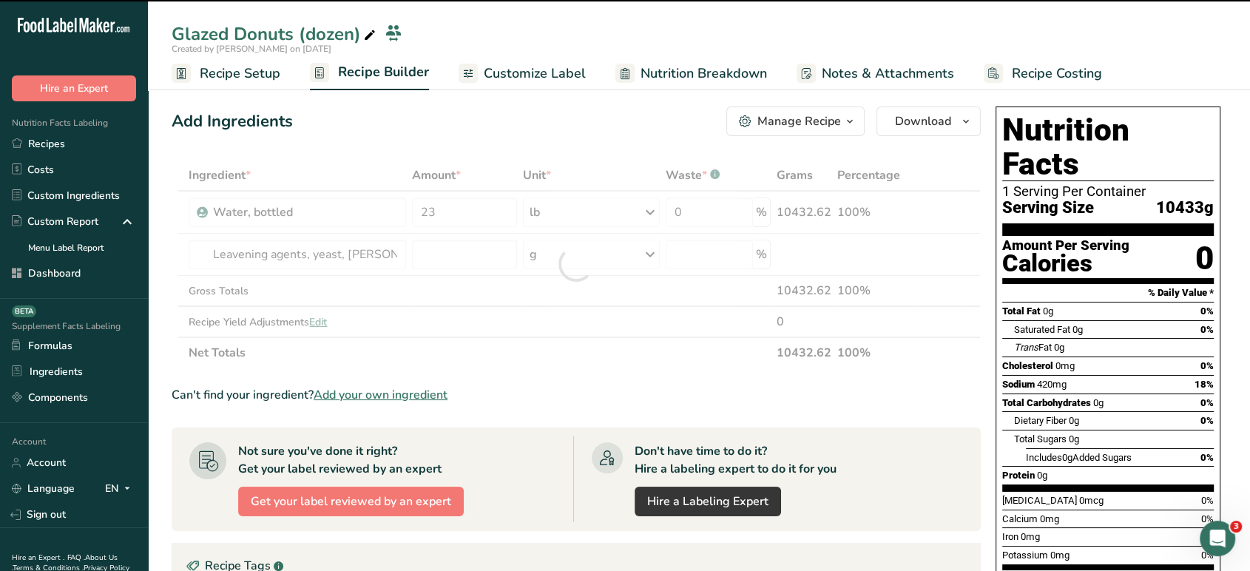
type input "0"
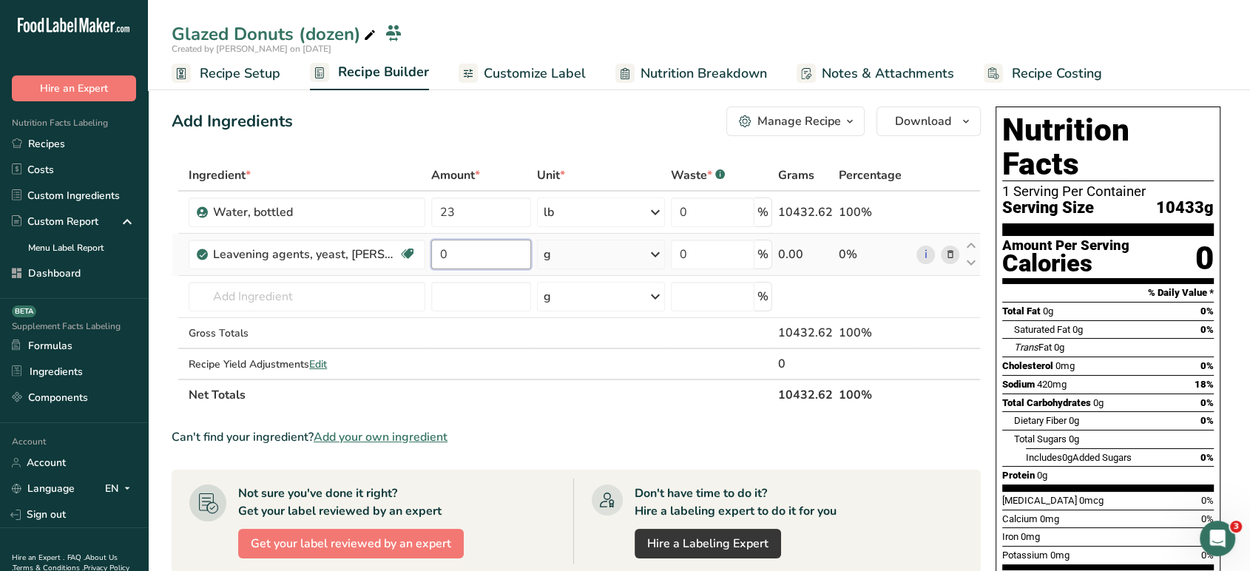
click at [468, 260] on input "0" at bounding box center [481, 255] width 100 height 30
type input "1"
click at [582, 261] on div "Ingredient * Amount * Unit * Waste * .a-a{fill:#347362;}.b-a{fill:#fff;} Grams …" at bounding box center [576, 285] width 809 height 251
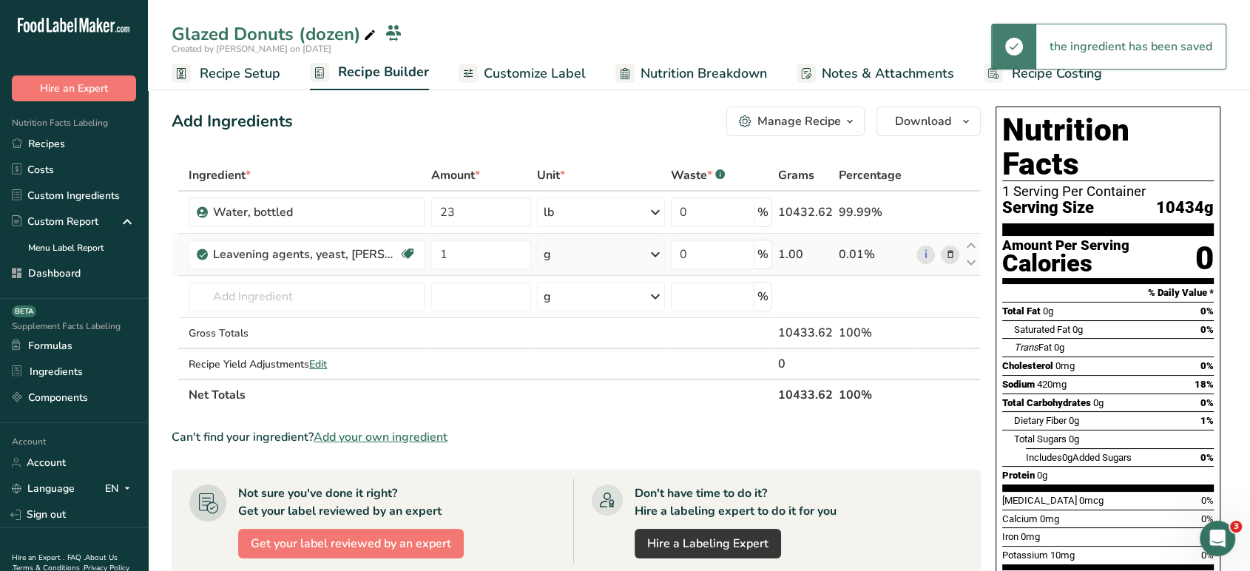
click at [582, 261] on div "g" at bounding box center [601, 255] width 128 height 30
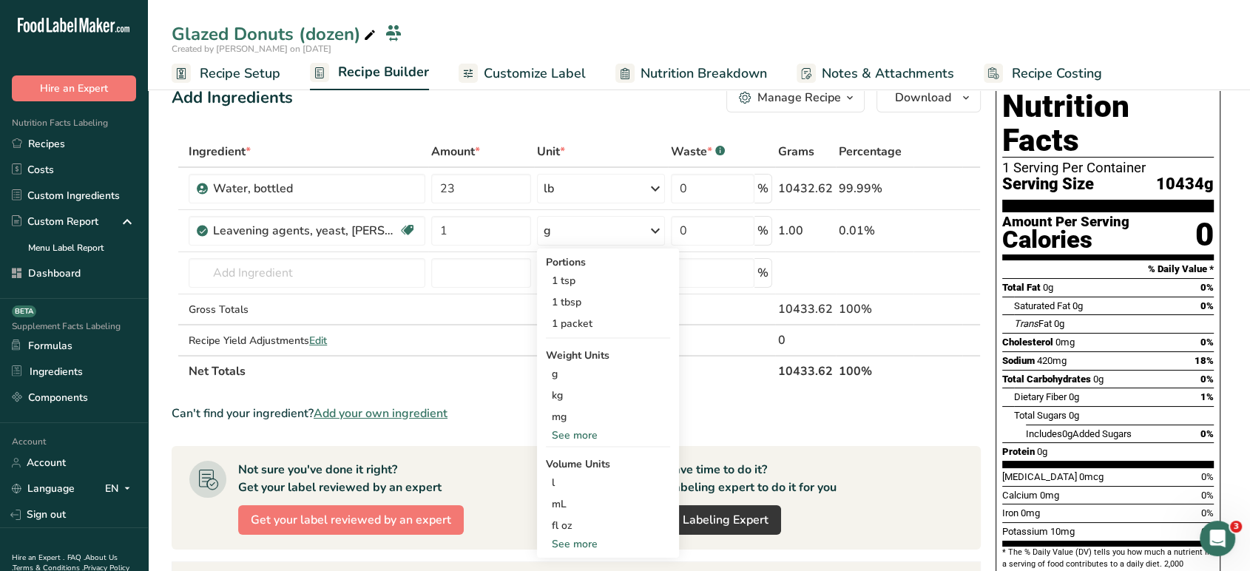
scroll to position [84, 0]
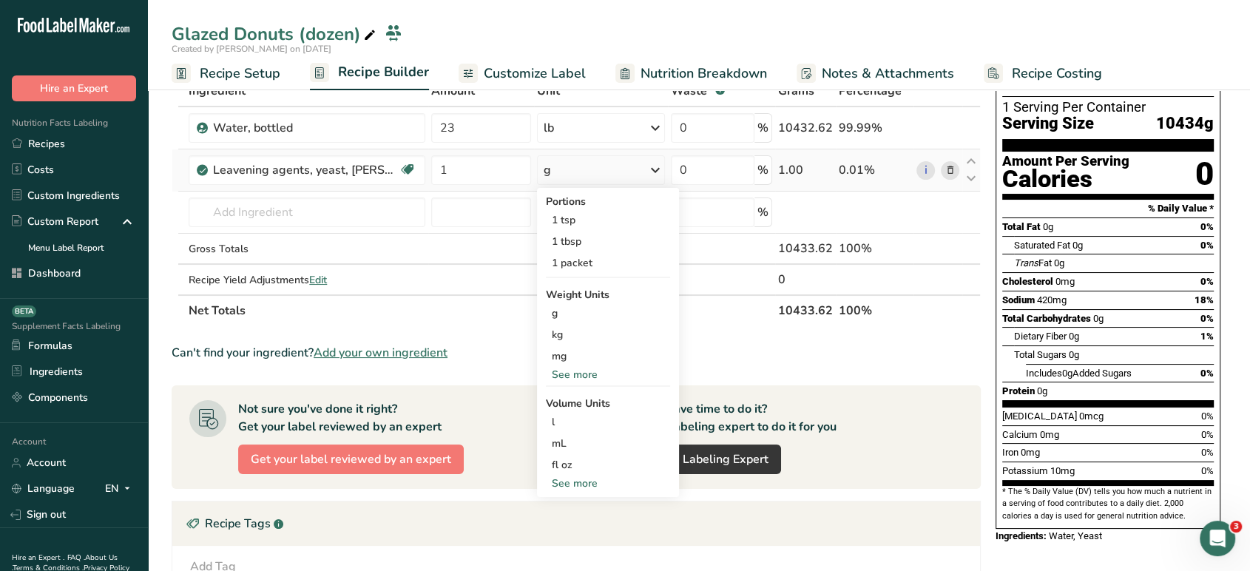
click at [579, 485] on div "See more" at bounding box center [608, 484] width 124 height 16
click at [574, 377] on div "See more" at bounding box center [608, 375] width 124 height 16
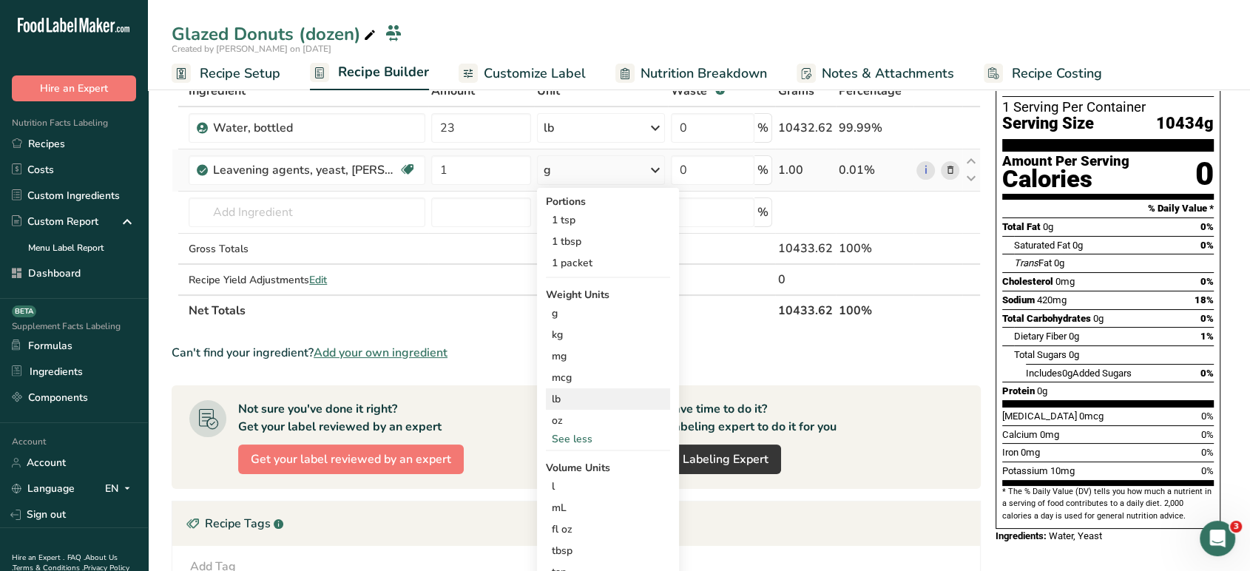
click at [574, 403] on div "lb" at bounding box center [608, 398] width 124 height 21
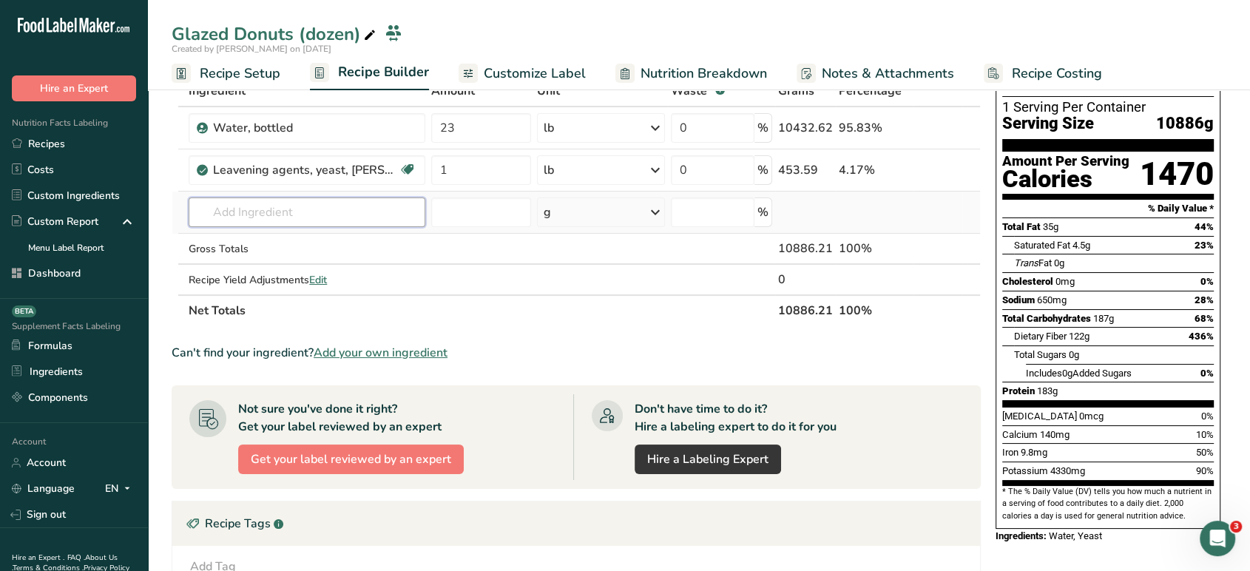
click at [372, 222] on input "text" at bounding box center [307, 213] width 236 height 30
type input "d"
click at [394, 355] on span "Add your own ingredient" at bounding box center [381, 353] width 134 height 18
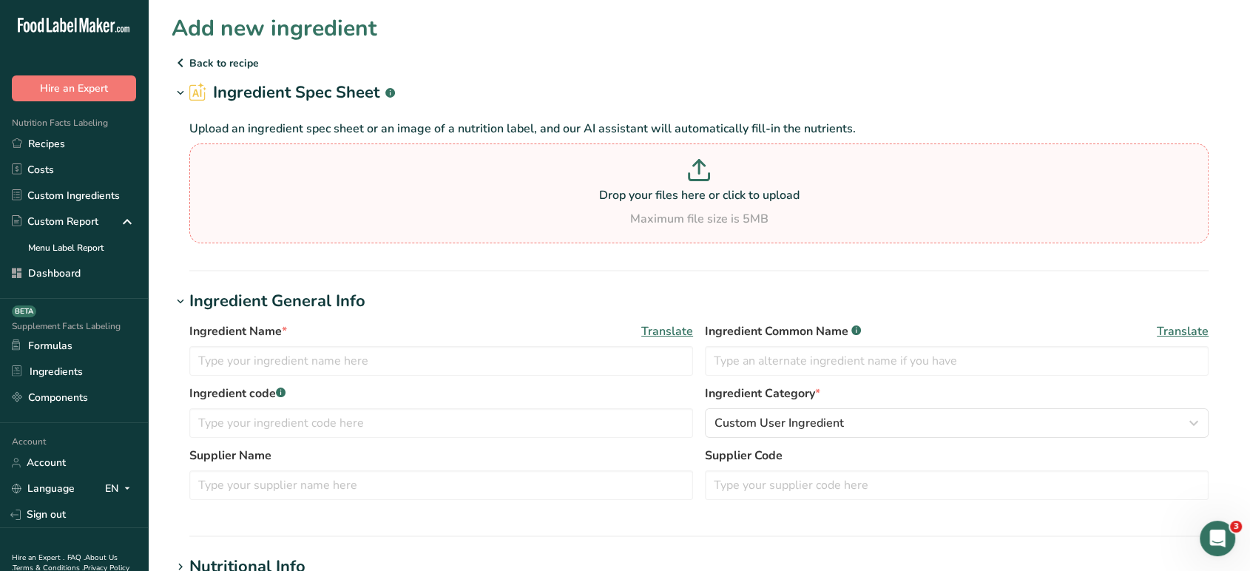
click at [710, 215] on div "Maximum file size is 5MB" at bounding box center [699, 219] width 1012 height 18
click at [710, 215] on input "Drop your files here or click to upload Maximum file size is 5MB" at bounding box center [698, 194] width 1019 height 100
type input "C:\fakepath\Microsoft Word - 00025437 Preprinted Bag [PERSON_NAME] Raised A Don…"
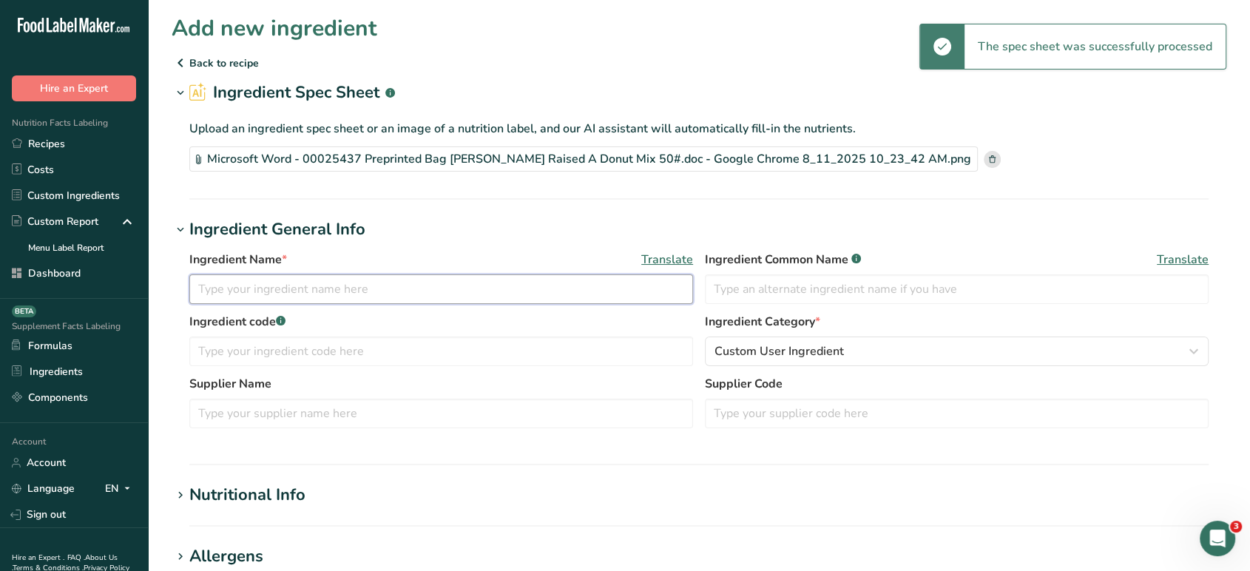
click at [601, 289] on input "text" at bounding box center [441, 289] width 504 height 30
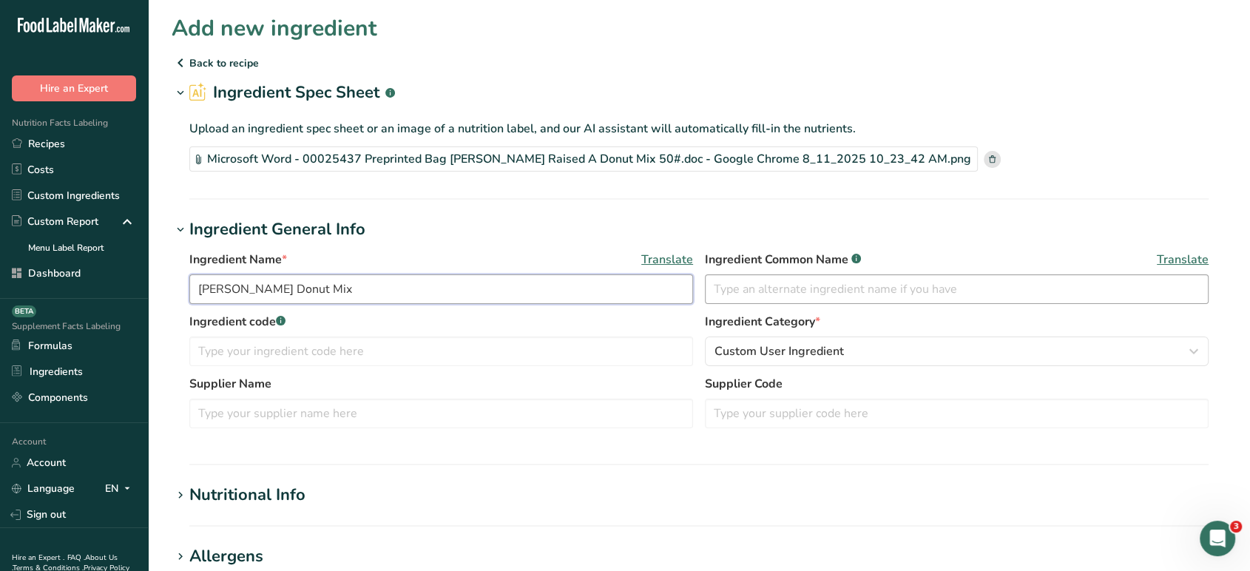
type input "[PERSON_NAME] Donut Mix"
click at [819, 284] on input "text" at bounding box center [957, 289] width 504 height 30
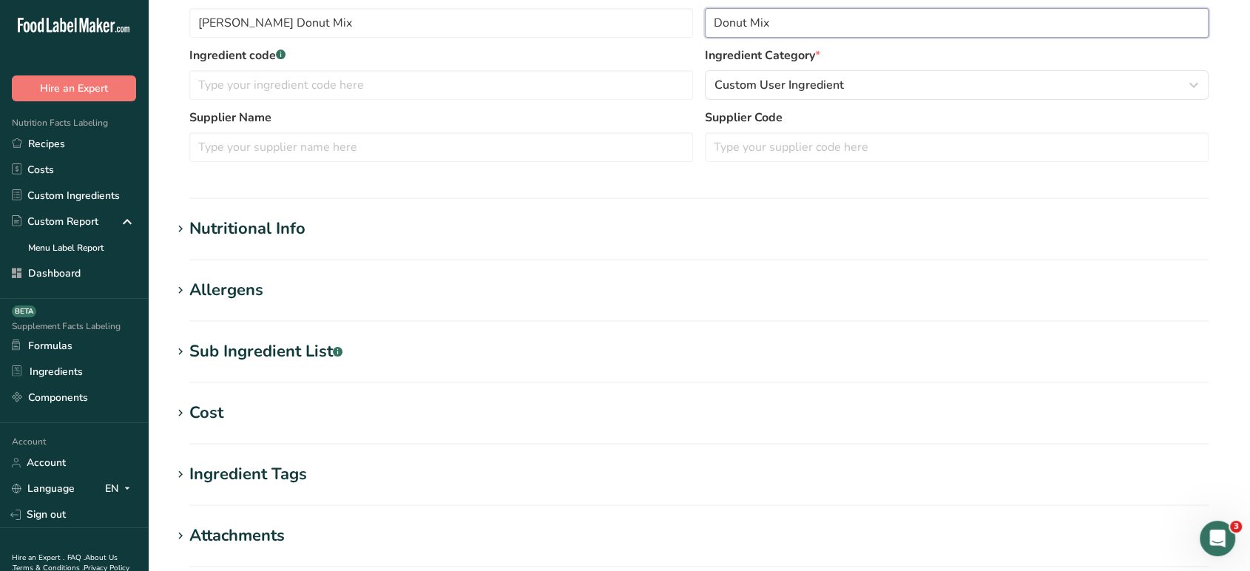
type input "Donut Mix"
click at [284, 200] on section "Add new ingredient Back to recipe Ingredient Spec Sheet .a-a{fill:#347362;}.b-a…" at bounding box center [699, 247] width 1102 height 1027
click at [284, 218] on div "Nutritional Info" at bounding box center [247, 229] width 116 height 24
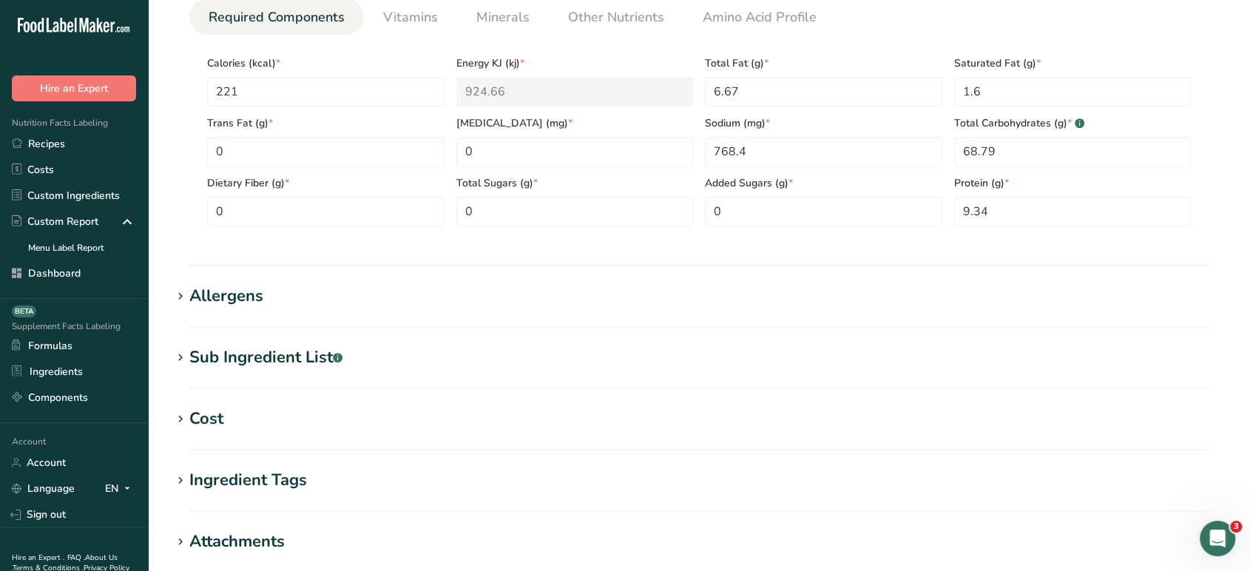
scroll to position [833, 0]
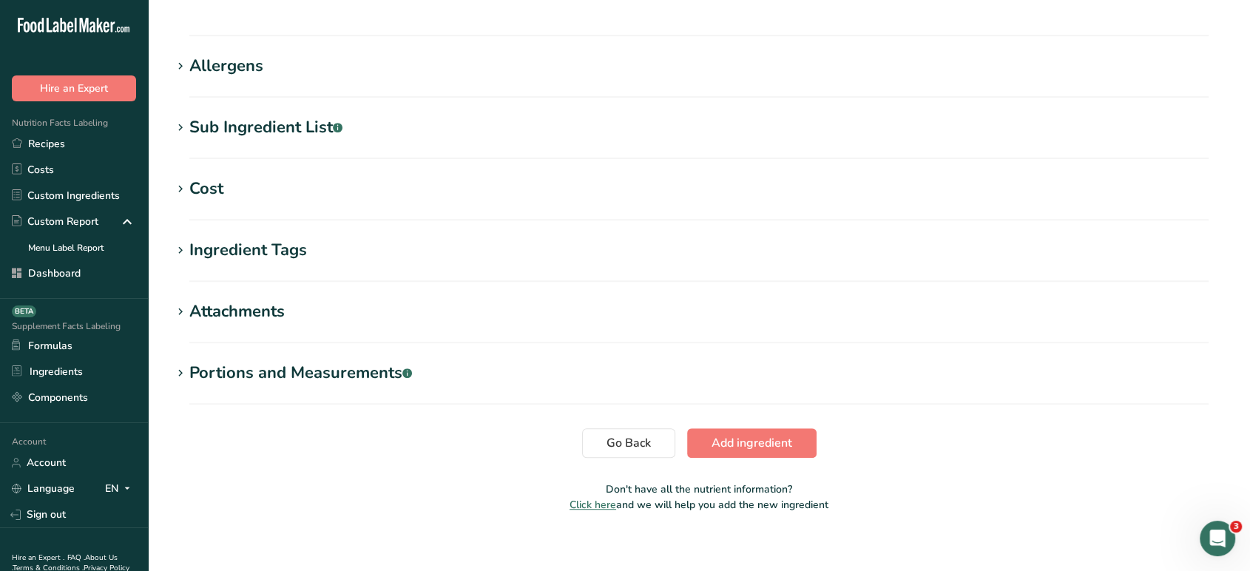
click at [272, 123] on div "Sub Ingredient List .a-a{fill:#347362;}.b-a{fill:#fff;}" at bounding box center [265, 127] width 153 height 24
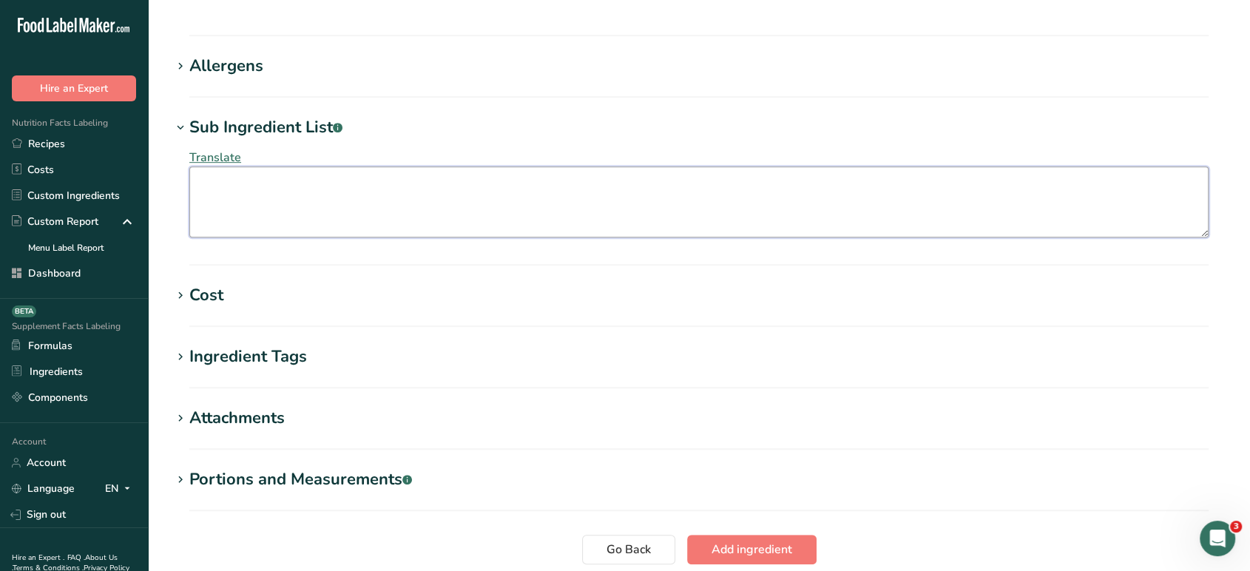
click at [298, 212] on textarea at bounding box center [698, 201] width 1019 height 71
paste textarea "ENRICHED WHEAT FLOUR BLEACHED (FLOUR, MALTED BARLEY FLOUR, [MEDICAL_DATA], REDU…"
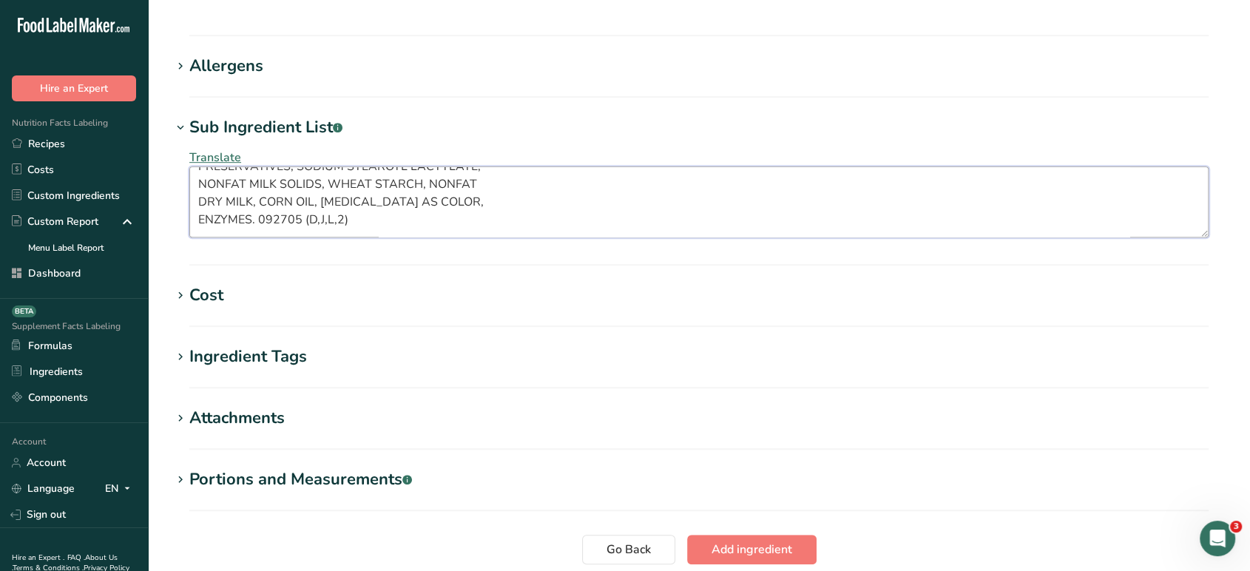
scroll to position [0, 0]
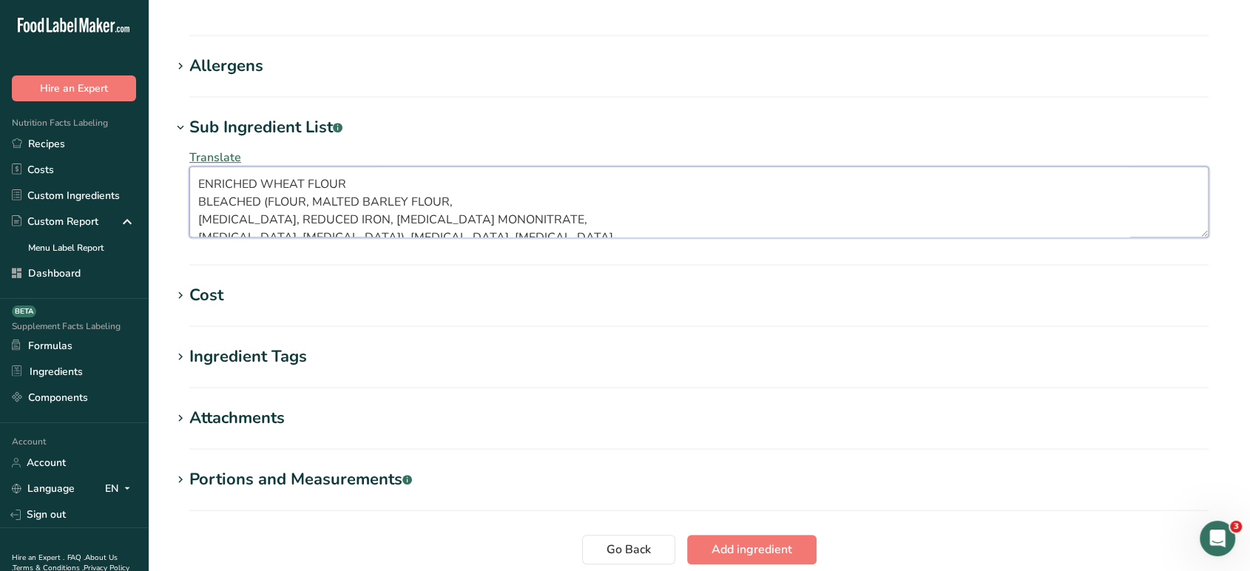
drag, startPoint x: 353, startPoint y: 226, endPoint x: 163, endPoint y: 151, distance: 204.3
paste textarea "nriched Wheat Flour Bleached (Flour, Malted Barley Flour, [MEDICAL_DATA], Reduc…"
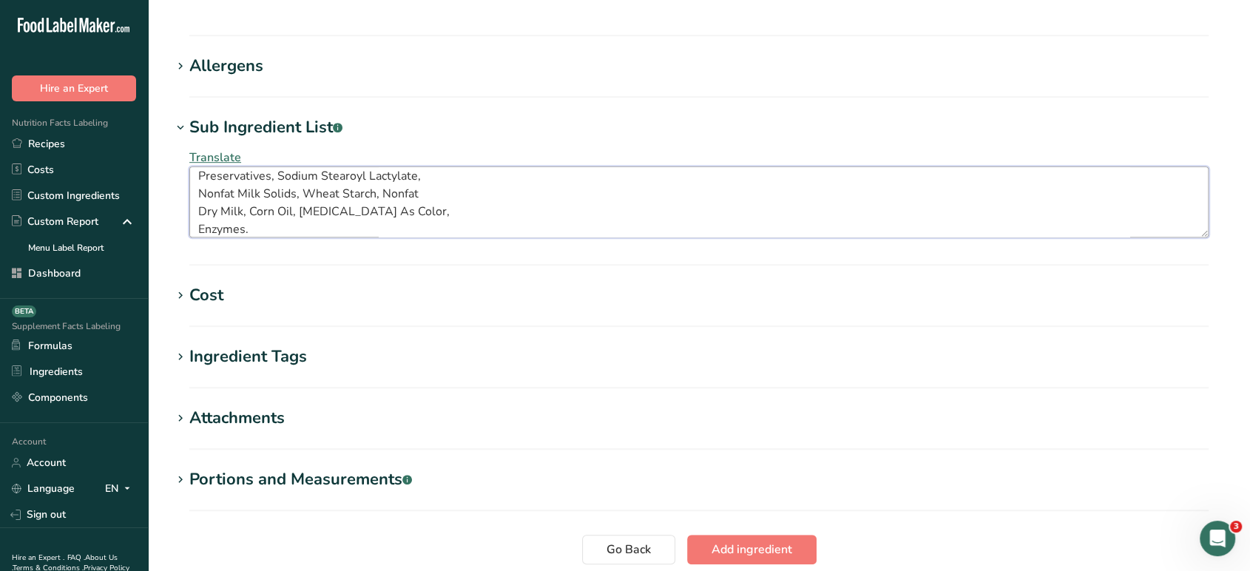
type textarea "Enriched Wheat Flour Bleached (Flour, Malted Barley Flour, [MEDICAL_DATA], Redu…"
click at [252, 71] on div "Allergens" at bounding box center [226, 66] width 74 height 24
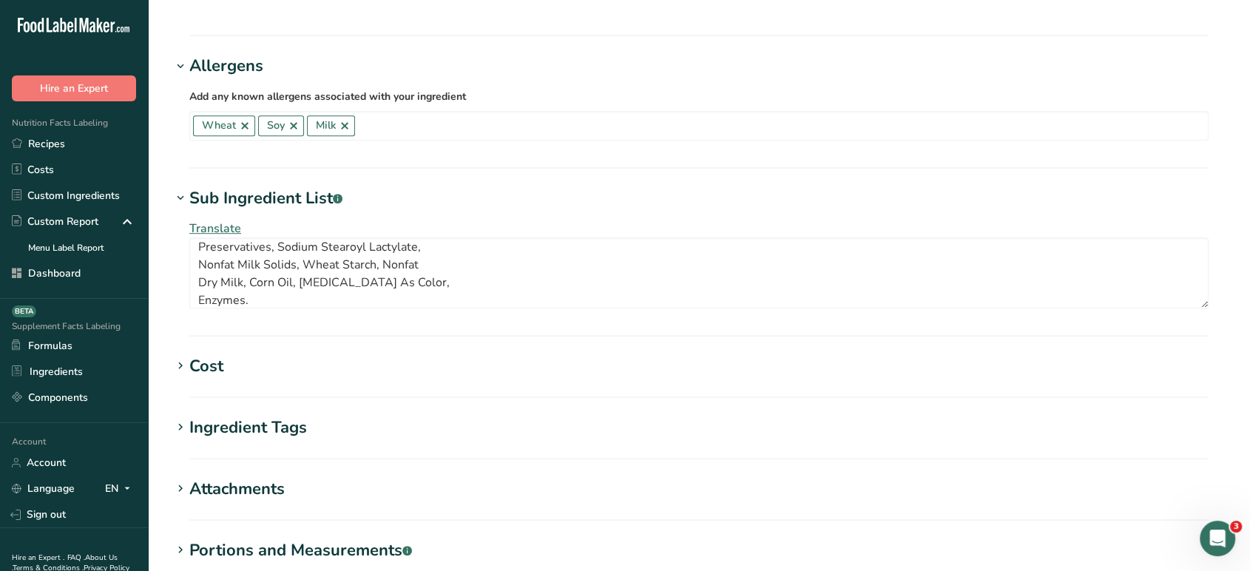
scroll to position [1022, 0]
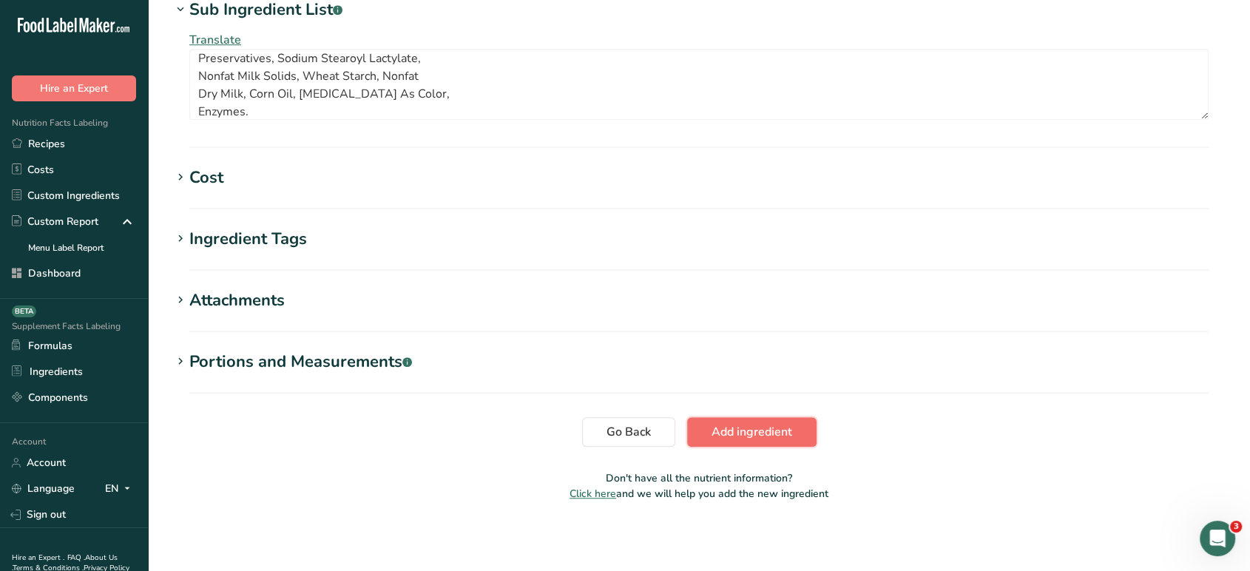
click at [766, 428] on span "Add ingredient" at bounding box center [752, 432] width 81 height 18
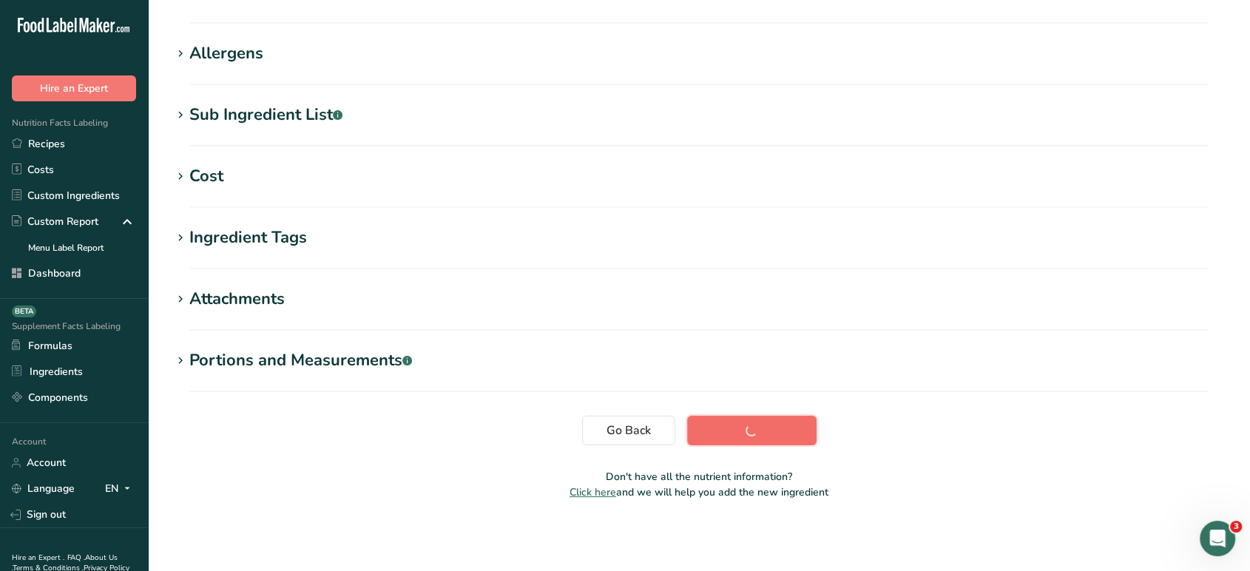
scroll to position [223, 0]
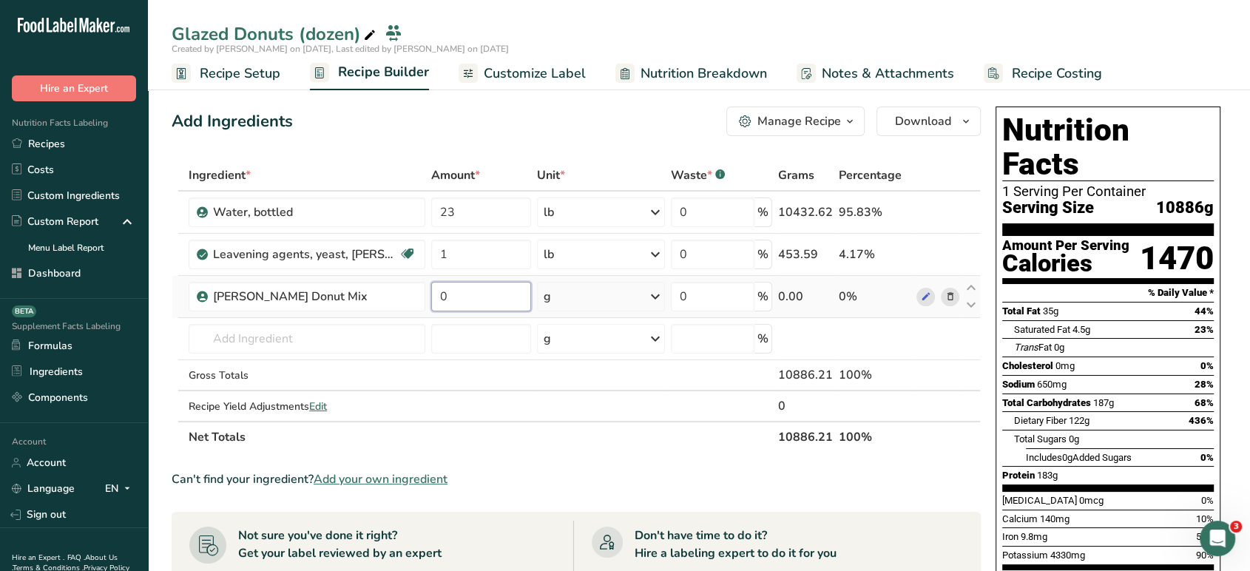
click at [468, 301] on input "0" at bounding box center [481, 297] width 100 height 30
type input "50"
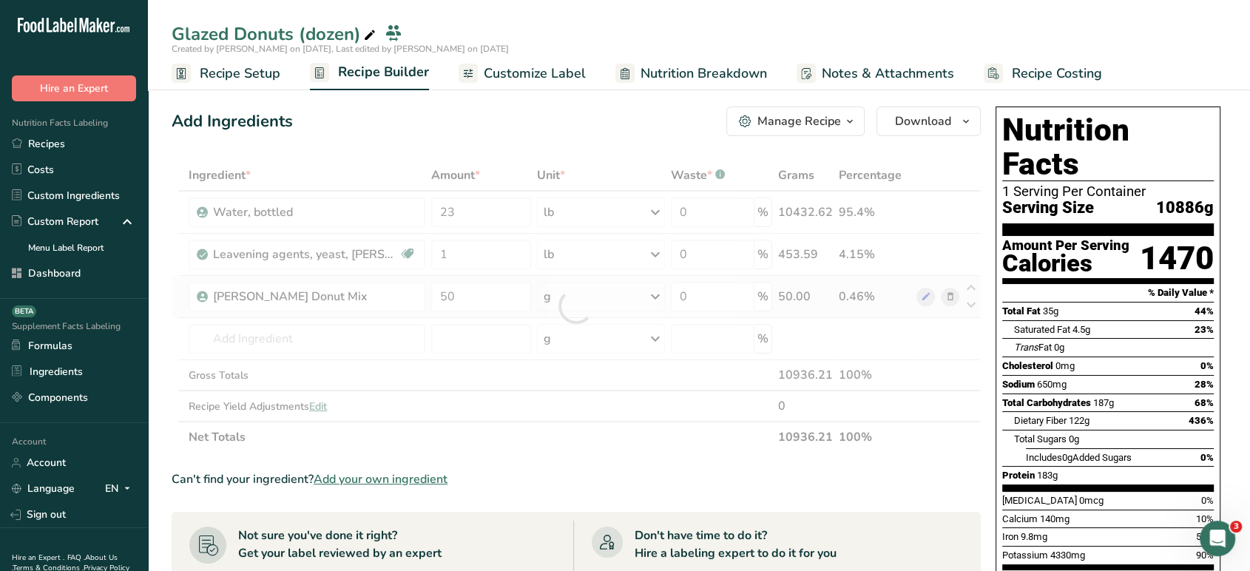
click at [582, 300] on div "Ingredient * Amount * Unit * Waste * .a-a{fill:#347362;}.b-a{fill:#fff;} Grams …" at bounding box center [576, 306] width 809 height 293
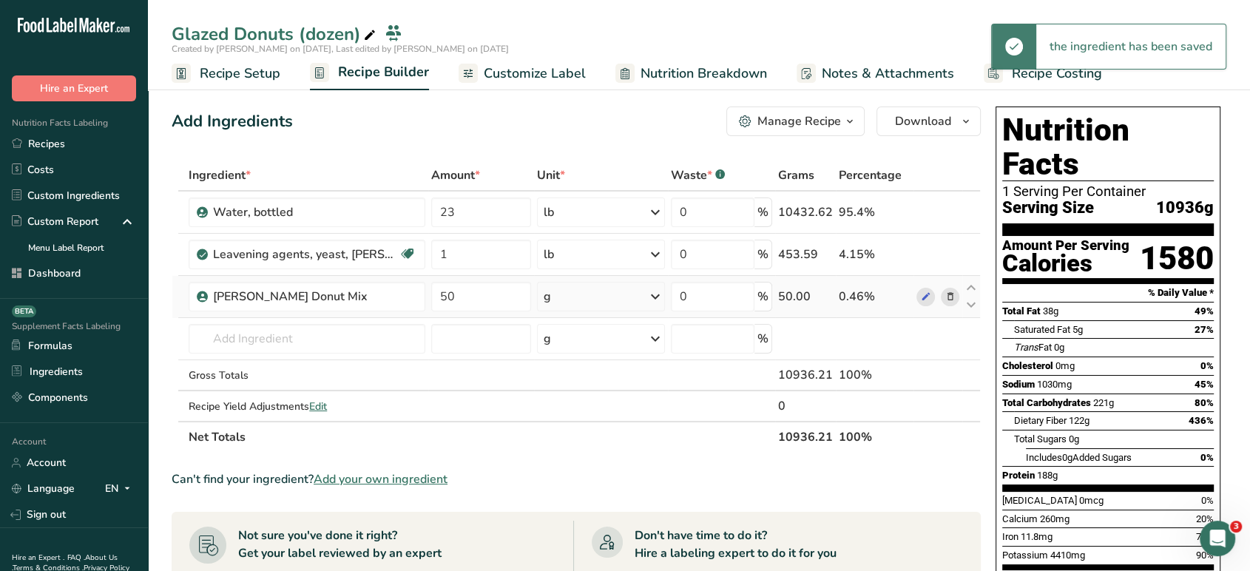
click at [582, 300] on div "g" at bounding box center [601, 297] width 128 height 30
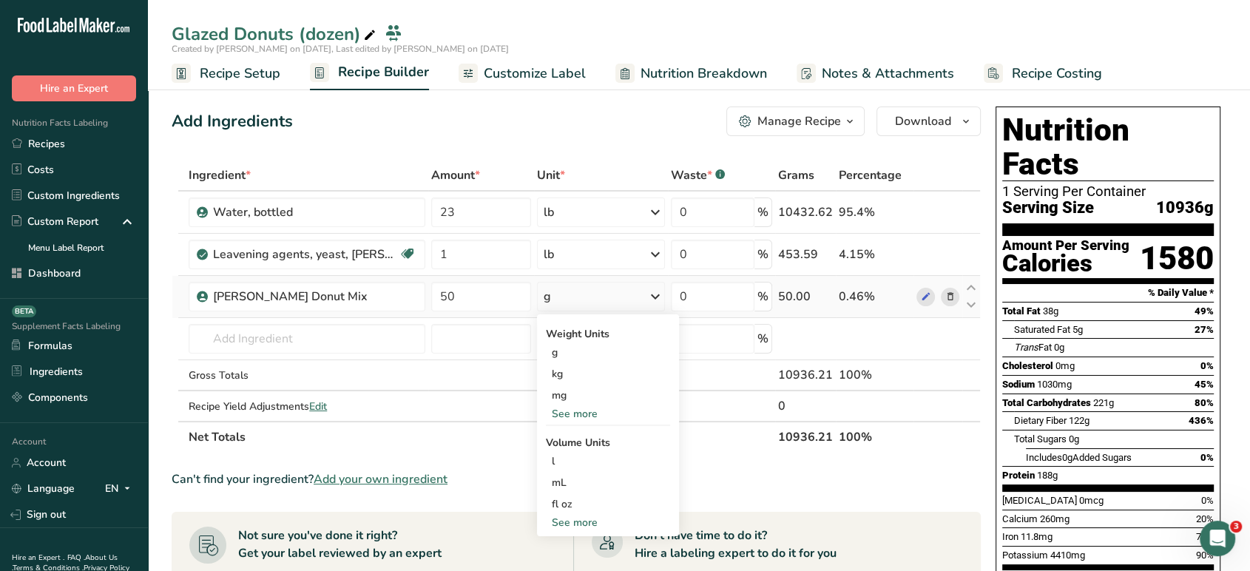
click at [575, 522] on div "See more" at bounding box center [608, 523] width 124 height 16
click at [580, 412] on div "See more" at bounding box center [608, 414] width 124 height 16
click at [579, 431] on div "lb" at bounding box center [608, 438] width 124 height 21
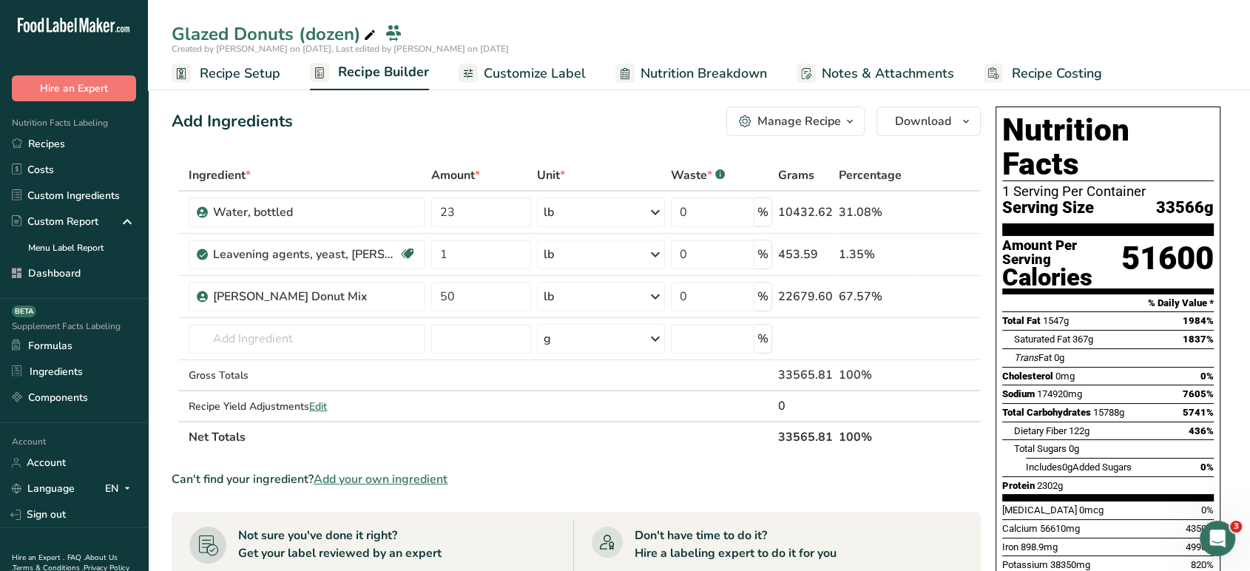
click at [813, 124] on div "Manage Recipe" at bounding box center [800, 121] width 84 height 18
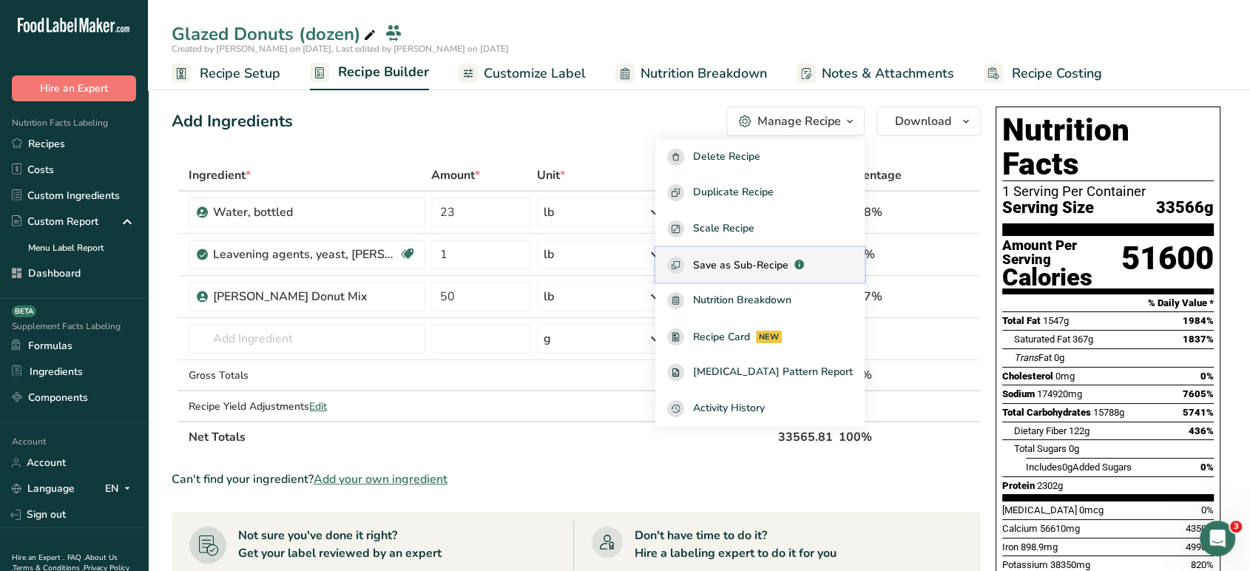
click at [769, 257] on div "Save as Sub-Recipe .a-a{fill:#347362;}.b-a{fill:#fff;}" at bounding box center [760, 265] width 186 height 17
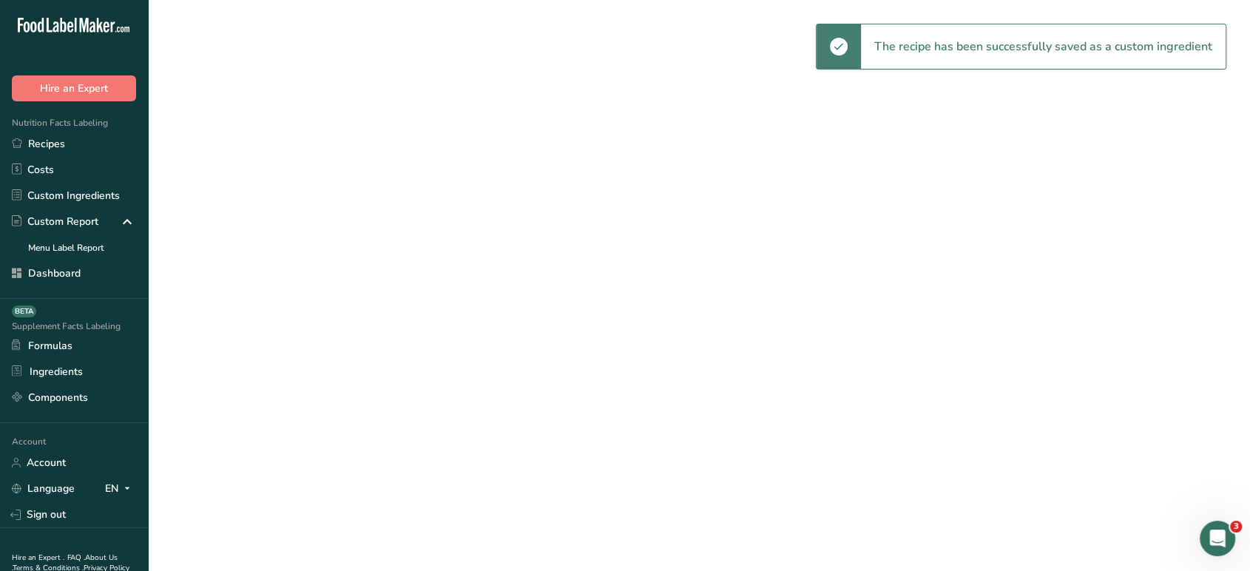
select select "30"
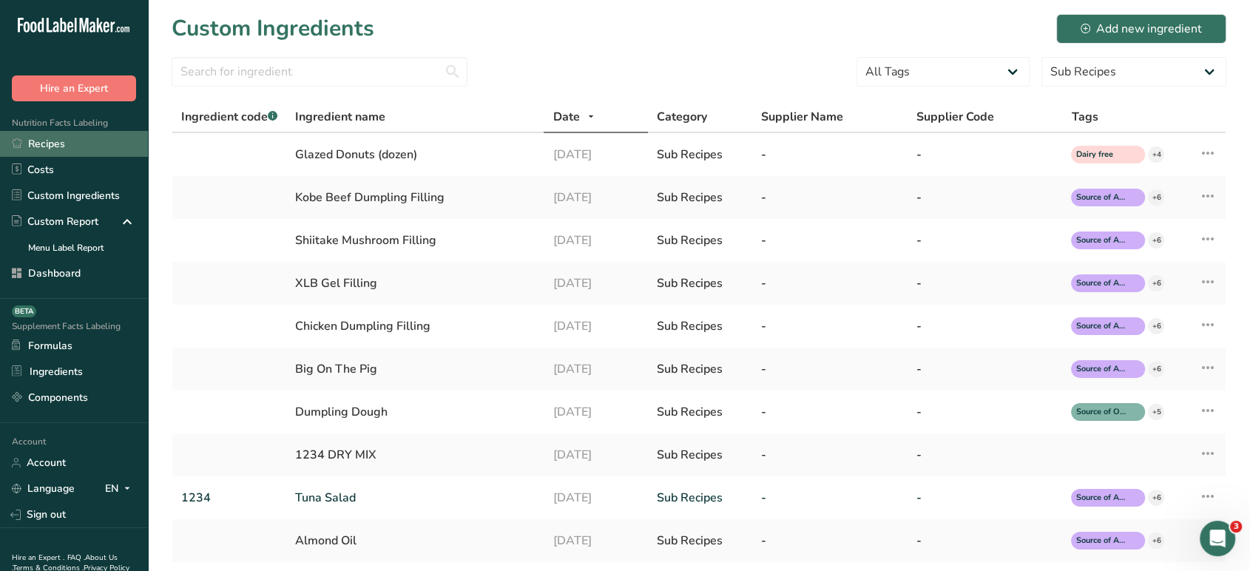
click at [71, 146] on link "Recipes" at bounding box center [74, 144] width 148 height 26
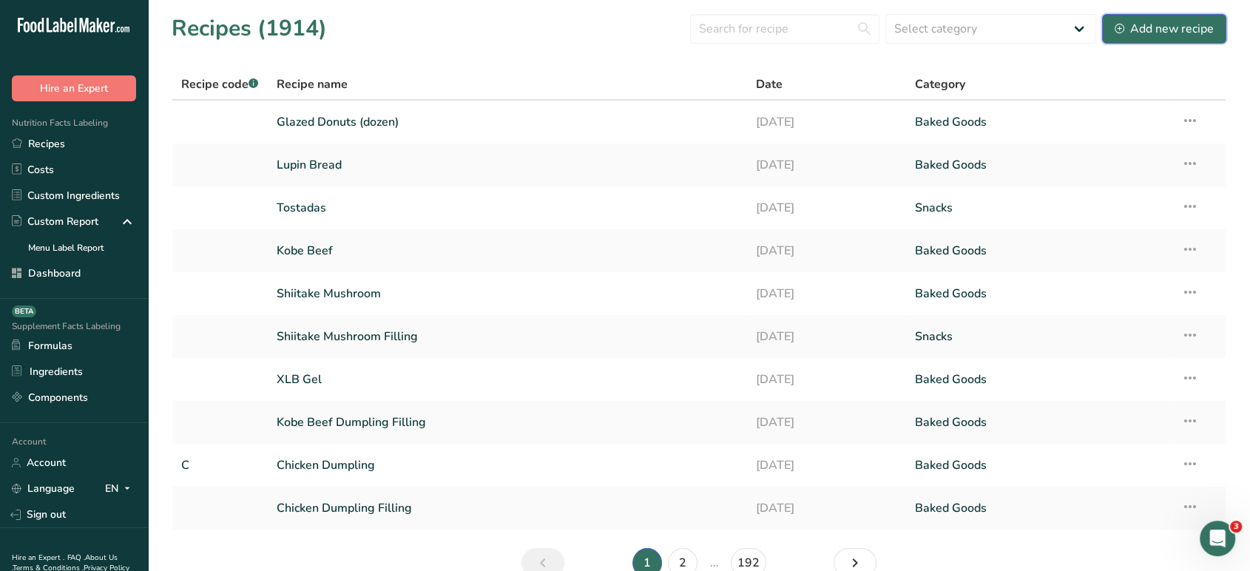
click at [1123, 32] on icon at bounding box center [1120, 29] width 10 height 10
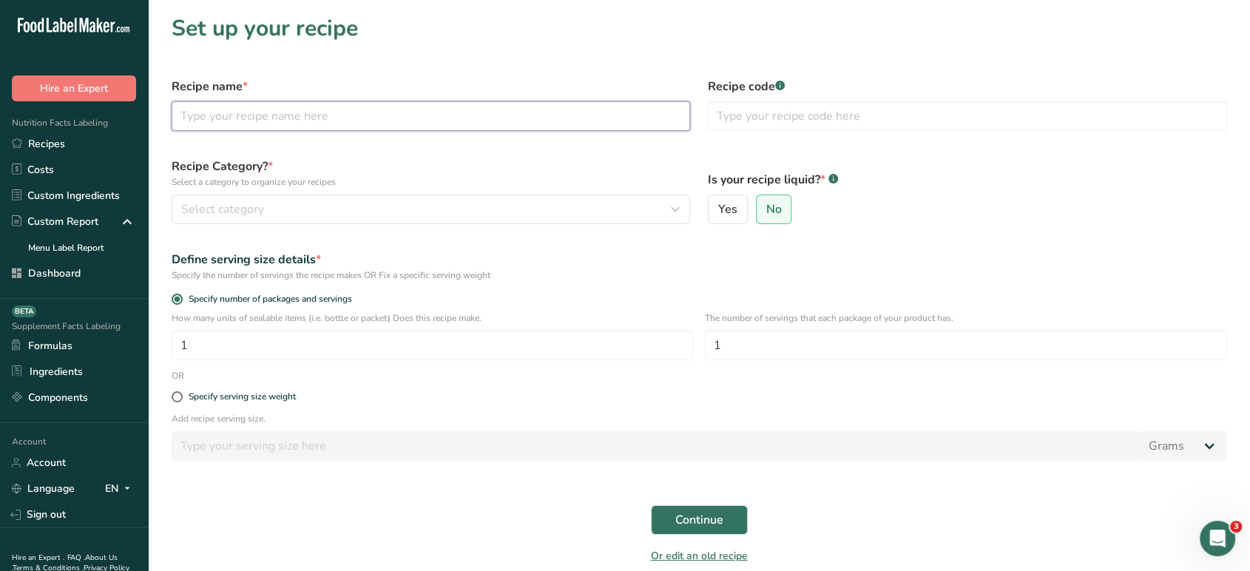
click at [564, 117] on input "text" at bounding box center [431, 116] width 519 height 30
type input "Donuts Glaze"
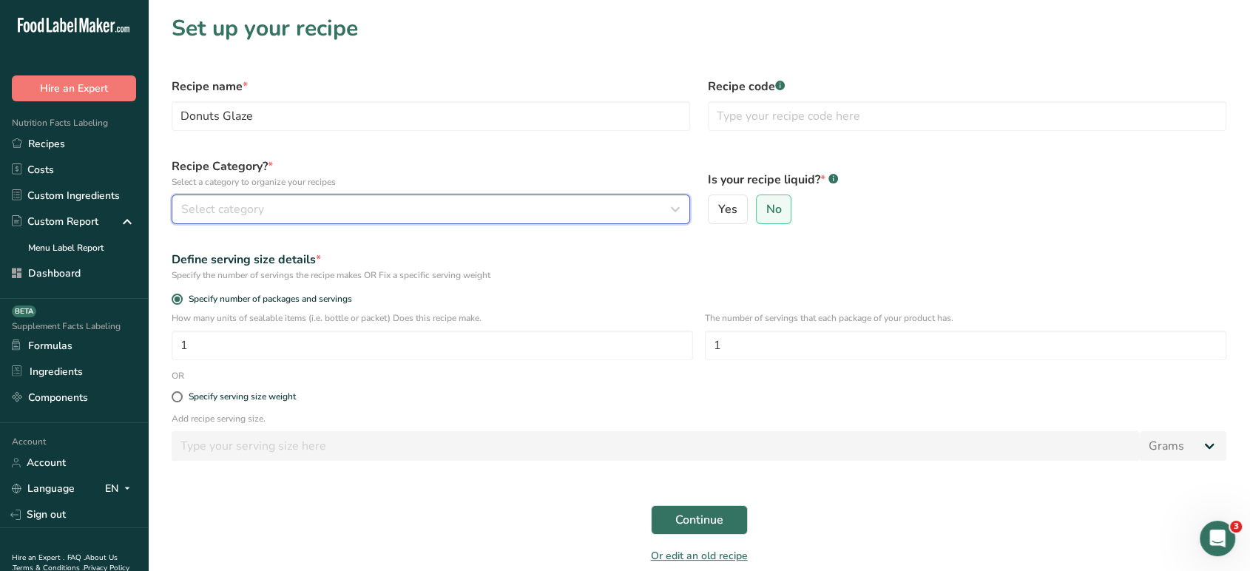
click at [545, 207] on div "Select category" at bounding box center [426, 209] width 491 height 18
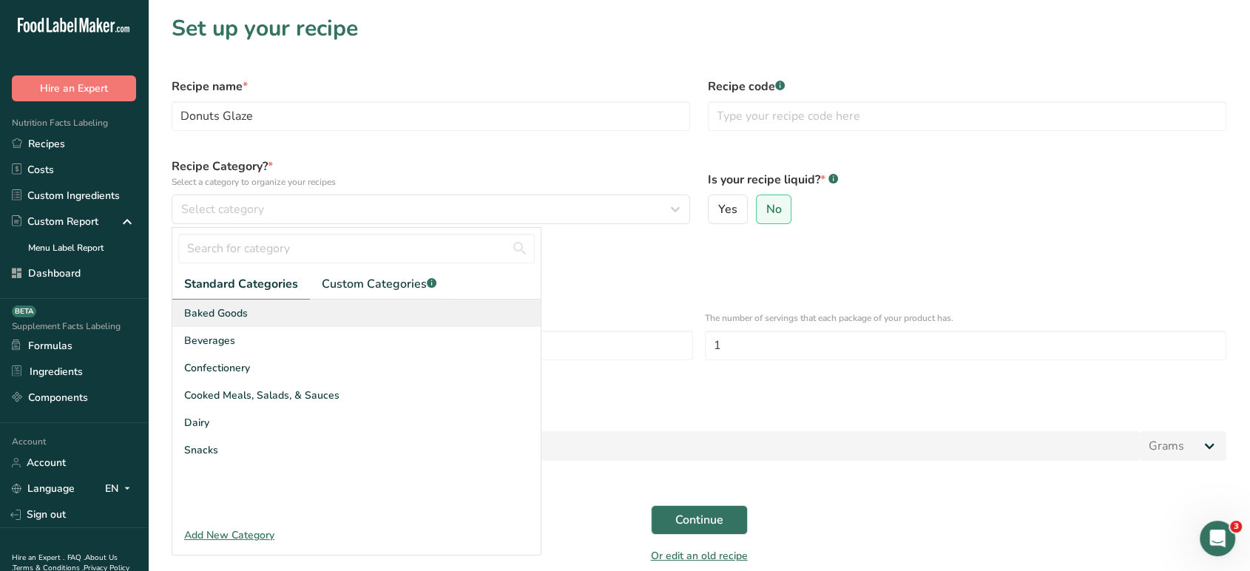
click at [433, 312] on div "Baked Goods" at bounding box center [356, 313] width 368 height 27
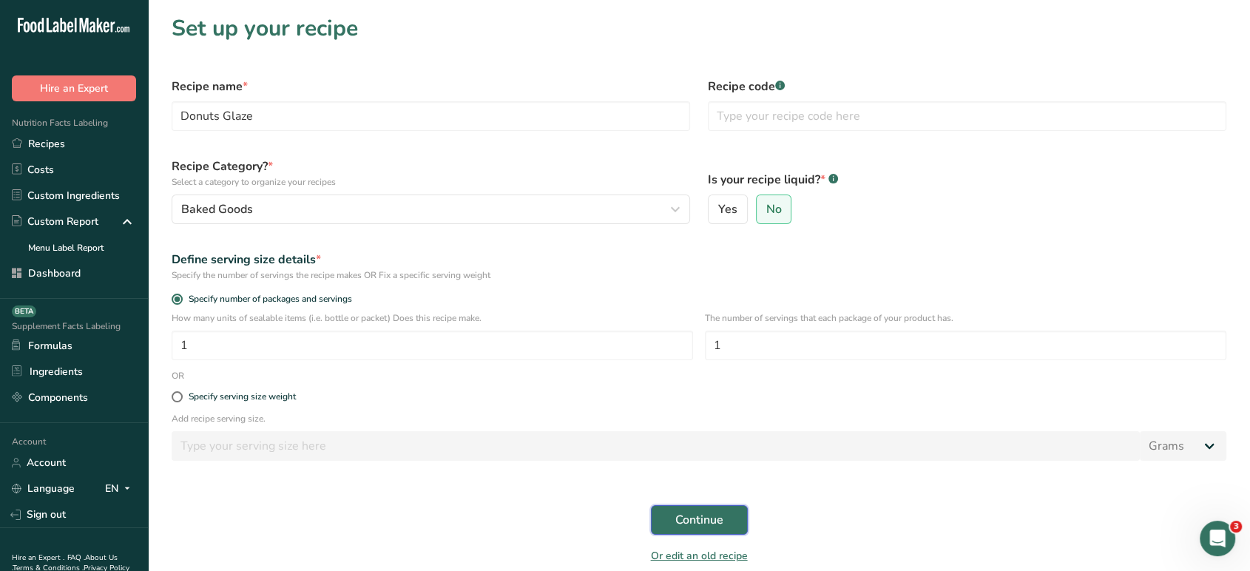
click at [728, 522] on button "Continue" at bounding box center [699, 520] width 97 height 30
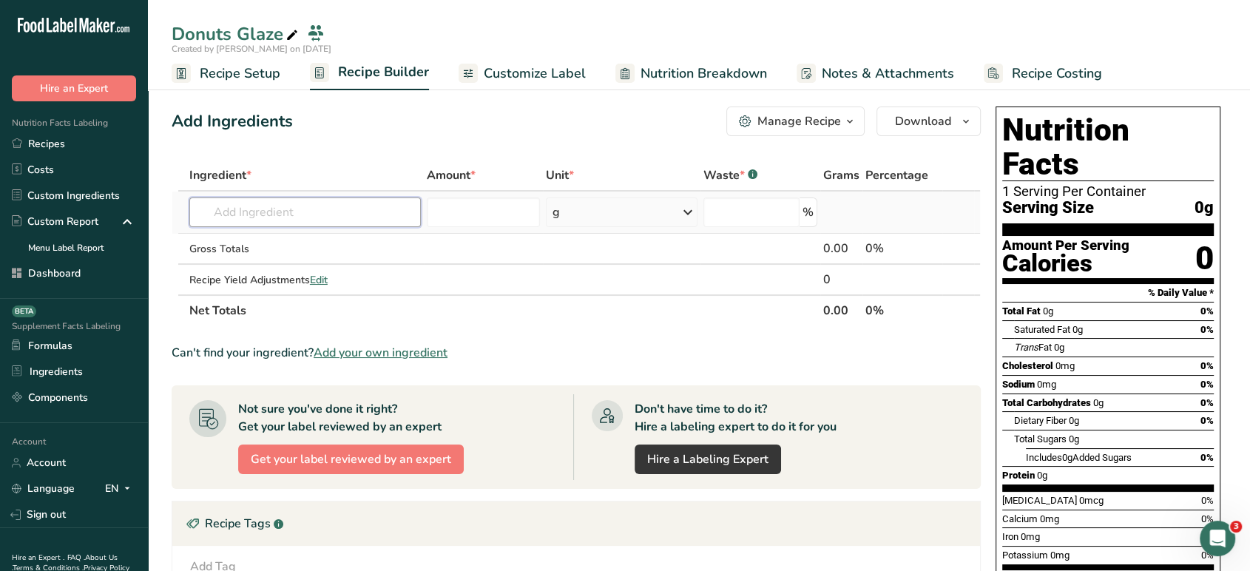
click at [329, 206] on input "text" at bounding box center [305, 213] width 232 height 30
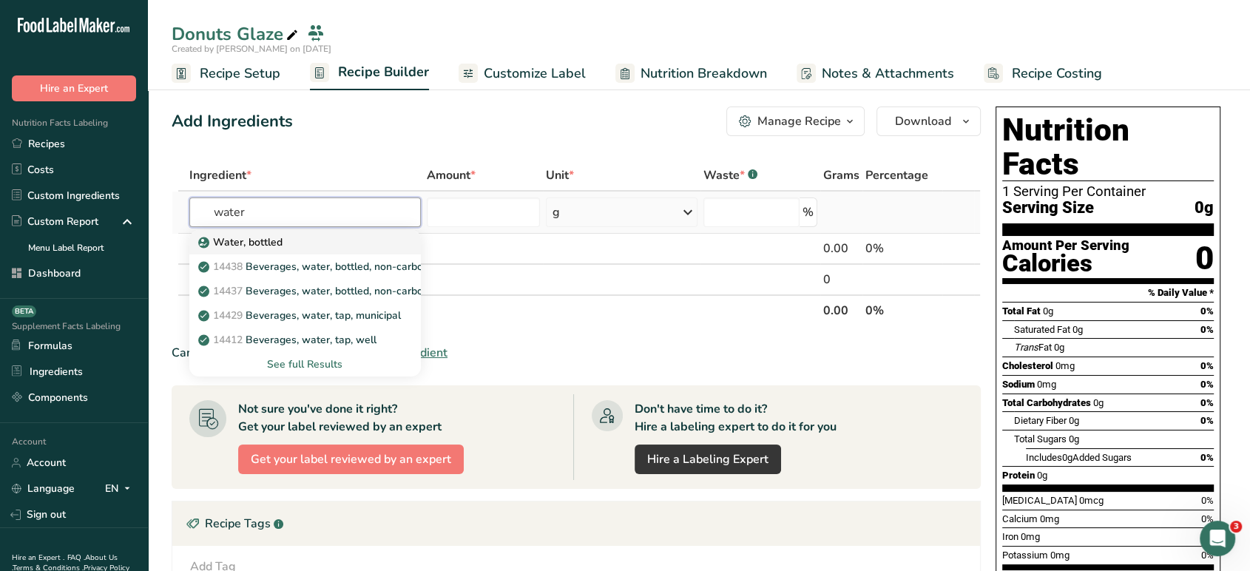
type input "water"
click at [331, 241] on div "Water, bottled" at bounding box center [293, 243] width 184 height 16
type input "Water, bottled"
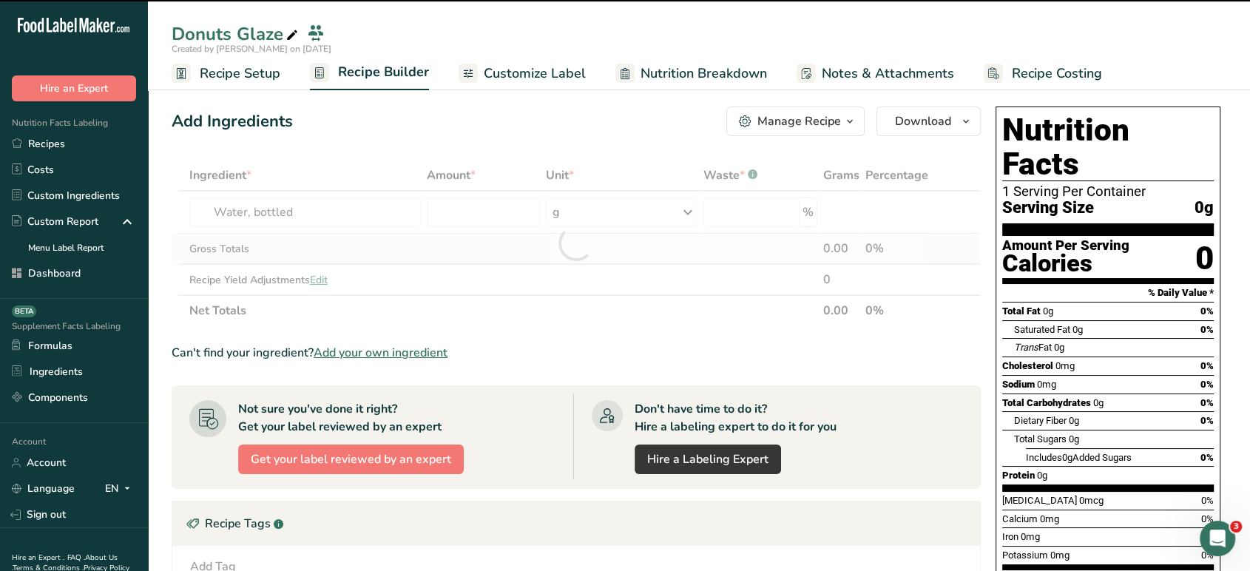
type input "0"
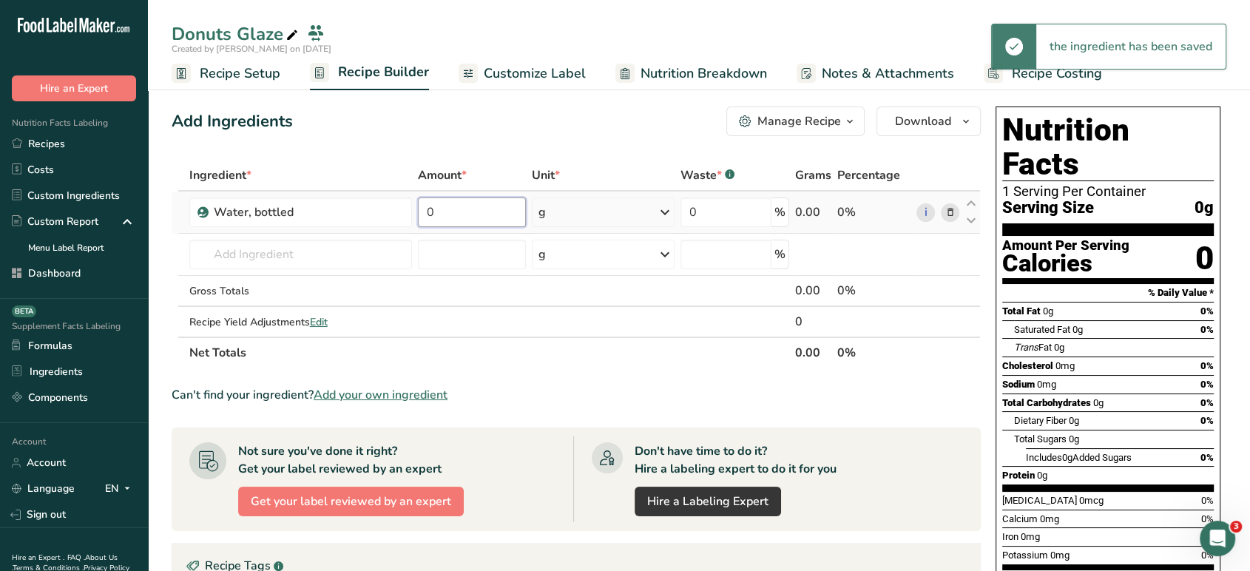
click at [462, 218] on input "0" at bounding box center [472, 213] width 108 height 30
type input "8"
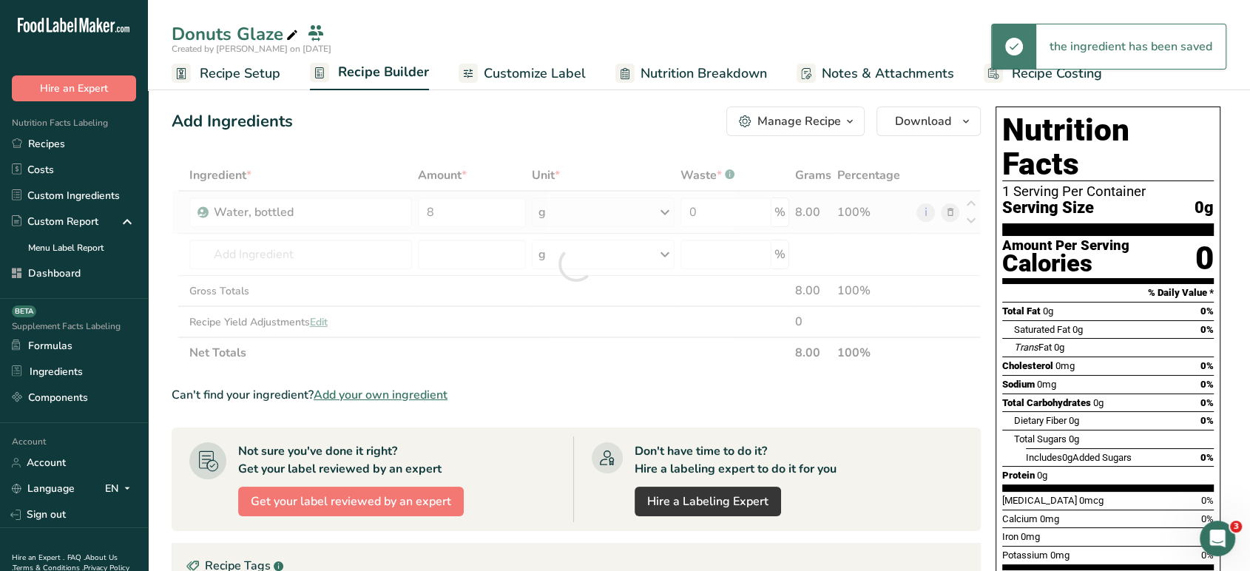
click at [576, 215] on div "Ingredient * Amount * Unit * Waste * .a-a{fill:#347362;}.b-a{fill:#fff;} Grams …" at bounding box center [576, 264] width 809 height 209
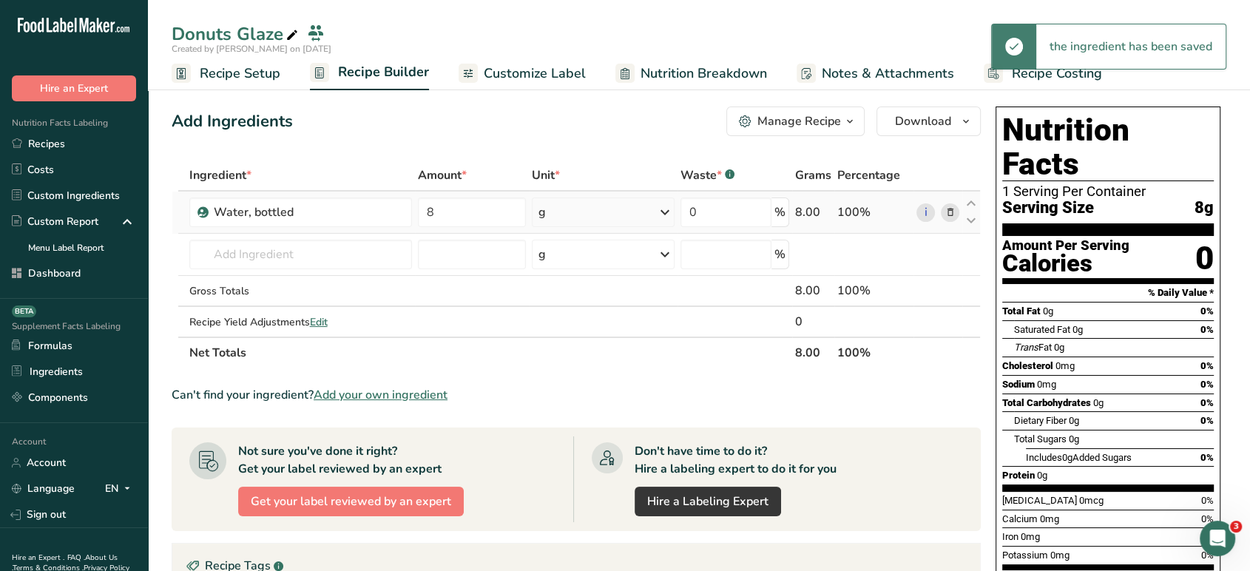
click at [576, 215] on div "g" at bounding box center [603, 213] width 142 height 30
click at [564, 332] on div "See more" at bounding box center [603, 330] width 124 height 16
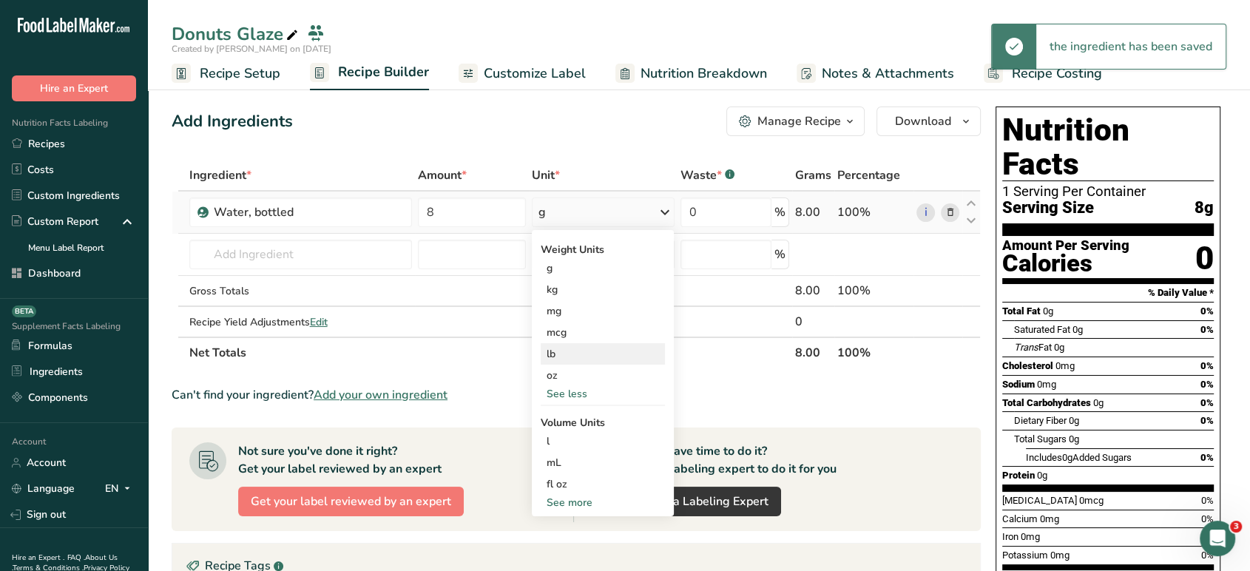
click at [564, 360] on div "lb" at bounding box center [603, 353] width 124 height 21
